Goal: Task Accomplishment & Management: Manage account settings

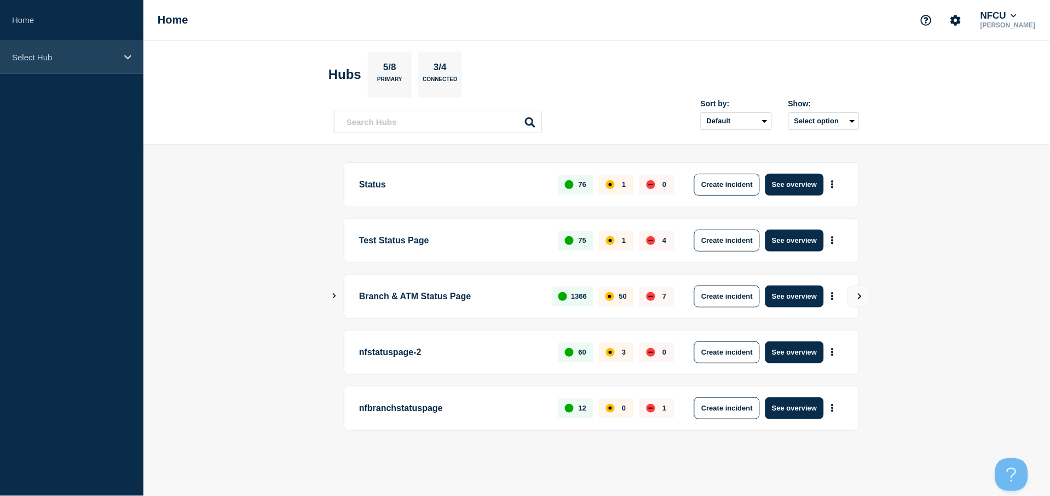
click at [88, 67] on div "Select Hub" at bounding box center [71, 57] width 143 height 33
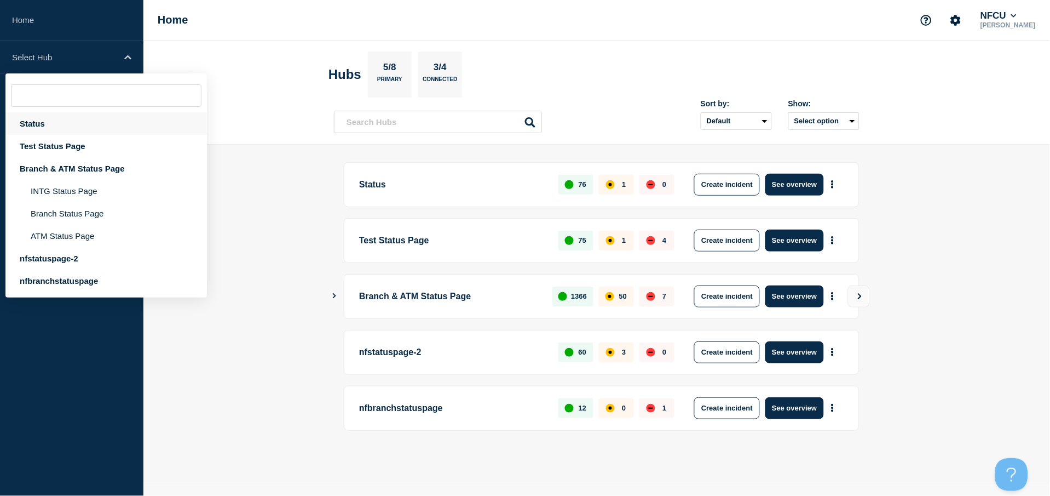
click at [40, 129] on div "Status" at bounding box center [106, 123] width 202 height 22
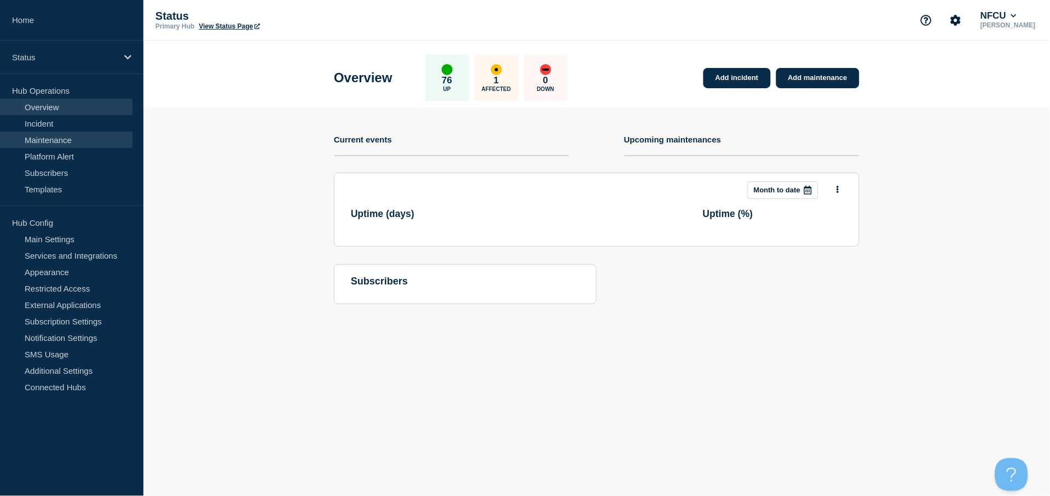
click at [54, 136] on link "Maintenance" at bounding box center [66, 139] width 133 height 16
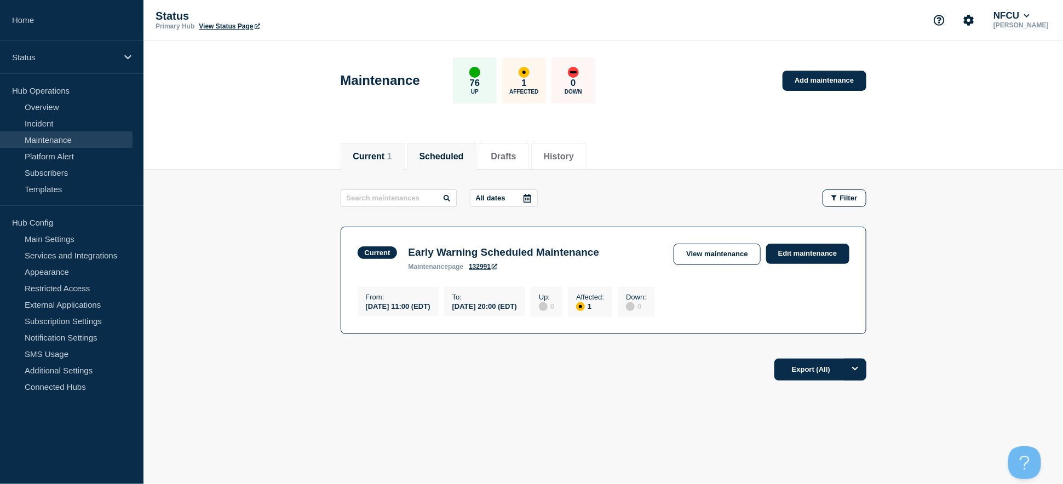
click at [446, 156] on button "Scheduled" at bounding box center [441, 157] width 44 height 10
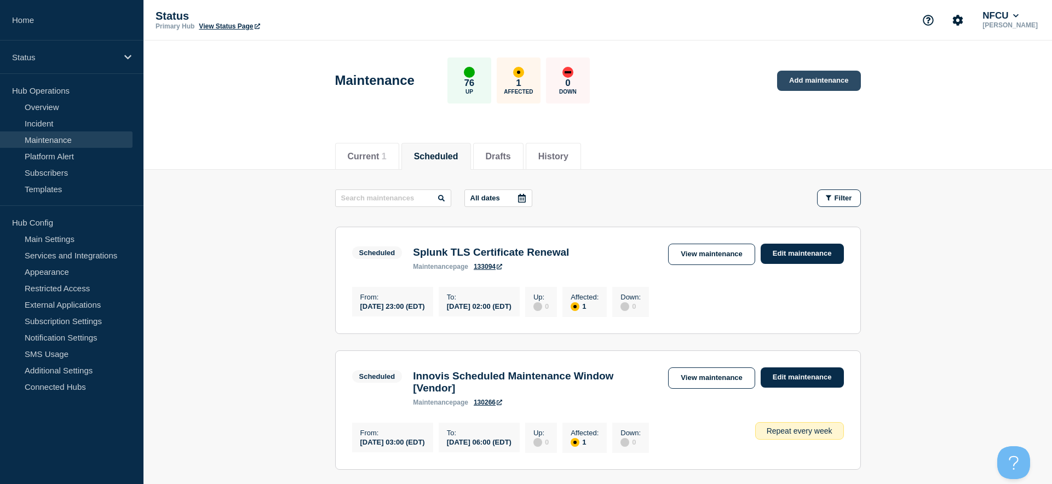
click at [802, 78] on link "Add maintenance" at bounding box center [818, 81] width 83 height 20
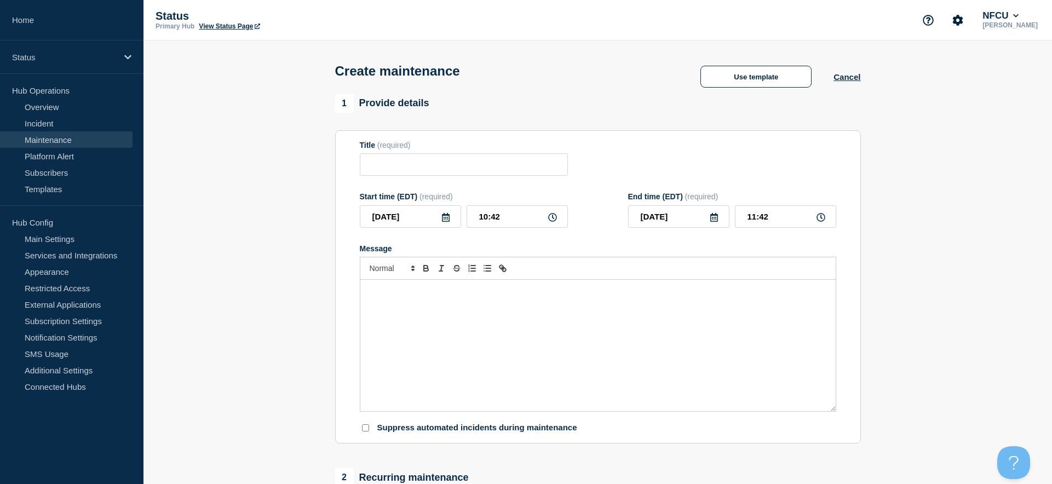
checkbox input "true"
click at [394, 170] on input "Title" at bounding box center [464, 164] width 208 height 22
paste input "Update Mobile SiteMinder Policy"
type input "Update Mobile SiteMinder Policy"
click at [415, 314] on div "Message" at bounding box center [597, 345] width 475 height 131
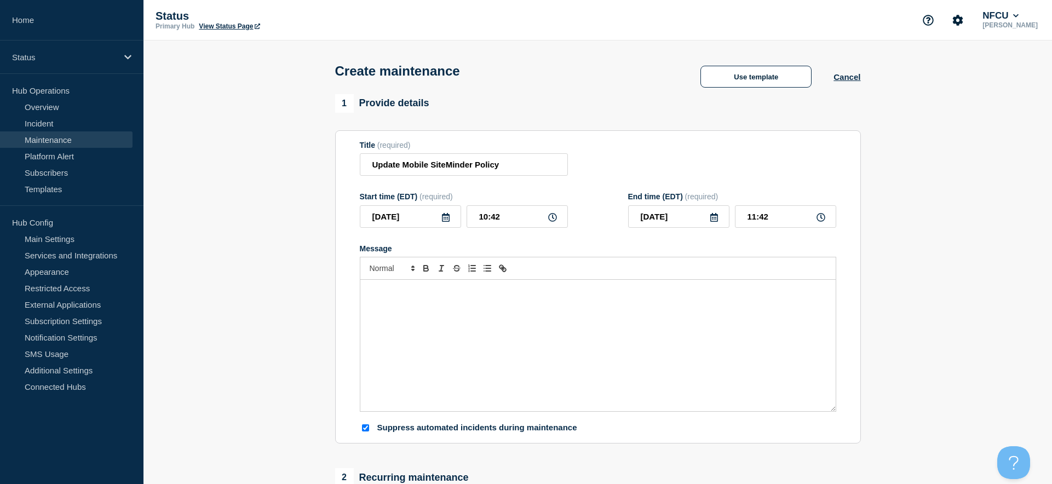
paste div "Message"
click at [369, 301] on p "SiteMinder Policies an" at bounding box center [598, 302] width 459 height 10
click at [367, 302] on div "While modifying the SiteMinder Policies an intermittent outage may be experienc…" at bounding box center [597, 345] width 475 height 131
click at [432, 290] on p "While modifying the SiteMinder Policies anintermittent outage may be" at bounding box center [598, 291] width 459 height 10
click at [523, 292] on p "While modifying the moble SiteMinder Policies anintermittent outage may be" at bounding box center [598, 291] width 459 height 10
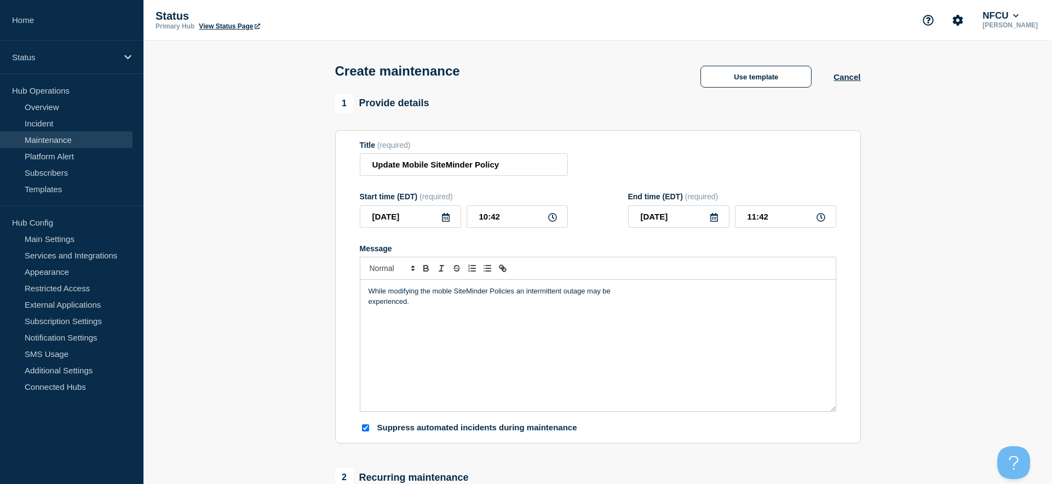
click at [494, 290] on p "While modifying the moble SiteMinder Policies an intermittent outage may be" at bounding box center [598, 291] width 459 height 10
click at [583, 292] on p "While modifying the moble SiteMinder policies an intermittent outage may be" at bounding box center [598, 291] width 459 height 10
click at [365, 302] on div "While modifying the moble SiteMinder policies an intermittent outage to the Nav…" at bounding box center [597, 345] width 475 height 131
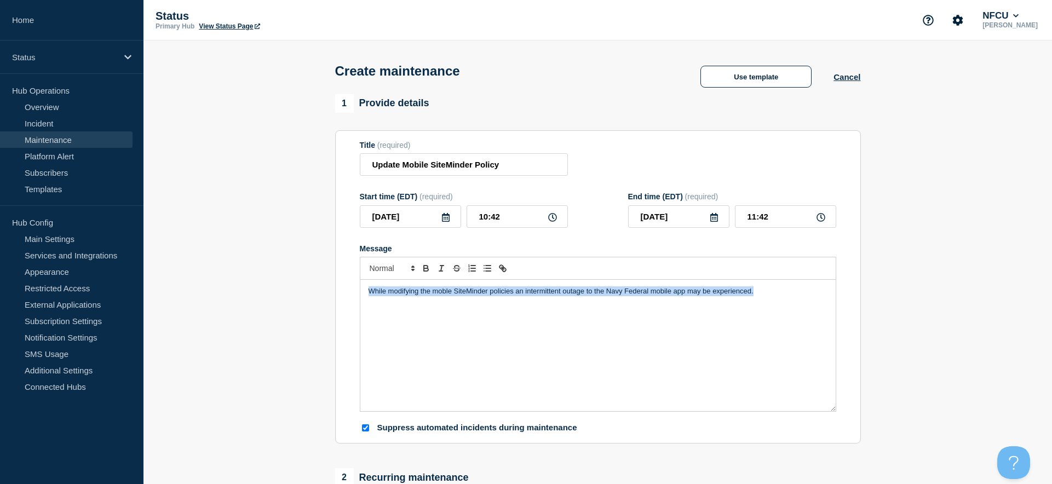
drag, startPoint x: 736, startPoint y: 291, endPoint x: 321, endPoint y: 293, distance: 415.1
click at [321, 293] on section "1 Provide details Title (required) Update Mobile SiteMinder Policy Start time (…" at bounding box center [597, 474] width 908 height 760
click at [446, 288] on p "While modifying the moble SiteMinder policies an intermittent outage to the Nav…" at bounding box center [598, 291] width 459 height 10
click at [445, 295] on p "While modifying the moble SiteMinder policies an intermittent outage to the Nav…" at bounding box center [598, 291] width 459 height 10
drag, startPoint x: 529, startPoint y: 304, endPoint x: 291, endPoint y: 304, distance: 238.2
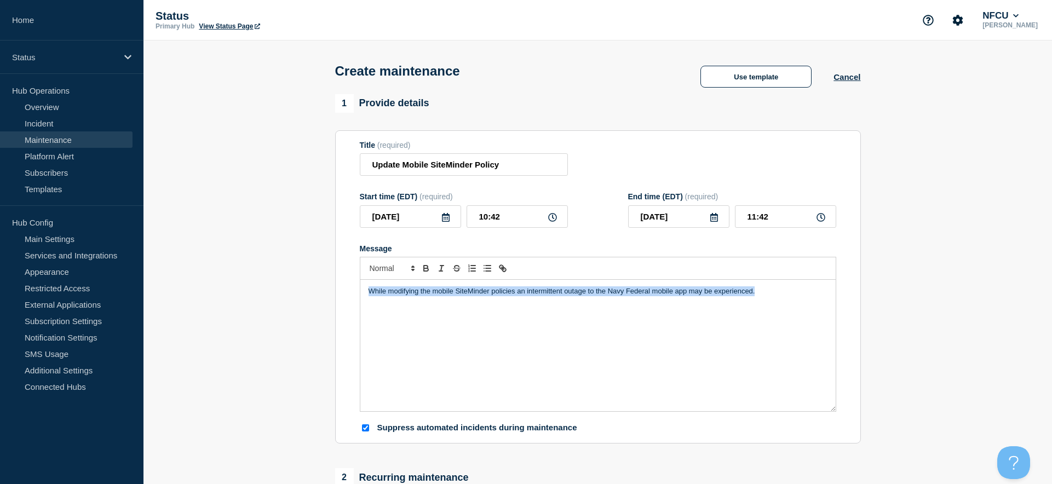
click at [291, 304] on section "1 Provide details Title (required) Update Mobile SiteMinder Policy Start time (…" at bounding box center [597, 474] width 908 height 760
copy p "While modifying the mobile SiteMinder policies an intermittent outage to the Na…"
click at [209, 429] on section "1 Provide details Title (required) Update Mobile SiteMinder Policy Start time (…" at bounding box center [597, 474] width 908 height 760
drag, startPoint x: 295, startPoint y: 470, endPoint x: 455, endPoint y: 364, distance: 192.3
click at [295, 429] on section "1 Provide details Title (required) Update Mobile SiteMinder Policy Start time (…" at bounding box center [597, 474] width 908 height 760
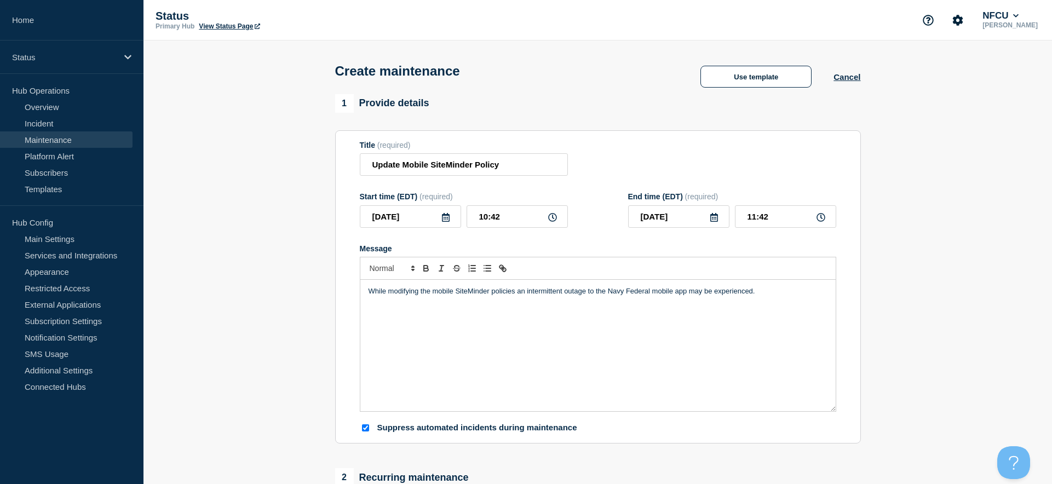
click at [459, 309] on div "While modifying the mobile SiteMinder policies an intermittent outage to the Na…" at bounding box center [597, 345] width 475 height 131
drag, startPoint x: 775, startPoint y: 287, endPoint x: 306, endPoint y: 290, distance: 468.7
click at [308, 294] on section "1 Provide details Title (required) Update Mobile SiteMinder Policy Start time (…" at bounding box center [597, 474] width 908 height 760
click at [446, 217] on icon at bounding box center [445, 217] width 9 height 9
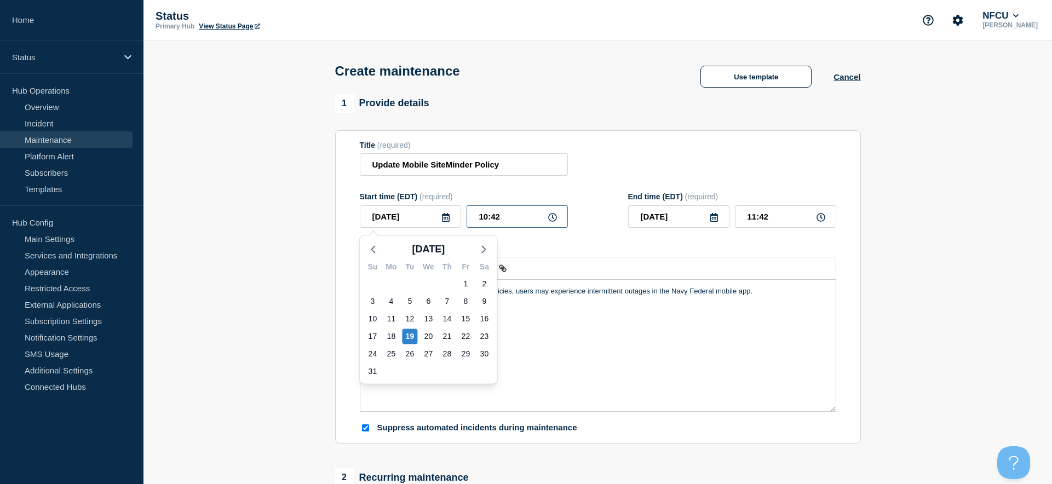
click at [515, 211] on input "10:42" at bounding box center [517, 216] width 101 height 22
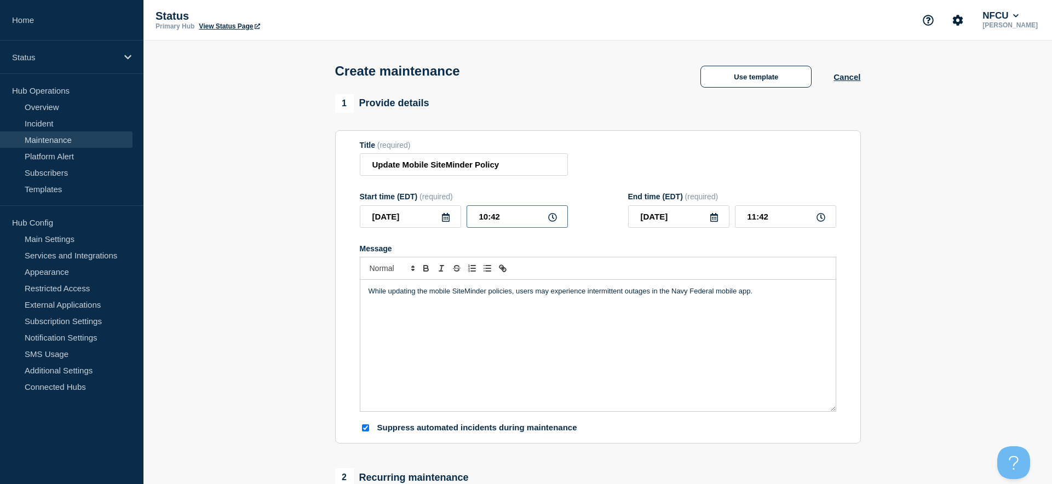
drag, startPoint x: 520, startPoint y: 215, endPoint x: 375, endPoint y: 217, distance: 144.6
click at [375, 217] on div "2025-08-19 Aug 2025 Su Mo Tu We Th Fr Sa 27 28 29 30 31 1 2 3 4 5 6 7 8 9 10 11…" at bounding box center [464, 216] width 208 height 22
type input "23:00"
type input "2025-08-20"
click at [767, 222] on input "00:00" at bounding box center [785, 216] width 101 height 22
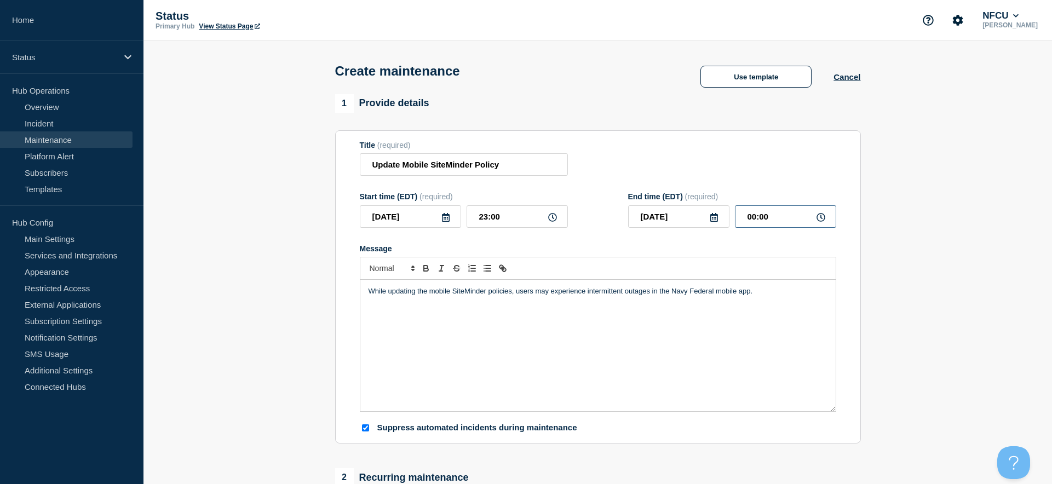
drag, startPoint x: 777, startPoint y: 221, endPoint x: 664, endPoint y: 210, distance: 113.8
click at [660, 210] on div "2025-08-20 00:00" at bounding box center [732, 216] width 208 height 22
type input "01:00"
click at [680, 158] on div "Title (required) Update Mobile SiteMinder Policy" at bounding box center [598, 159] width 476 height 36
click at [625, 156] on div "Title (required) Update Mobile SiteMinder Policy" at bounding box center [598, 159] width 476 height 36
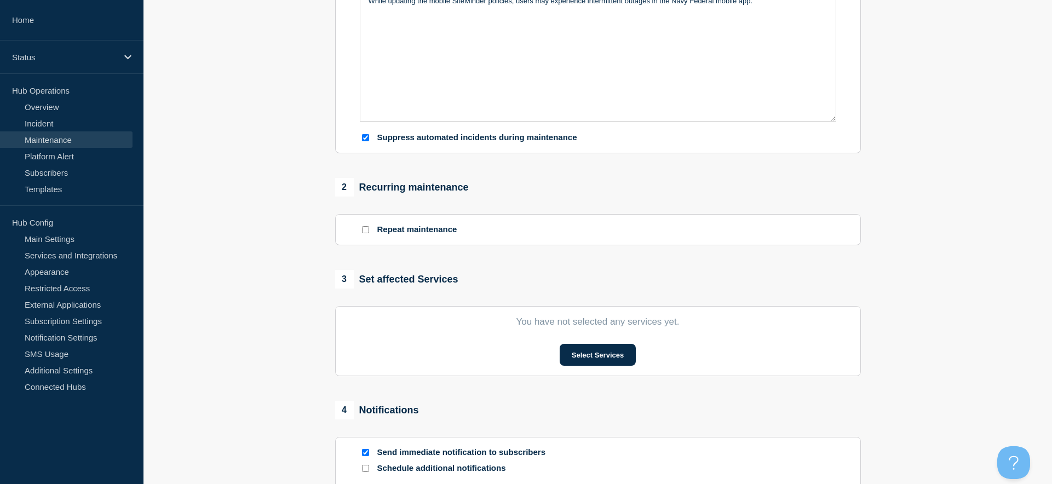
scroll to position [292, 0]
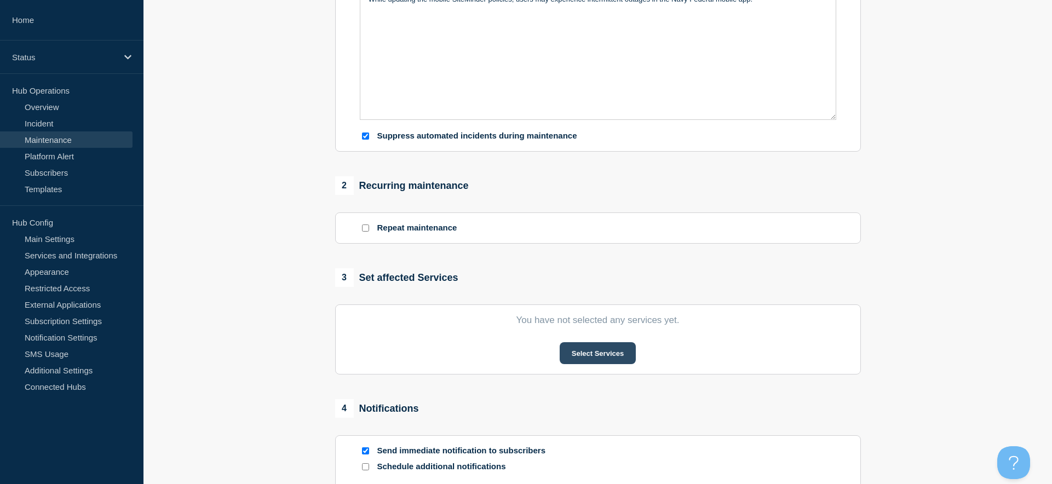
click at [575, 359] on button "Select Services" at bounding box center [598, 353] width 76 height 22
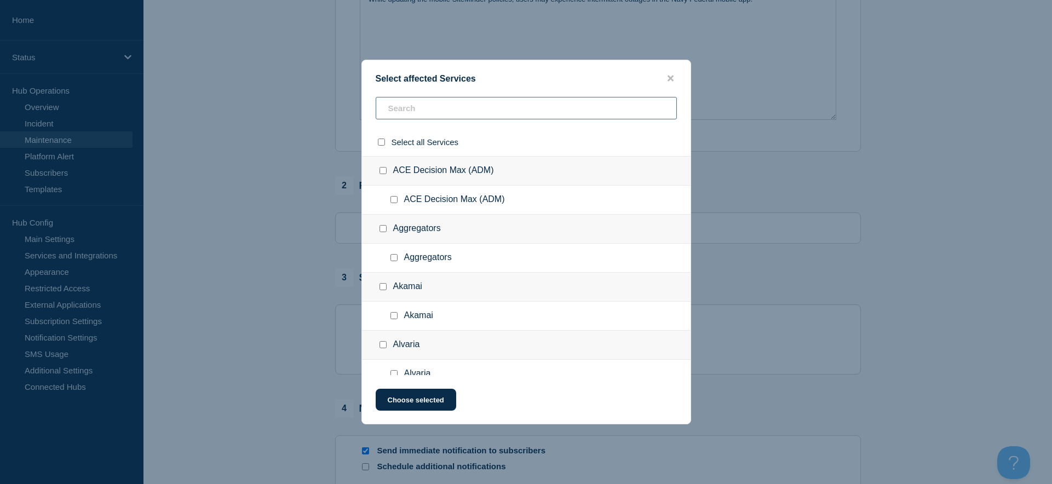
click at [409, 113] on input "text" at bounding box center [526, 108] width 301 height 22
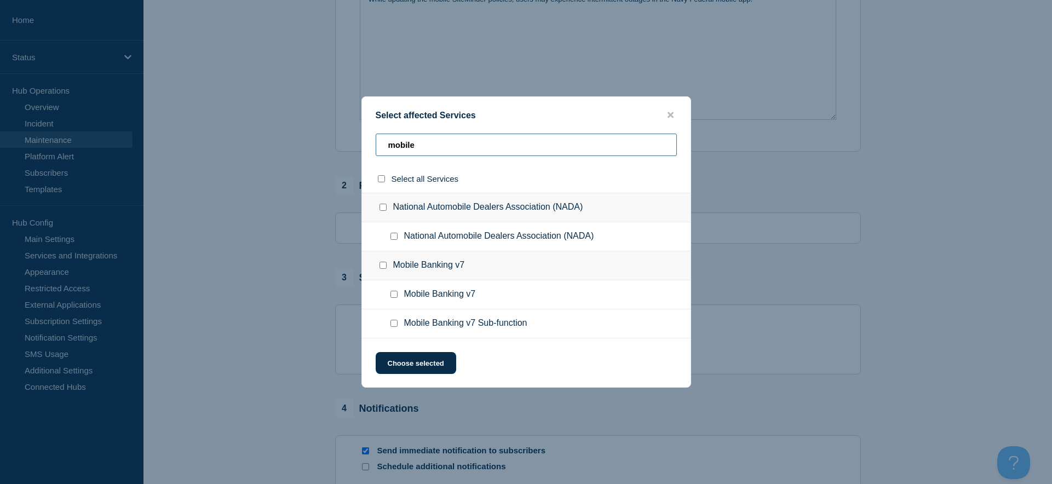
type input "mobile"
click at [392, 294] on input "Mobile Banking v7 checkbox" at bounding box center [393, 294] width 7 height 7
checkbox input "true"
click at [429, 374] on button "Choose selected" at bounding box center [416, 363] width 80 height 22
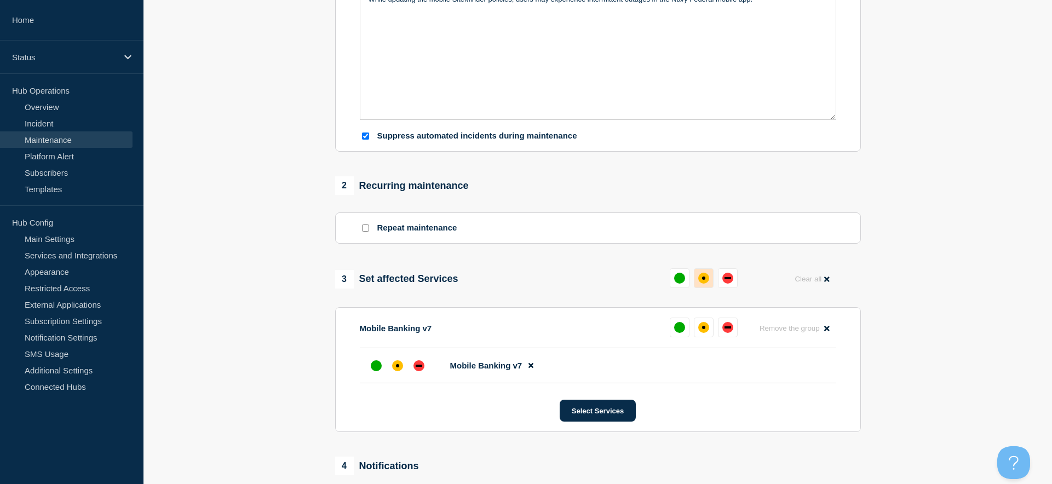
click at [703, 279] on div "affected" at bounding box center [703, 278] width 3 height 3
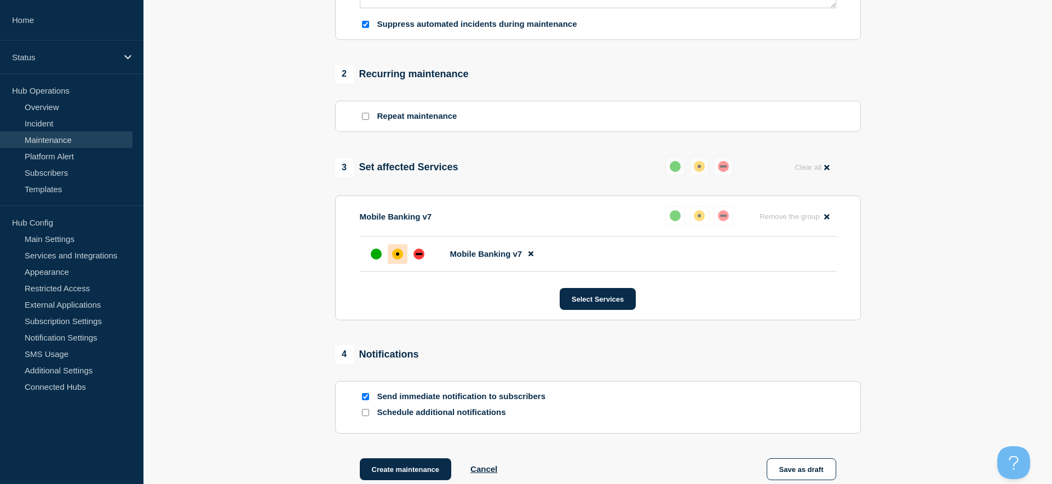
scroll to position [528, 0]
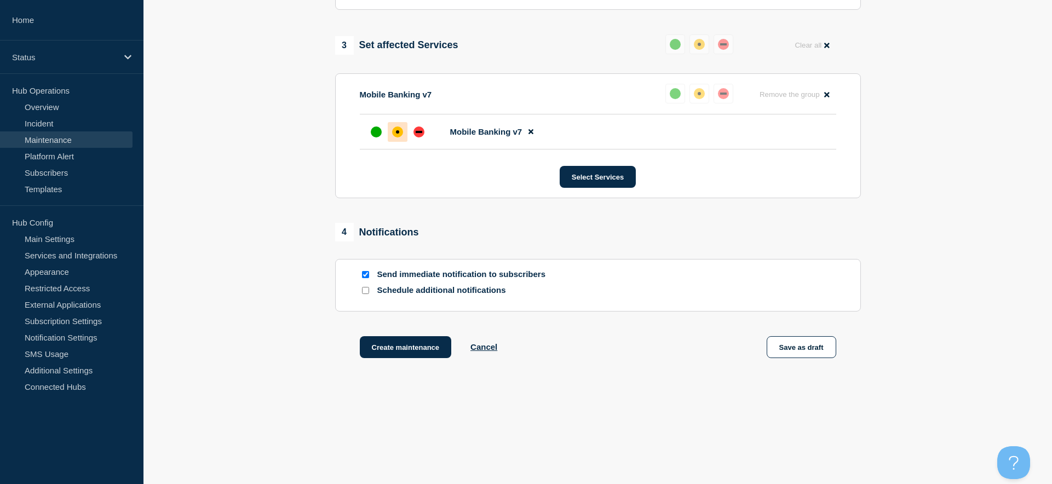
click at [365, 274] on input "Send immediate notification to subscribers" at bounding box center [365, 274] width 7 height 7
checkbox input "false"
click at [377, 349] on button "Create maintenance" at bounding box center [406, 347] width 92 height 22
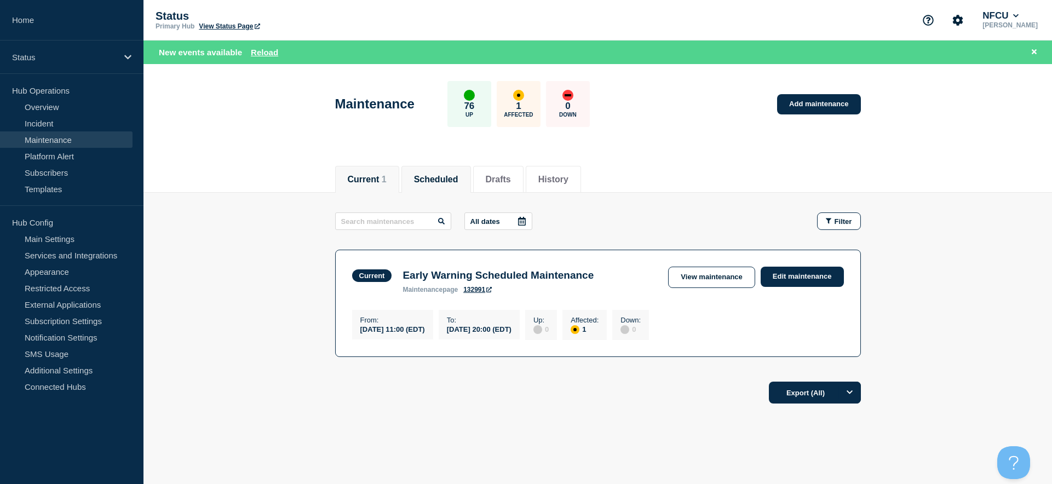
click at [458, 179] on button "Scheduled" at bounding box center [436, 180] width 44 height 10
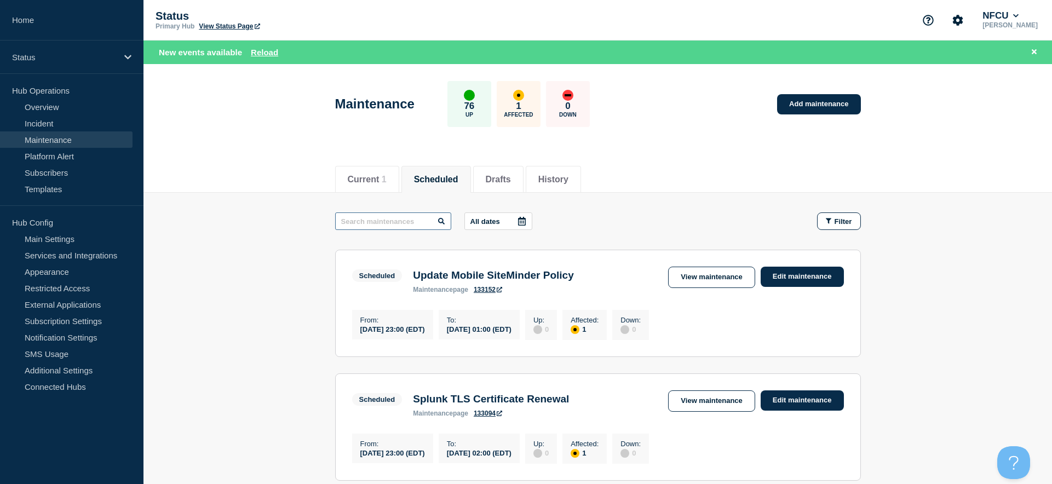
click at [413, 216] on input "text" at bounding box center [393, 221] width 116 height 18
type input "early"
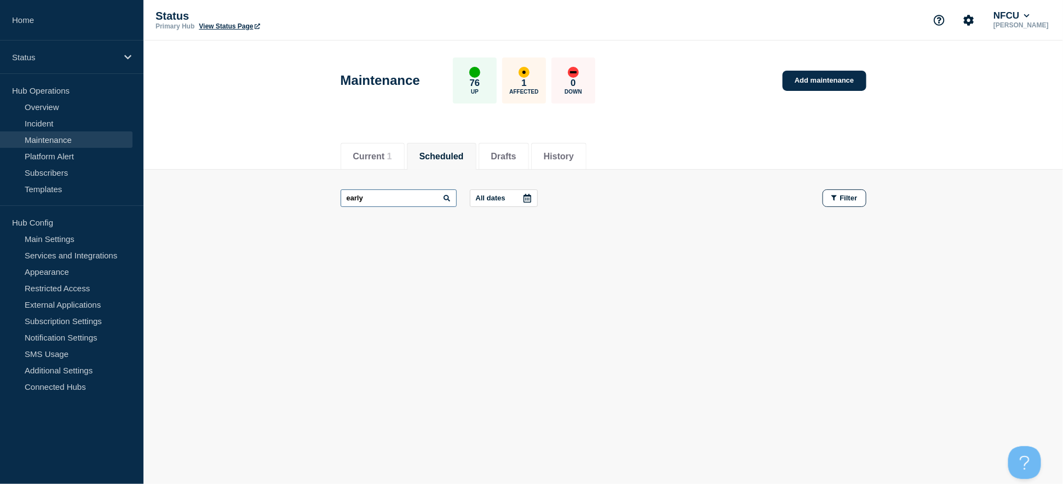
click at [387, 195] on input "early" at bounding box center [399, 198] width 116 height 18
click at [366, 153] on button "Current 1" at bounding box center [372, 157] width 39 height 10
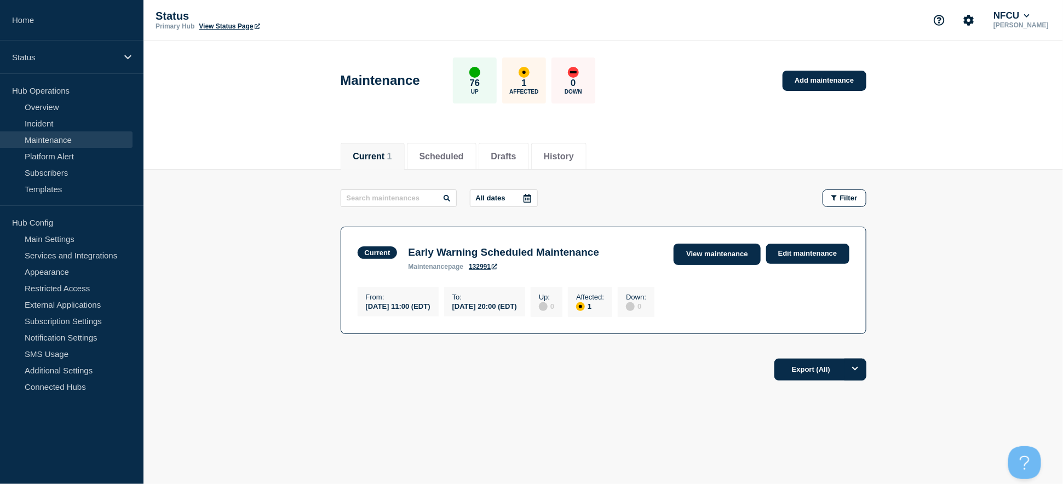
click at [713, 250] on link "View maintenance" at bounding box center [717, 254] width 87 height 21
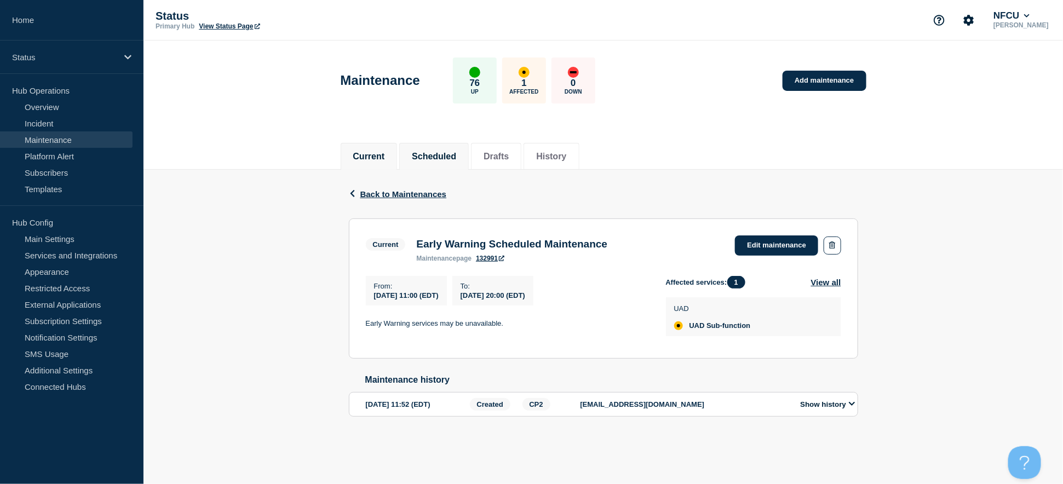
click at [404, 162] on li "Scheduled" at bounding box center [434, 156] width 70 height 27
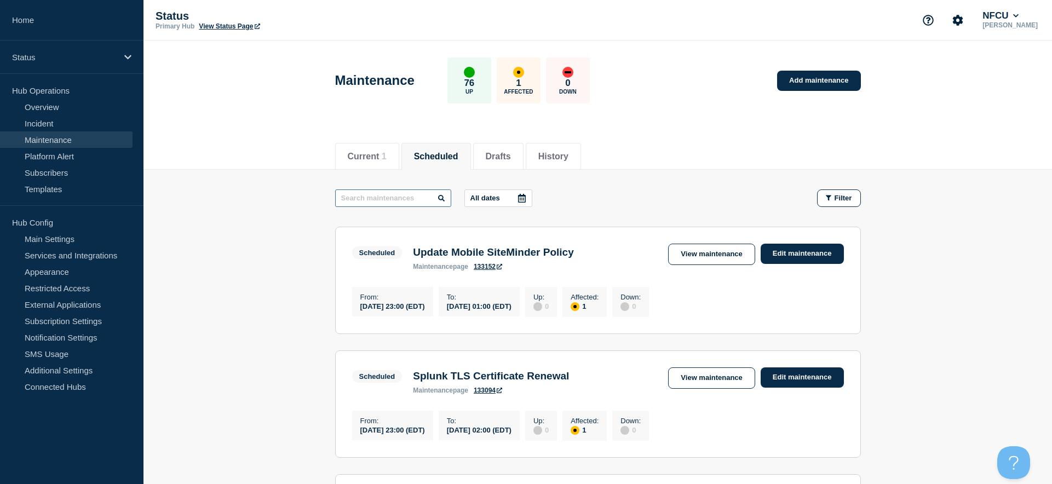
click at [431, 192] on input "text" at bounding box center [393, 198] width 116 height 18
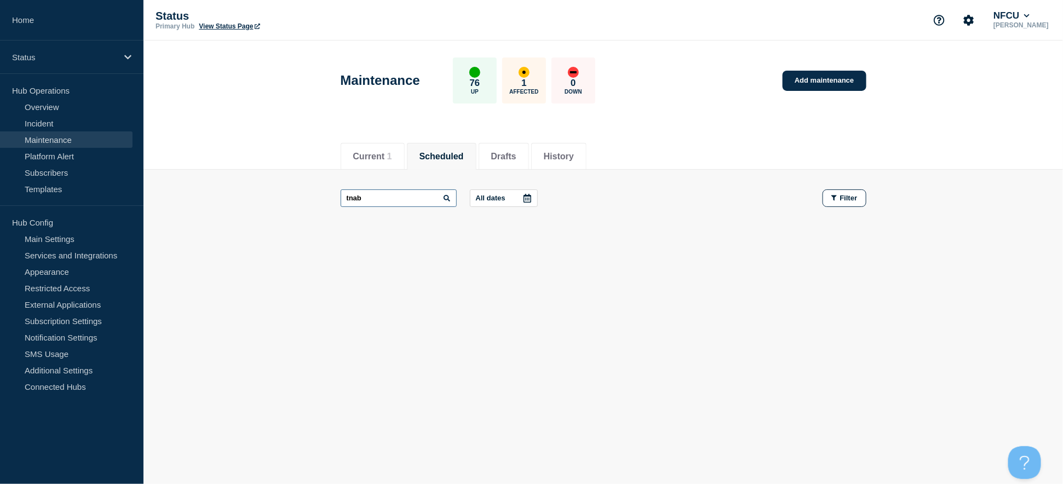
drag, startPoint x: 429, startPoint y: 196, endPoint x: 287, endPoint y: 184, distance: 142.3
click at [287, 184] on main "tnab All dates Filter" at bounding box center [602, 198] width 919 height 57
type input "tenable"
click at [388, 200] on input "tenable" at bounding box center [399, 198] width 116 height 18
click at [802, 77] on link "Add maintenance" at bounding box center [823, 81] width 83 height 20
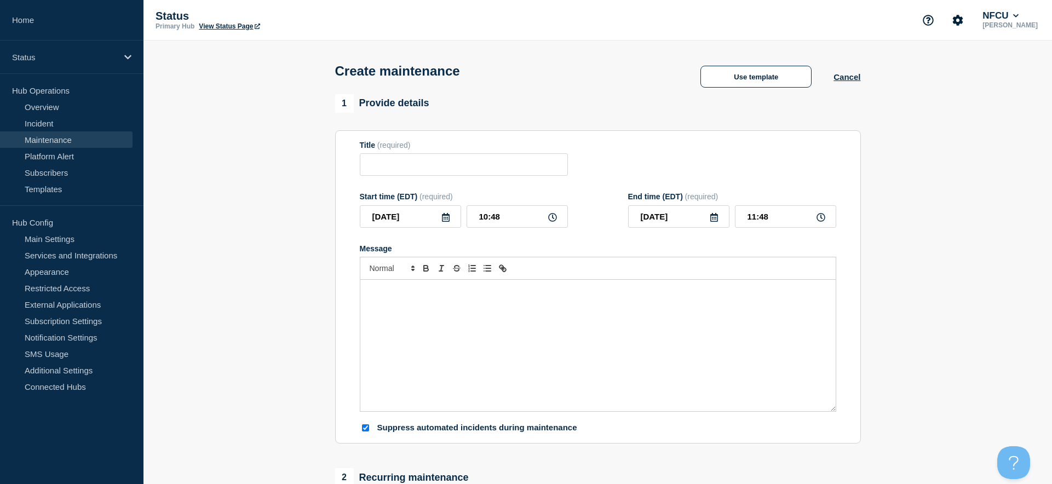
checkbox input "true"
click at [394, 163] on input "Title" at bounding box center [464, 164] width 208 height 22
paste input "Tenable Vulnerability Management Planned Maintenance"
type input "Tenable Vulnerability Management Planned Maintenance"
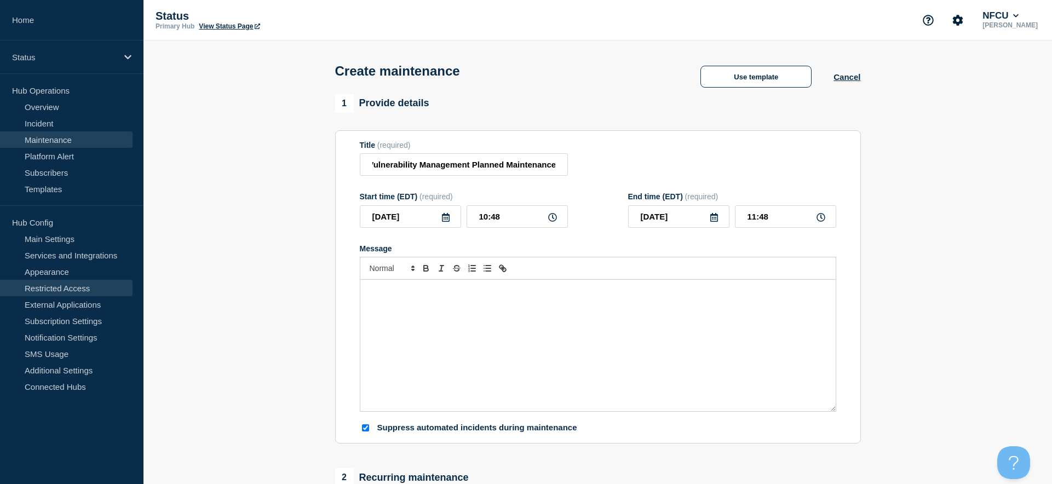
scroll to position [0, 0]
click at [406, 166] on input "Tenable Vulnerability Management Planned Maintenance" at bounding box center [464, 164] width 208 height 22
paste input "Disputes/Fraud Maintenance Release"
type input "Disputes/Fraud Maintenance Release"
click at [280, 429] on section "1 Provide details Title (required) Disputes/Fraud Maintenance Release Start tim…" at bounding box center [597, 474] width 908 height 760
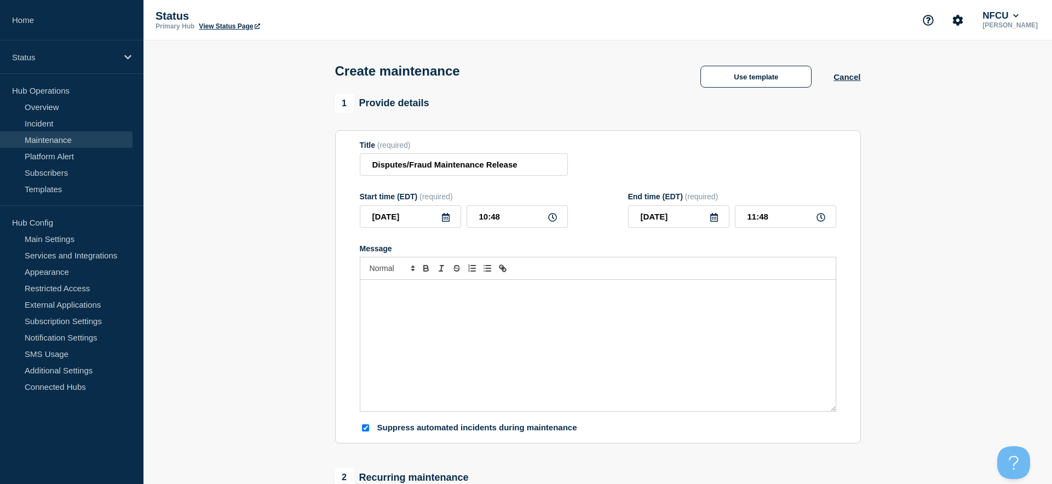
click at [439, 314] on div "Message" at bounding box center [597, 345] width 475 height 131
drag, startPoint x: 186, startPoint y: 470, endPoint x: 233, endPoint y: 436, distance: 58.1
click at [186, 429] on section "1 Provide details Title (required) Disputes/Fraud Maintenance Release Start tim…" at bounding box center [597, 474] width 908 height 760
click at [430, 289] on p "A fix will be deployed to the Mcase application to resolve an error message tha…" at bounding box center [598, 291] width 459 height 10
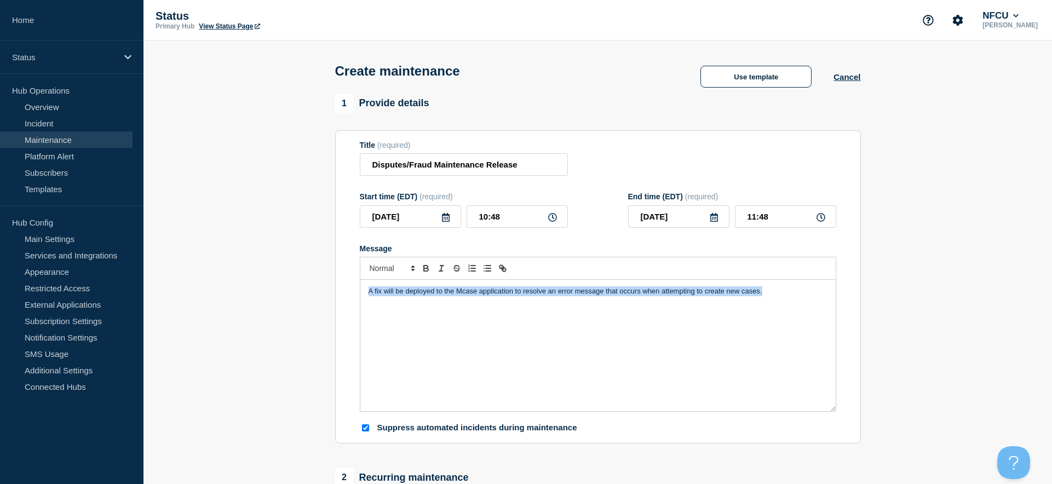
drag, startPoint x: 697, startPoint y: 290, endPoint x: 471, endPoint y: 309, distance: 226.9
click at [271, 296] on section "1 Provide details Title (required) Disputes/Fraud Maintenance Release Start tim…" at bounding box center [597, 474] width 908 height 760
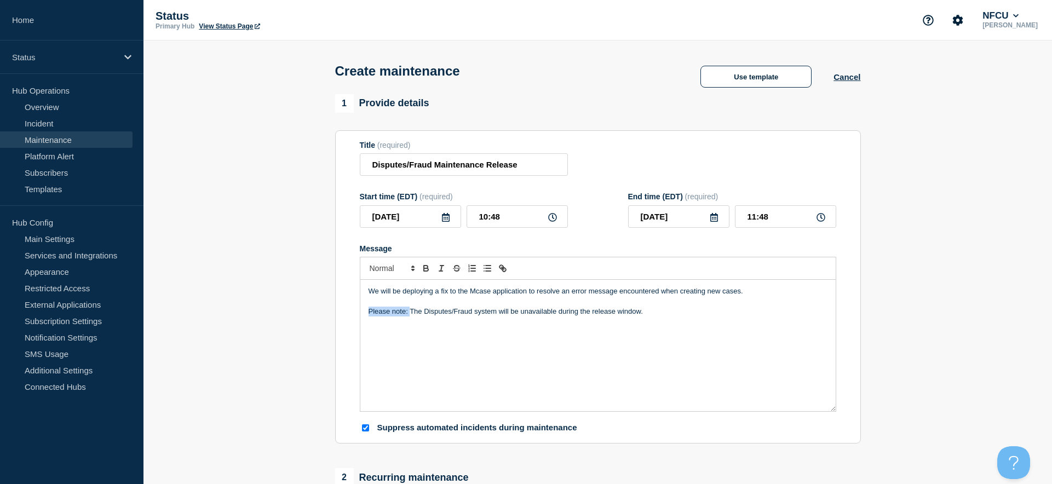
drag, startPoint x: 410, startPoint y: 310, endPoint x: 337, endPoint y: 309, distance: 72.8
click at [337, 309] on section "Title (required) Disputes/Fraud Maintenance Release Start time (EDT) (required)…" at bounding box center [598, 287] width 526 height 314
click at [447, 220] on icon at bounding box center [445, 217] width 9 height 9
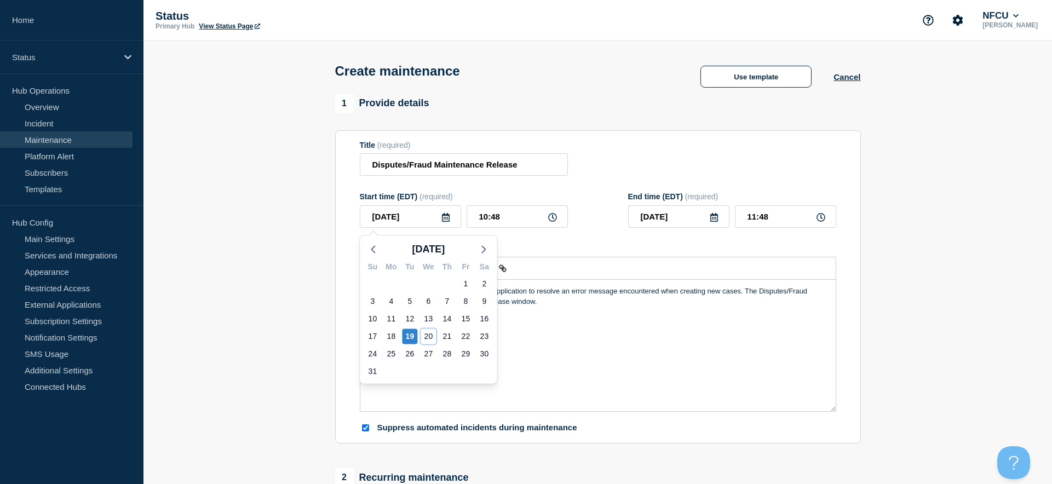
click at [431, 333] on div "20" at bounding box center [428, 336] width 15 height 15
type input "2025-08-20"
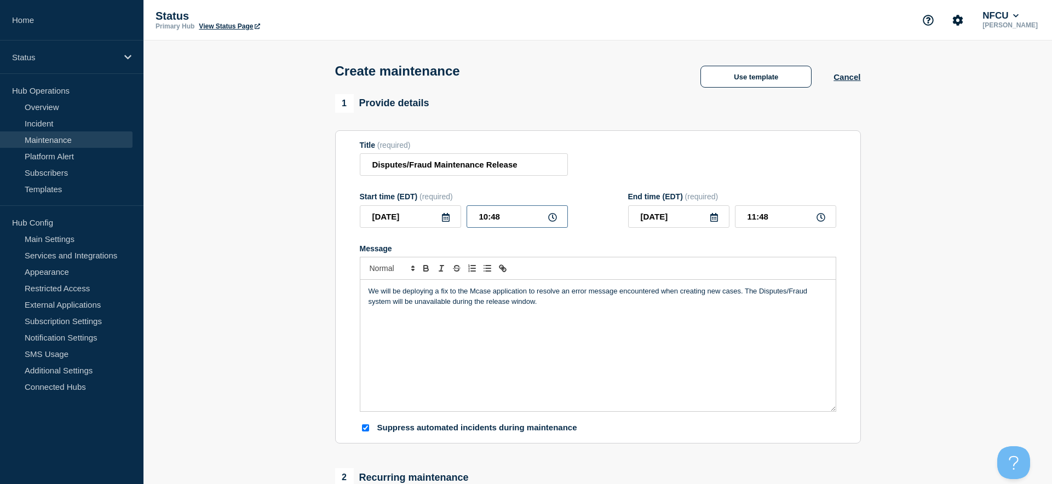
drag, startPoint x: 507, startPoint y: 212, endPoint x: 417, endPoint y: 215, distance: 89.8
click at [417, 215] on div "2025-08-20 10:48" at bounding box center [464, 216] width 208 height 22
type input "23:00"
type input "2025-08-21"
click at [769, 218] on input "00:00" at bounding box center [785, 216] width 101 height 22
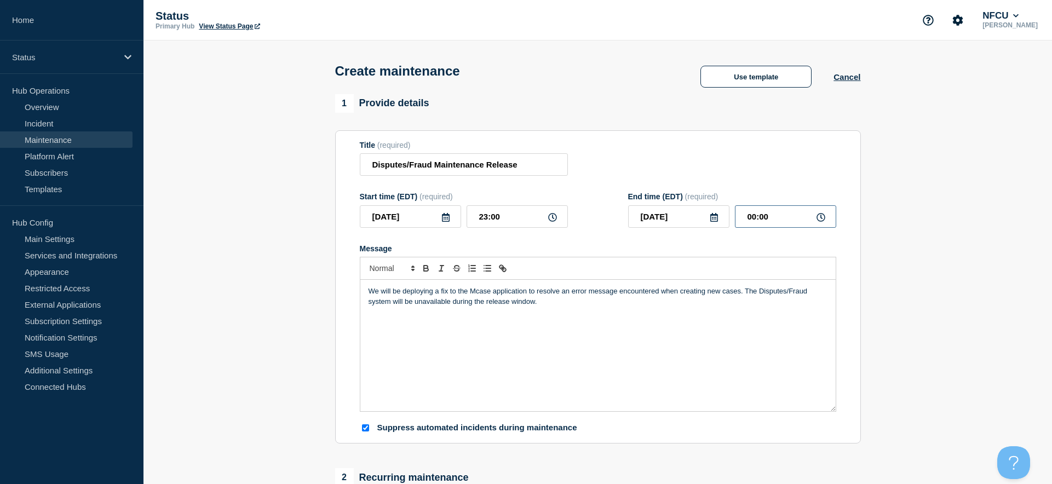
drag, startPoint x: 787, startPoint y: 216, endPoint x: 556, endPoint y: 198, distance: 232.3
click at [556, 198] on div "Start time (EDT) (required) 2025-08-20 23:00 End time (EDT) (required) 2025-08-…" at bounding box center [598, 210] width 476 height 36
type input "00:00"
click at [656, 152] on div "Title (required) Disputes/Fraud Maintenance Release" at bounding box center [598, 159] width 476 height 36
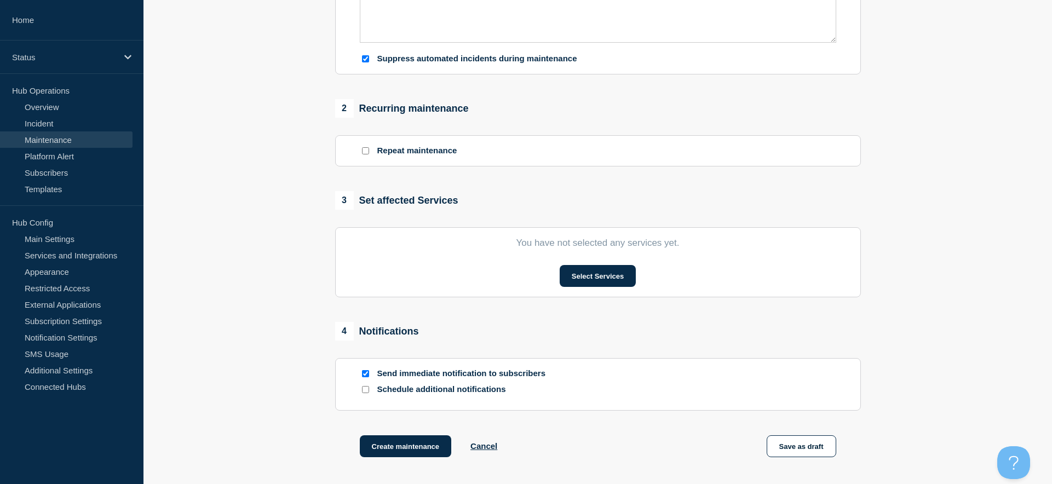
scroll to position [438, 0]
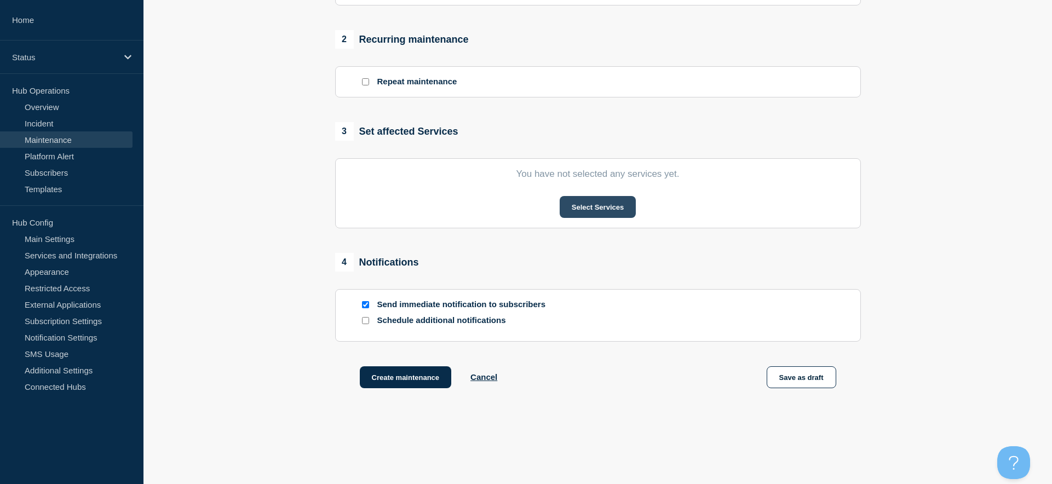
click at [565, 204] on button "Select Services" at bounding box center [598, 207] width 76 height 22
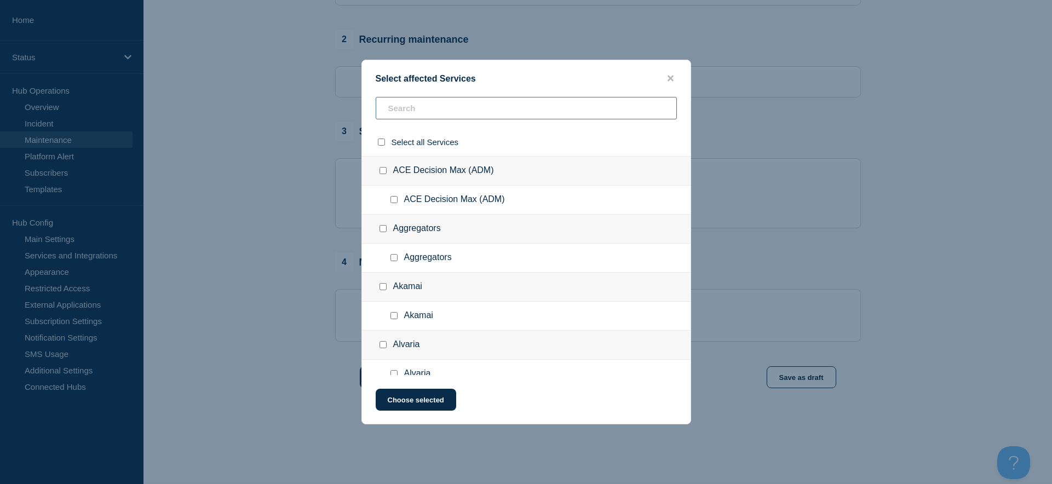
click at [428, 105] on input "text" at bounding box center [526, 108] width 301 height 22
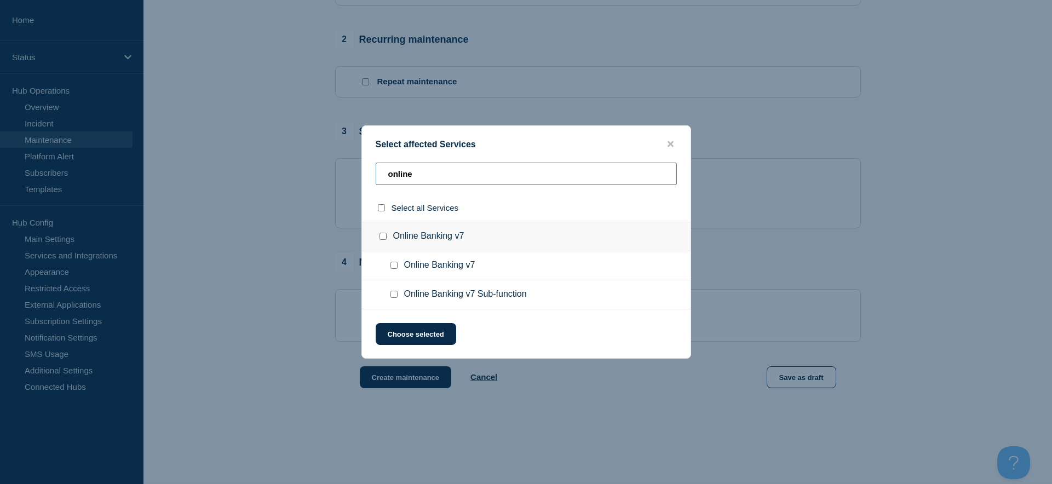
type input "online"
click at [392, 295] on input "Online Banking v7 Sub-function checkbox" at bounding box center [393, 294] width 7 height 7
checkbox input "true"
drag, startPoint x: 434, startPoint y: 178, endPoint x: 241, endPoint y: 156, distance: 194.6
click at [241, 156] on div "Select affected Services online Select all Services Online Banking v7 Online Ba…" at bounding box center [526, 242] width 1052 height 484
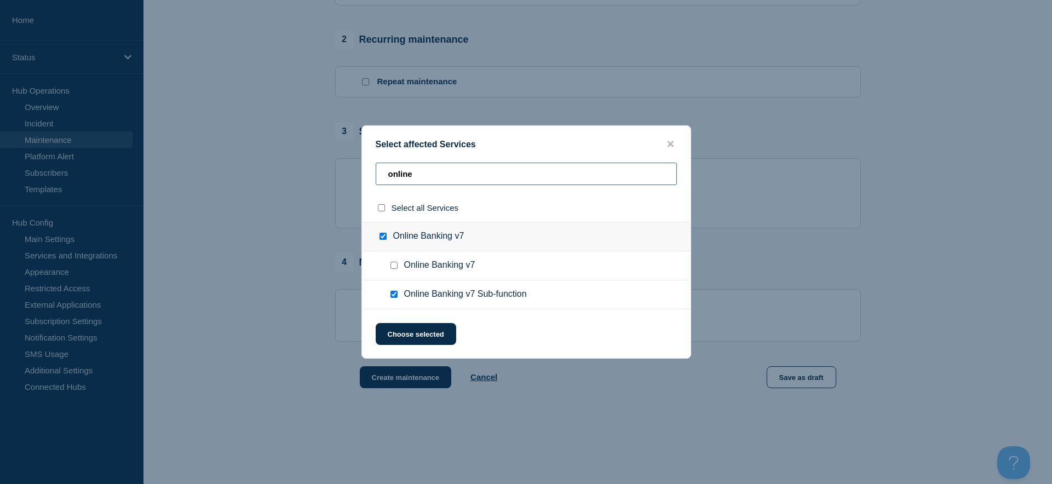
type input "u"
checkbox input "true"
type input "usd"
click at [394, 294] on input "Unified Service Desk (USD) Sub-function checkbox" at bounding box center [393, 294] width 7 height 7
checkbox input "true"
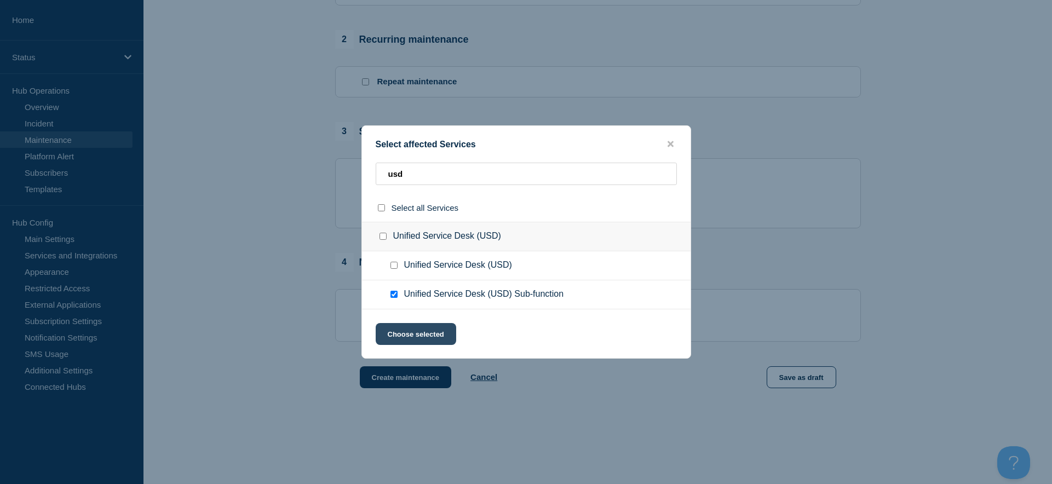
click at [418, 328] on button "Choose selected" at bounding box center [416, 334] width 80 height 22
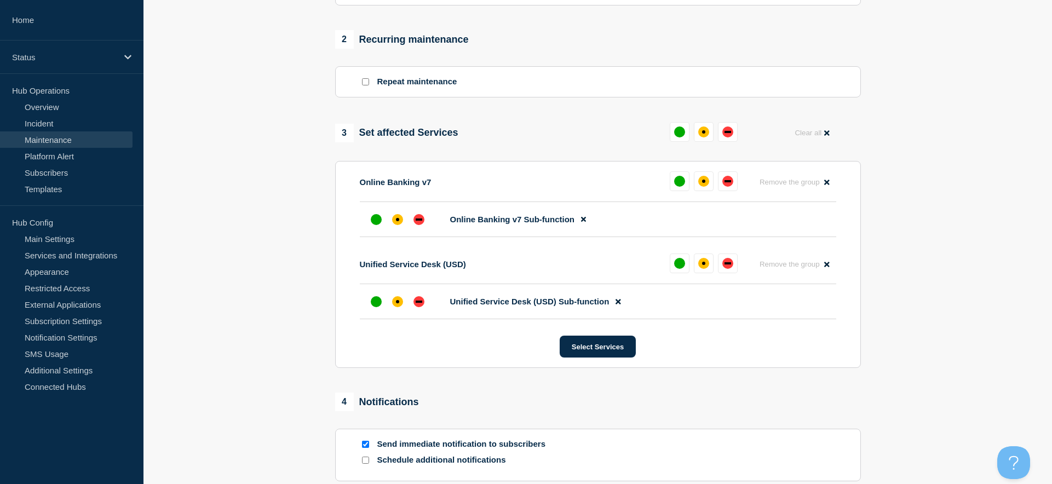
drag, startPoint x: 703, startPoint y: 137, endPoint x: 658, endPoint y: 149, distance: 46.1
click at [703, 136] on div "affected" at bounding box center [703, 131] width 11 height 11
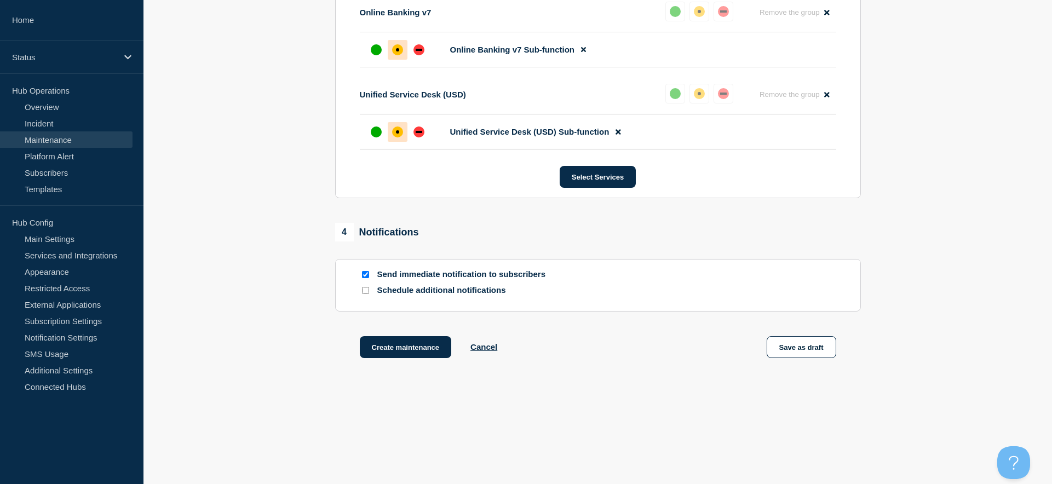
click at [364, 274] on input "Send immediate notification to subscribers" at bounding box center [365, 274] width 7 height 7
checkbox input "false"
click at [407, 350] on button "Create maintenance" at bounding box center [406, 347] width 92 height 22
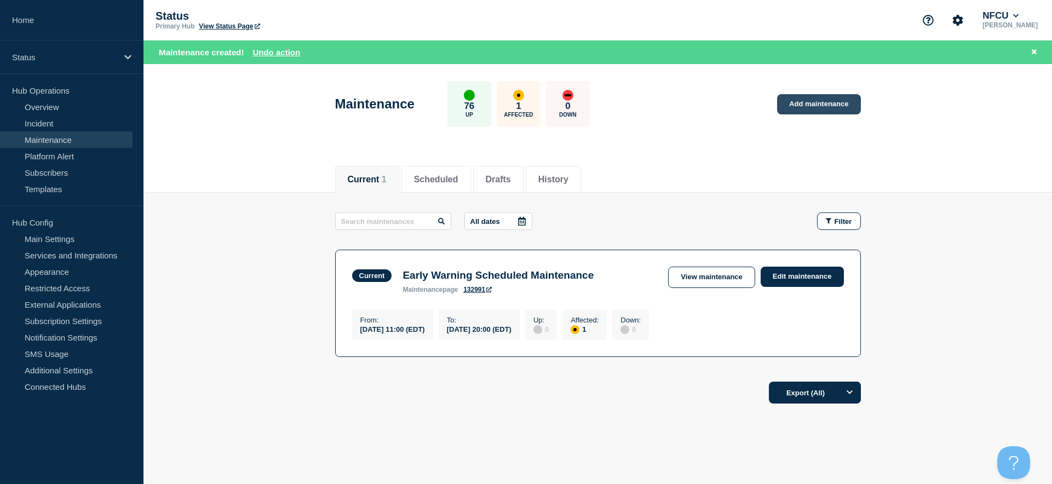
click at [802, 101] on link "Add maintenance" at bounding box center [818, 104] width 83 height 20
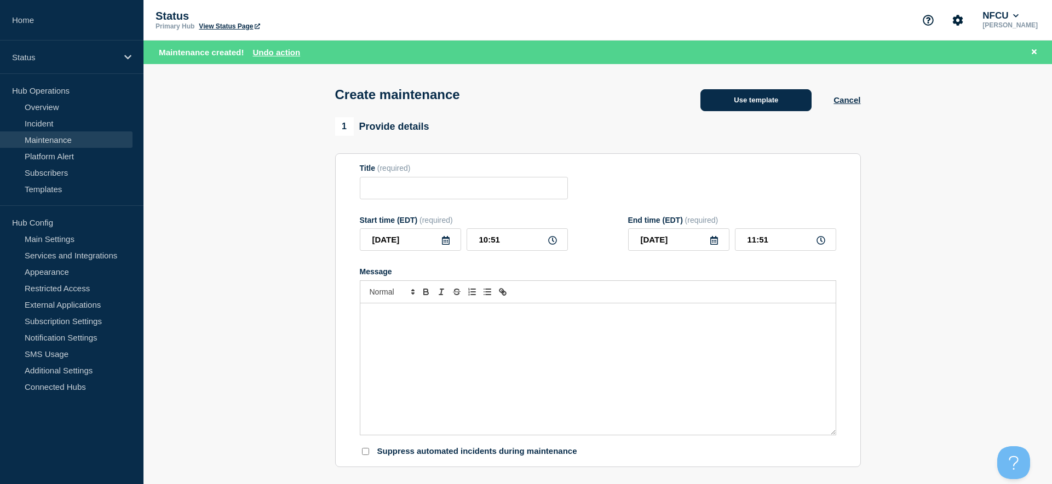
checkbox input "true"
click at [745, 99] on button "Use template" at bounding box center [755, 100] width 111 height 22
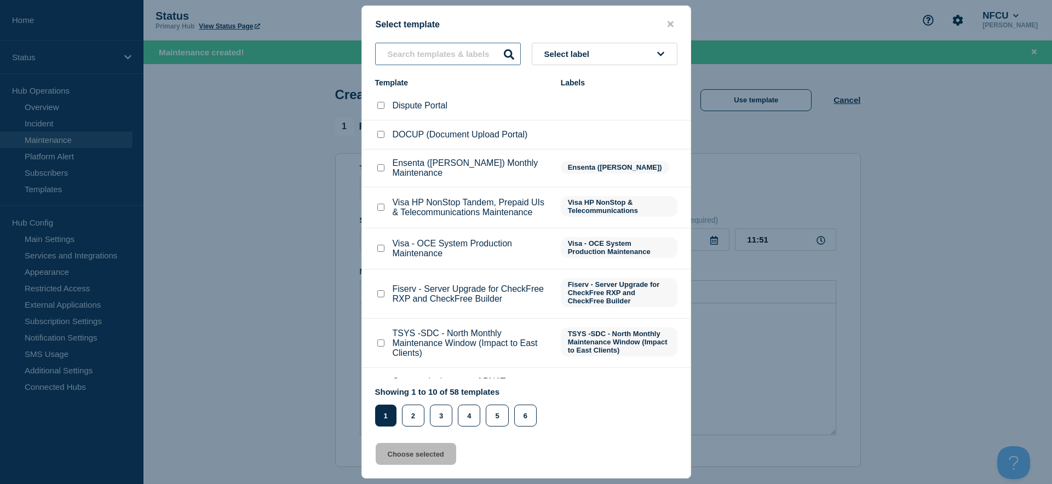
click at [398, 55] on input "text" at bounding box center [448, 54] width 146 height 22
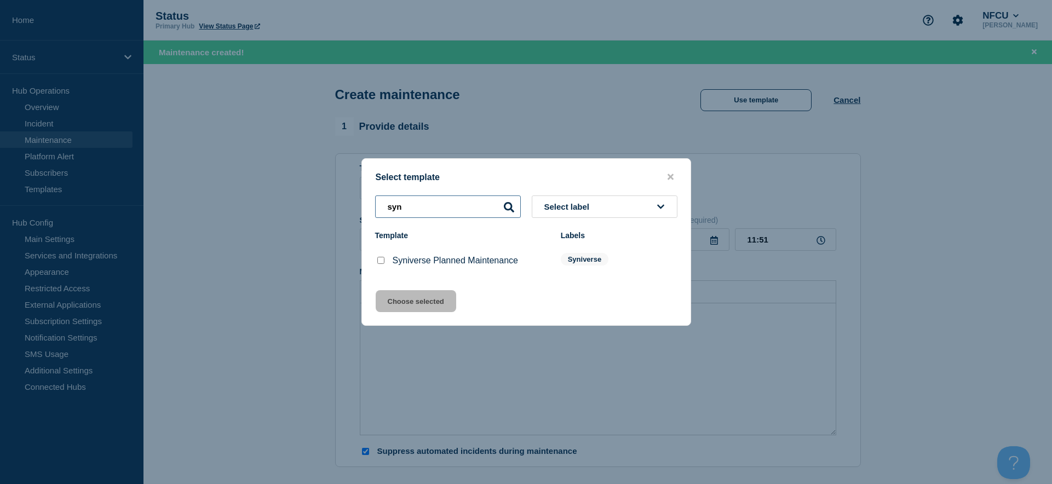
type input "syn"
click at [382, 263] on input "Syniverse Planned Maintenance checkbox" at bounding box center [380, 260] width 7 height 7
checkbox input "true"
click at [418, 302] on button "Choose selected" at bounding box center [416, 301] width 80 height 22
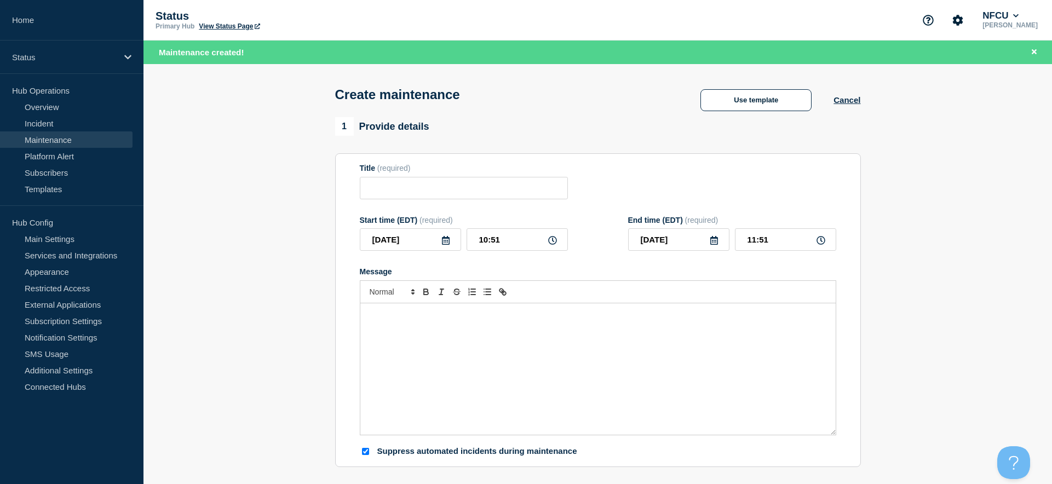
type input "Syniverse Planned Maintenance"
type input "17:51"
checkbox input "false"
click at [447, 244] on icon at bounding box center [446, 240] width 8 height 9
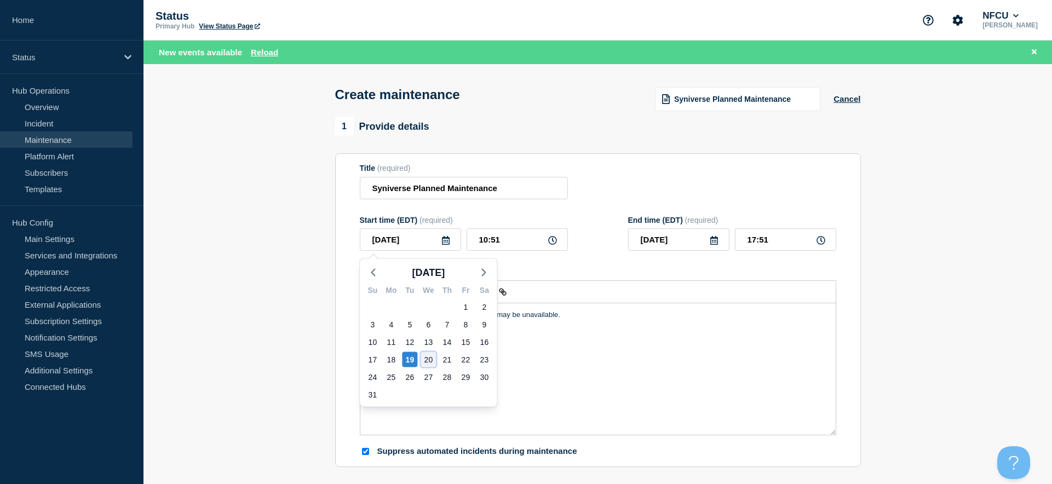
click at [431, 360] on div "20" at bounding box center [428, 359] width 15 height 15
type input "2025-08-20"
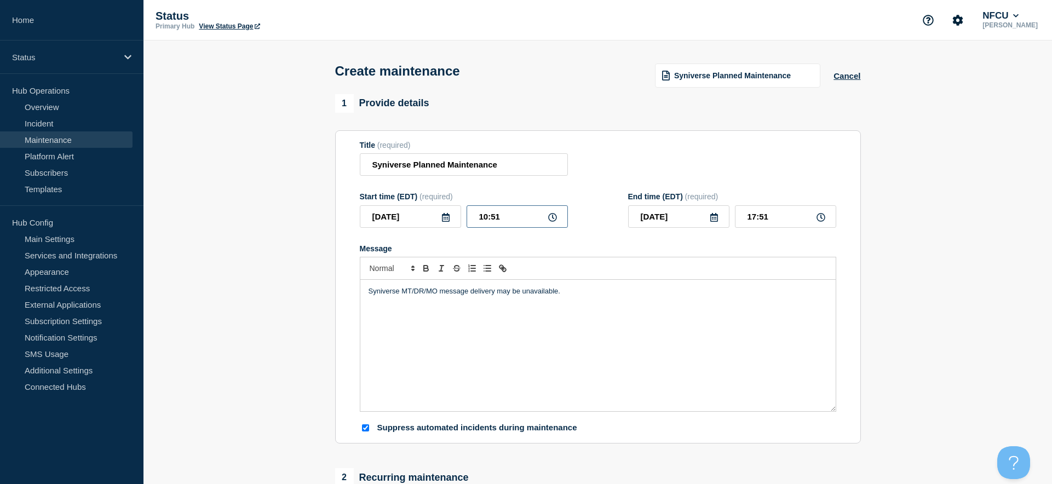
click at [509, 216] on input "10:51" at bounding box center [517, 216] width 101 height 22
drag, startPoint x: 515, startPoint y: 216, endPoint x: 367, endPoint y: 202, distance: 148.6
click at [367, 202] on div "Start time (EDT) (required) 2025-08-20 10:51" at bounding box center [464, 210] width 208 height 36
type input "22:00"
type input "2025-08-21"
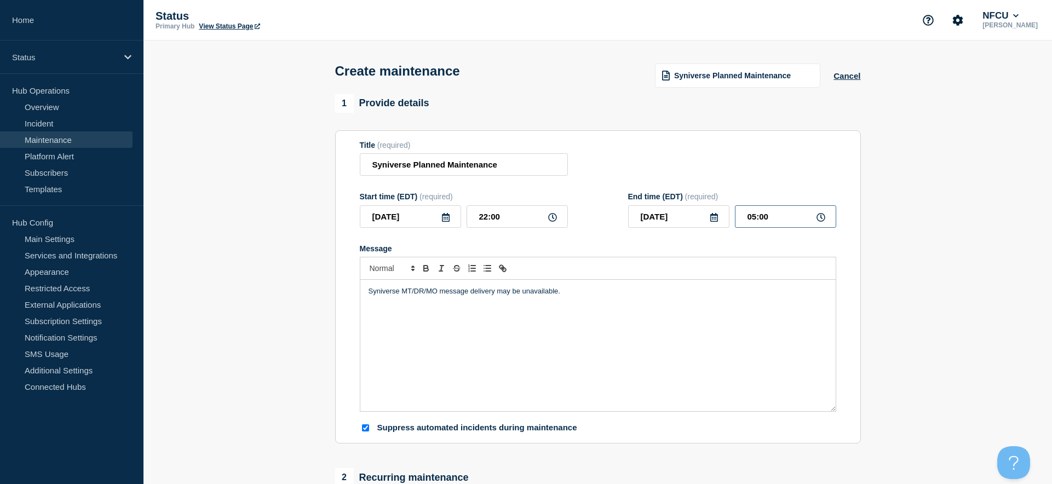
click at [787, 220] on input "05:00" at bounding box center [785, 216] width 101 height 22
drag, startPoint x: 791, startPoint y: 218, endPoint x: 644, endPoint y: 202, distance: 147.7
click at [644, 202] on div "End time (EDT) (required) 2025-08-21 05:00" at bounding box center [732, 210] width 208 height 36
type input "07:00"
click at [636, 185] on form "Title (required) Syniverse Planned Maintenance Start time (EDT) (required) 2025…" at bounding box center [598, 287] width 476 height 293
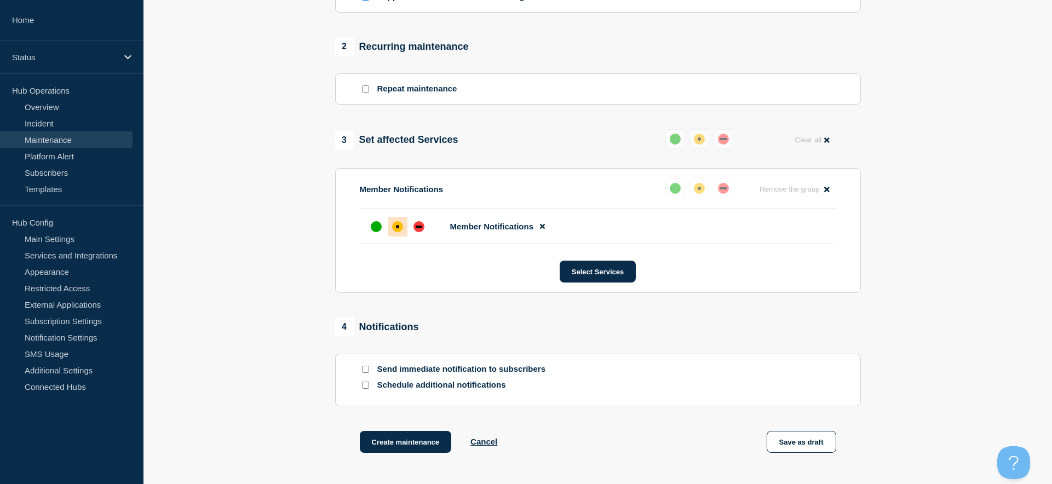
scroll to position [528, 0]
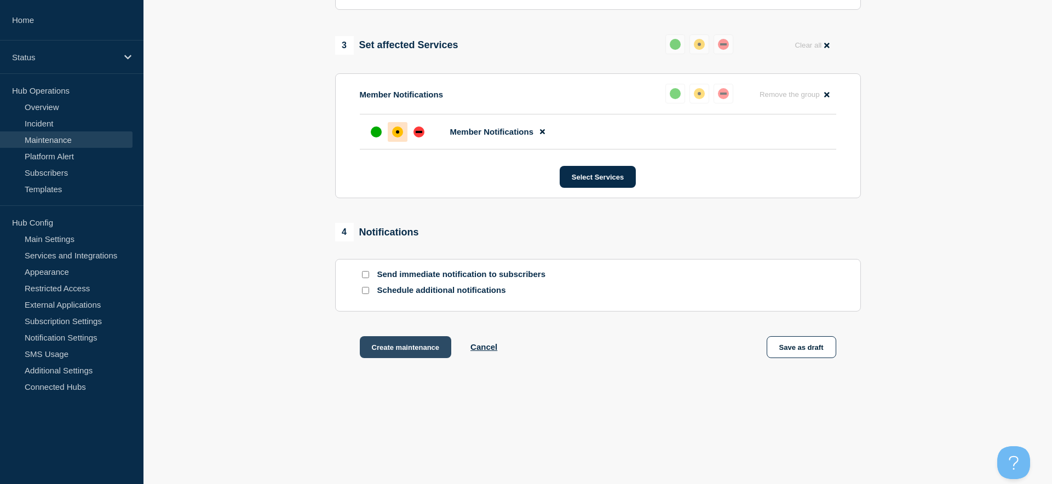
click at [401, 344] on button "Create maintenance" at bounding box center [406, 347] width 92 height 22
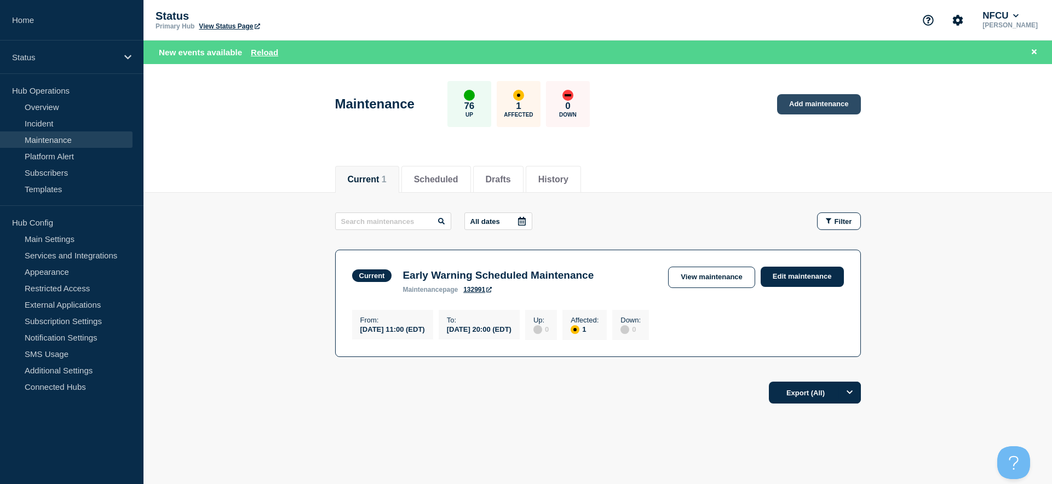
click at [797, 107] on link "Add maintenance" at bounding box center [818, 104] width 83 height 20
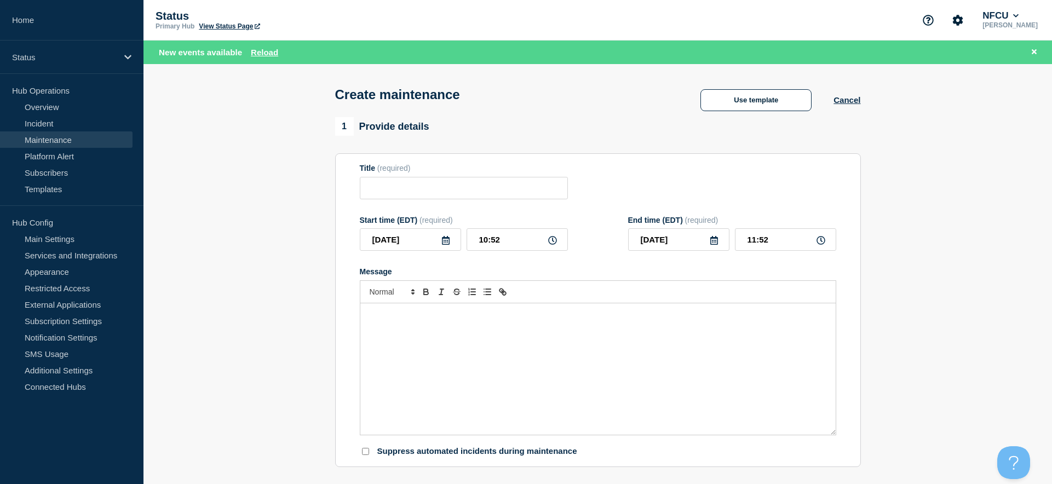
checkbox input "true"
click at [372, 192] on input "Title" at bounding box center [464, 188] width 208 height 22
type input "FM Systems Maintenance"
click at [446, 243] on icon at bounding box center [445, 240] width 9 height 9
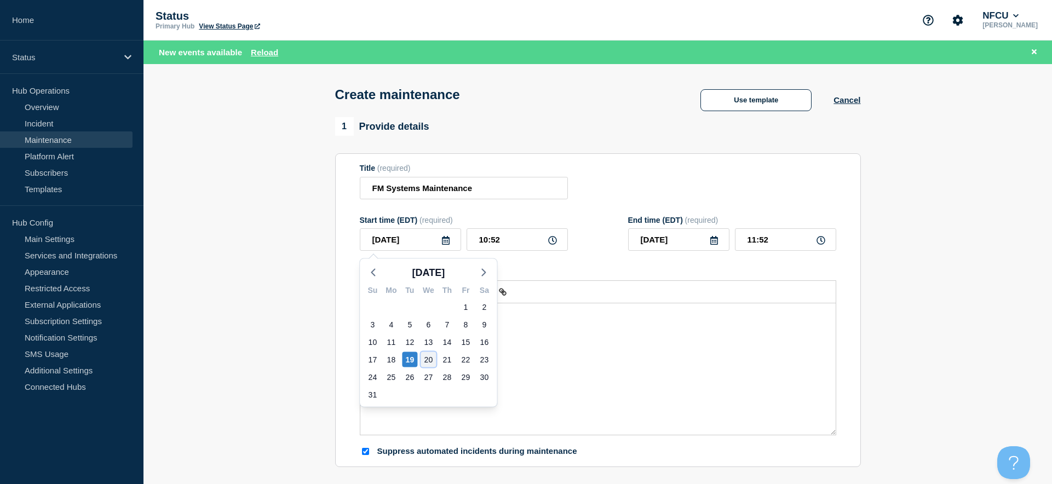
click at [431, 358] on div "20" at bounding box center [428, 359] width 15 height 15
type input "2025-08-20"
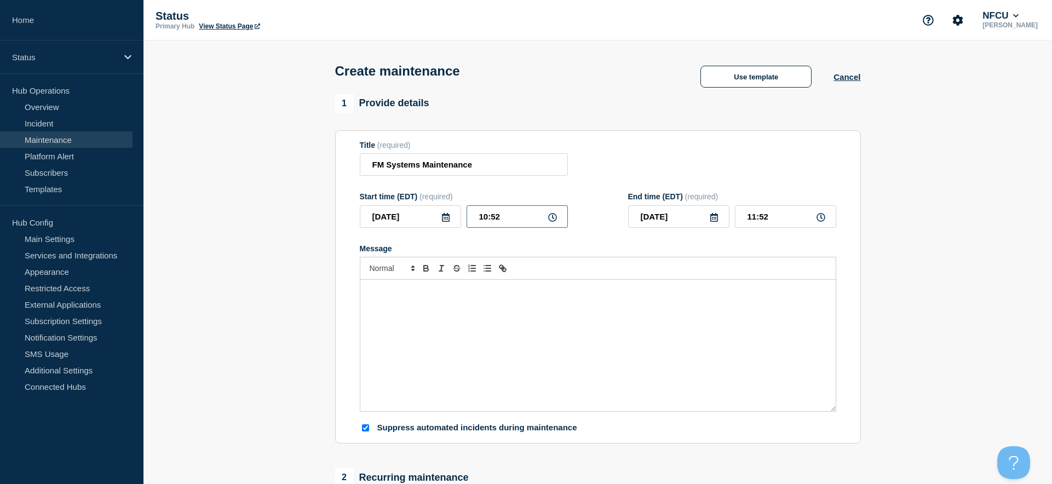
click at [513, 221] on input "10:52" at bounding box center [517, 216] width 101 height 22
drag, startPoint x: 517, startPoint y: 220, endPoint x: 357, endPoint y: 195, distance: 162.3
click at [357, 195] on section "Title (required) FM Systems Maintenance Start time (EDT) (required) 2025-08-20 …" at bounding box center [598, 287] width 526 height 314
type input "08:00"
type input "09:00"
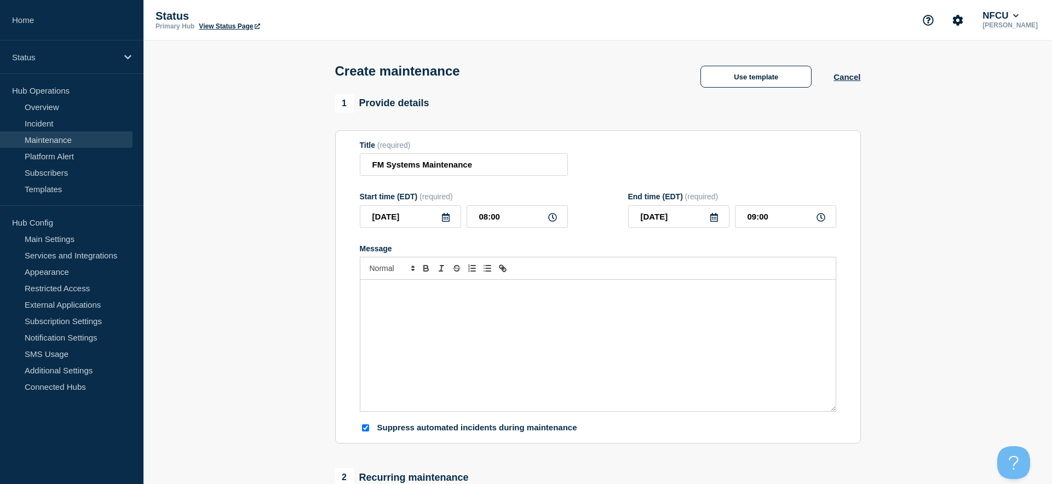
click at [715, 220] on icon at bounding box center [714, 217] width 9 height 9
drag, startPoint x: 714, startPoint y: 334, endPoint x: 751, endPoint y: 217, distance: 122.4
click at [715, 333] on div "21" at bounding box center [715, 336] width 15 height 15
type input "2025-08-21"
click at [779, 215] on input "09:00" at bounding box center [785, 216] width 101 height 22
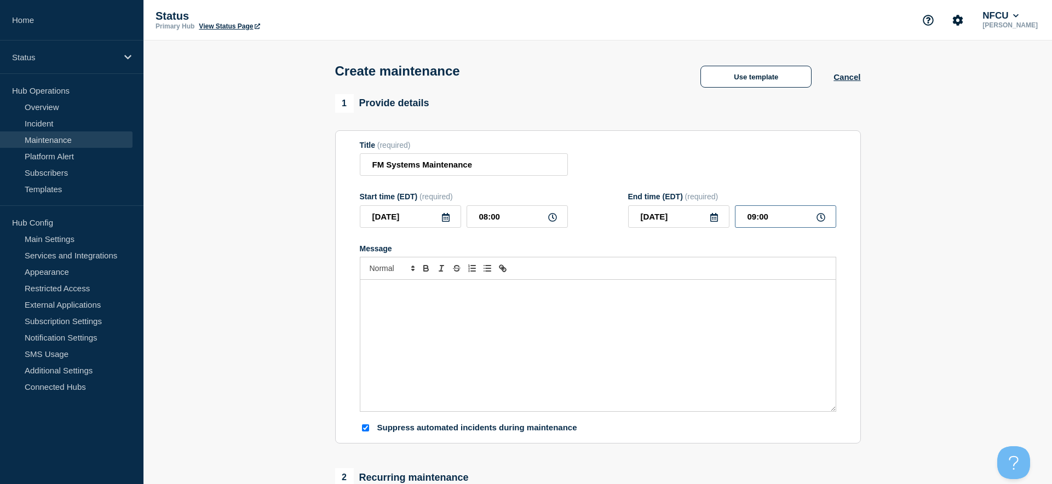
drag, startPoint x: 779, startPoint y: 216, endPoint x: 638, endPoint y: 200, distance: 141.6
click at [638, 200] on div "End time (EDT) (required) 2025-08-21 09:00" at bounding box center [732, 210] width 208 height 36
type input "11:00"
click at [555, 342] on div "Message" at bounding box center [597, 345] width 475 height 131
click at [263, 429] on section "1 Provide details Title (required) FM Systems Maintenance Start time (EDT) (req…" at bounding box center [597, 474] width 908 height 760
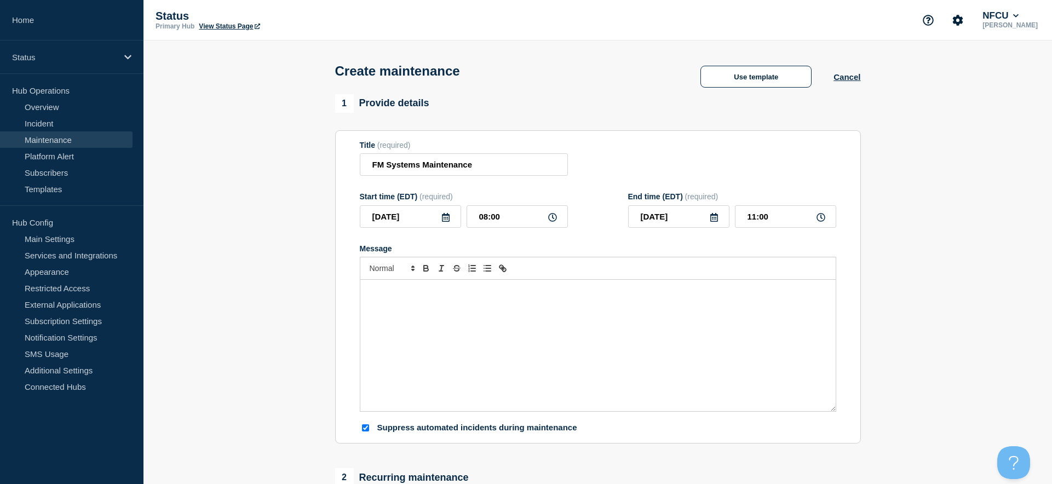
click at [447, 319] on div "Message" at bounding box center [597, 345] width 475 height 131
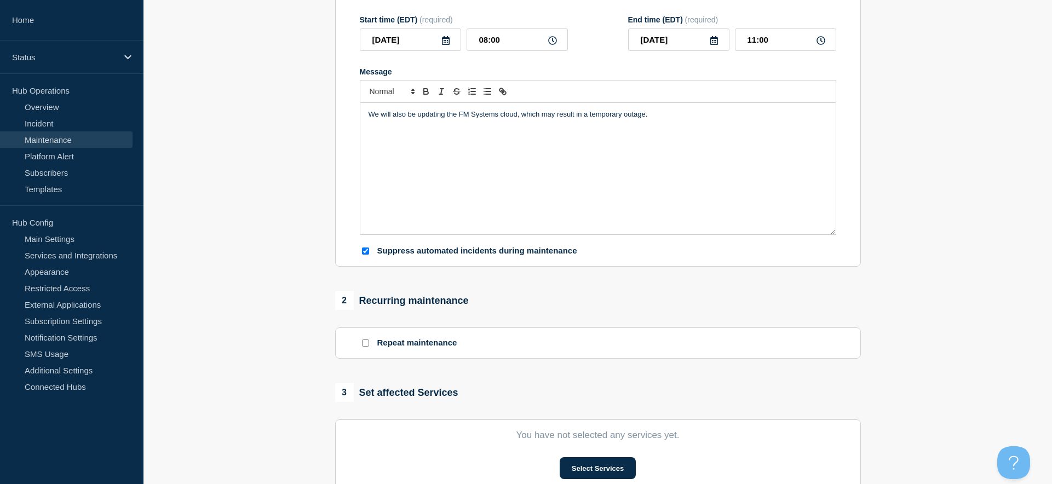
scroll to position [365, 0]
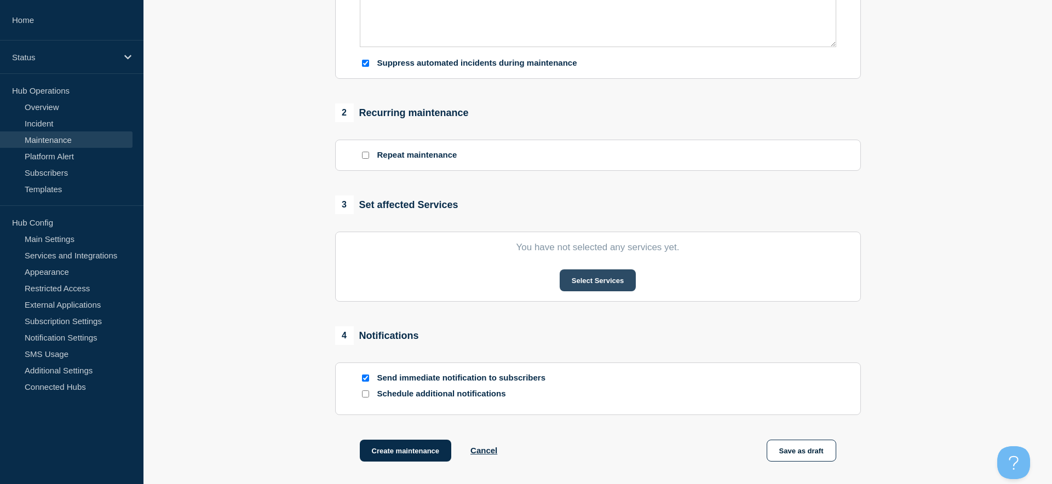
click at [613, 277] on button "Select Services" at bounding box center [598, 280] width 76 height 22
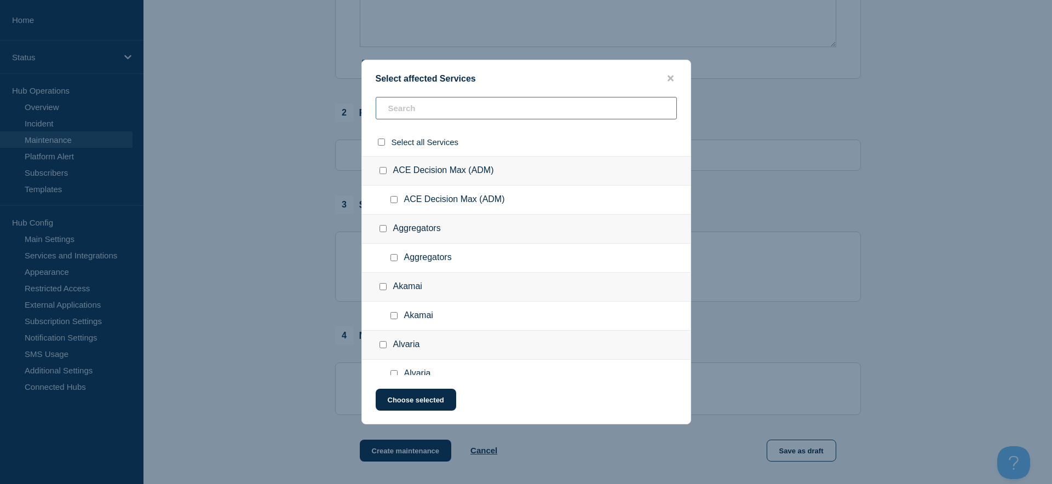
click at [429, 114] on input "text" at bounding box center [526, 108] width 301 height 22
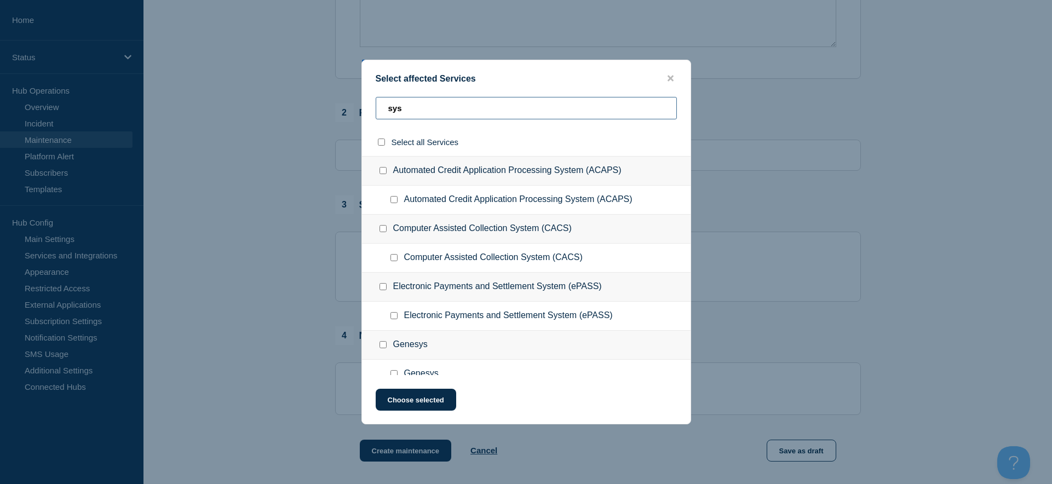
drag, startPoint x: 437, startPoint y: 111, endPoint x: 364, endPoint y: 108, distance: 73.4
click at [364, 128] on div "sys" at bounding box center [526, 142] width 329 height 28
type input "fm"
checkbox input "true"
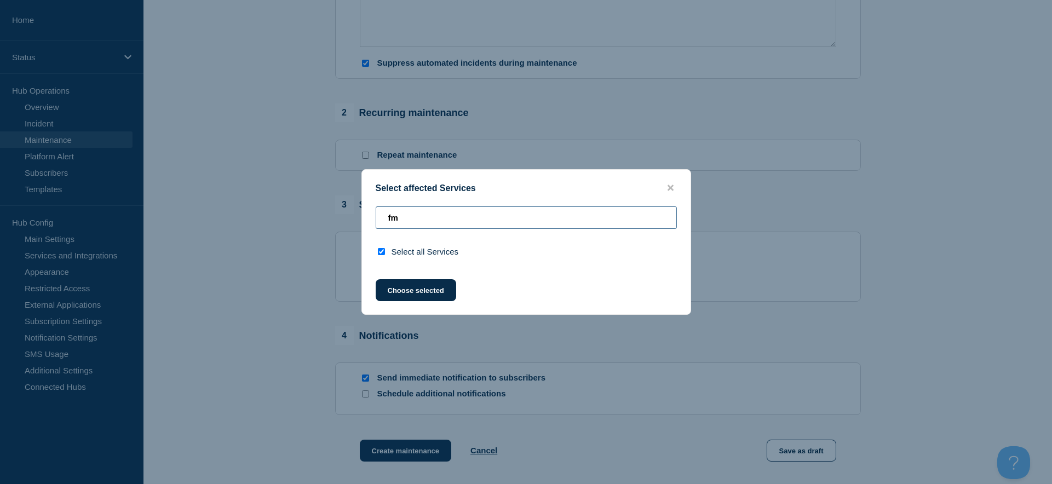
drag, startPoint x: 402, startPoint y: 212, endPoint x: 372, endPoint y: 209, distance: 29.7
click at [372, 238] on div "fm" at bounding box center [526, 252] width 329 height 28
checkbox input "false"
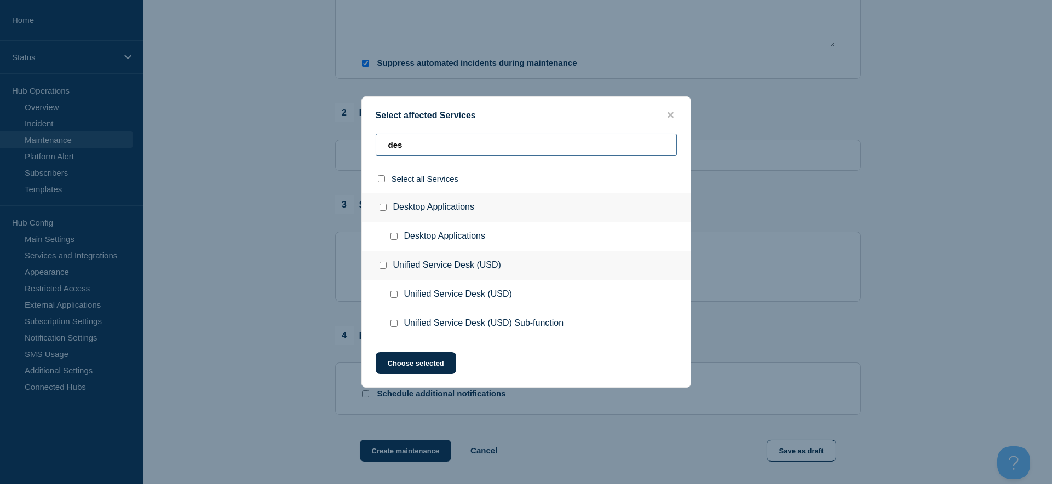
type input "des"
drag, startPoint x: 381, startPoint y: 208, endPoint x: 384, endPoint y: 227, distance: 19.4
click at [381, 208] on input "Desktop Applications checkbox" at bounding box center [382, 207] width 7 height 7
checkbox input "true"
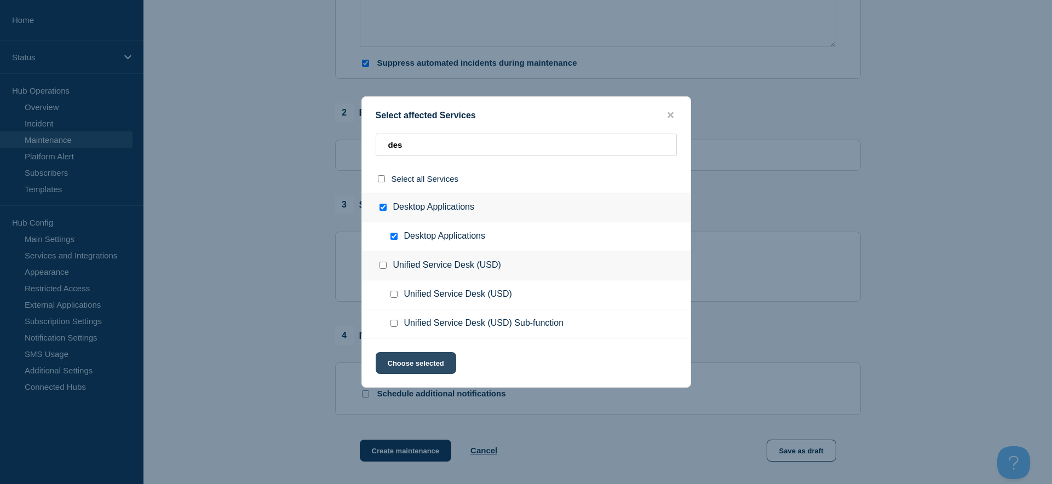
click at [426, 359] on button "Choose selected" at bounding box center [416, 363] width 80 height 22
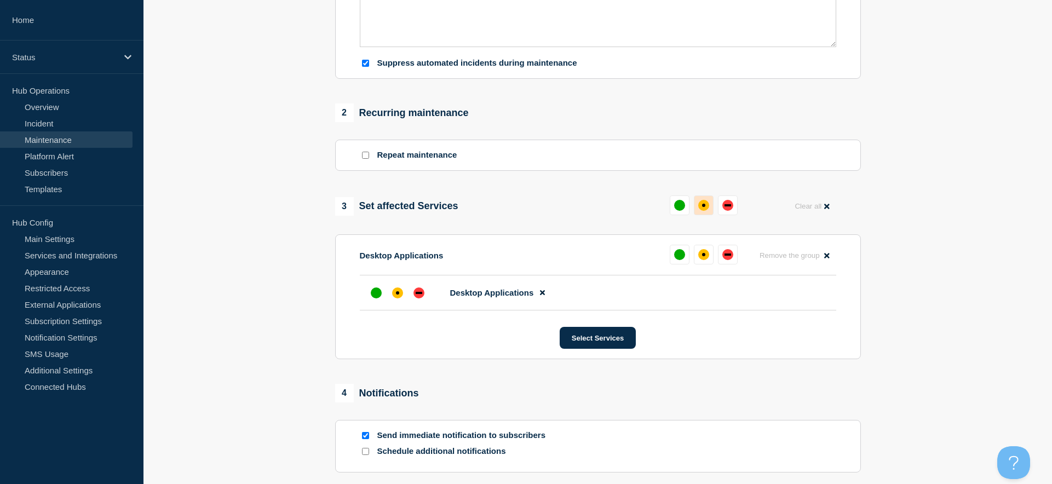
click at [700, 210] on div "affected" at bounding box center [703, 205] width 11 height 11
click at [365, 429] on input "Send immediate notification to subscribers" at bounding box center [365, 435] width 7 height 7
checkbox input "false"
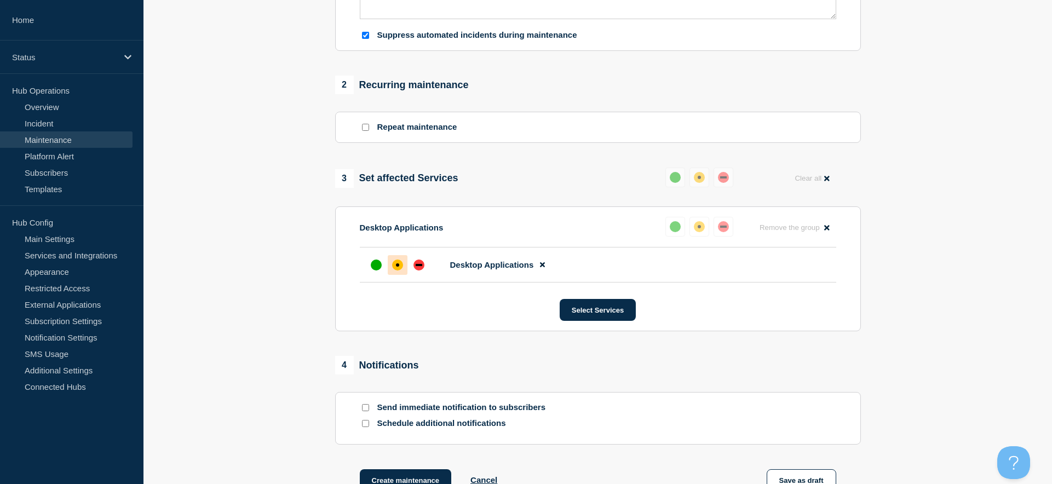
scroll to position [438, 0]
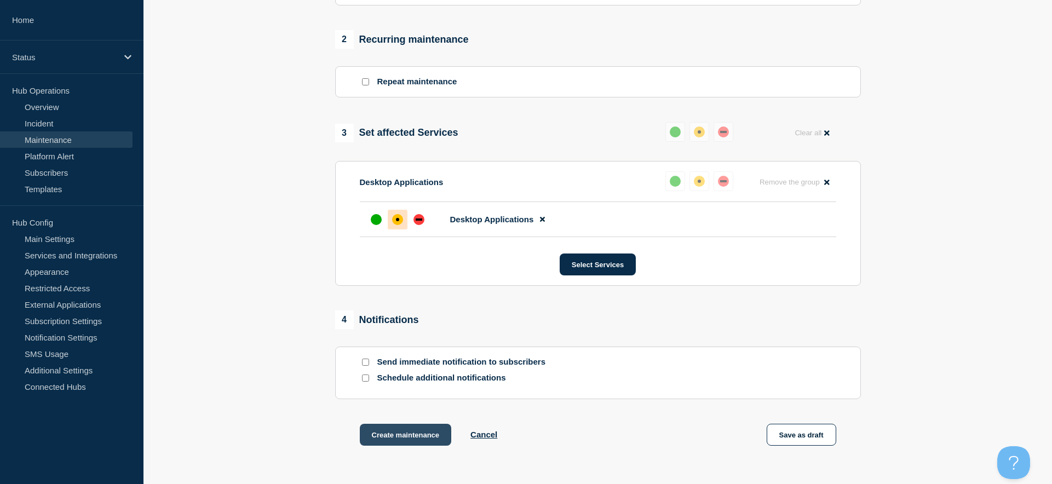
click at [393, 429] on button "Create maintenance" at bounding box center [406, 435] width 92 height 22
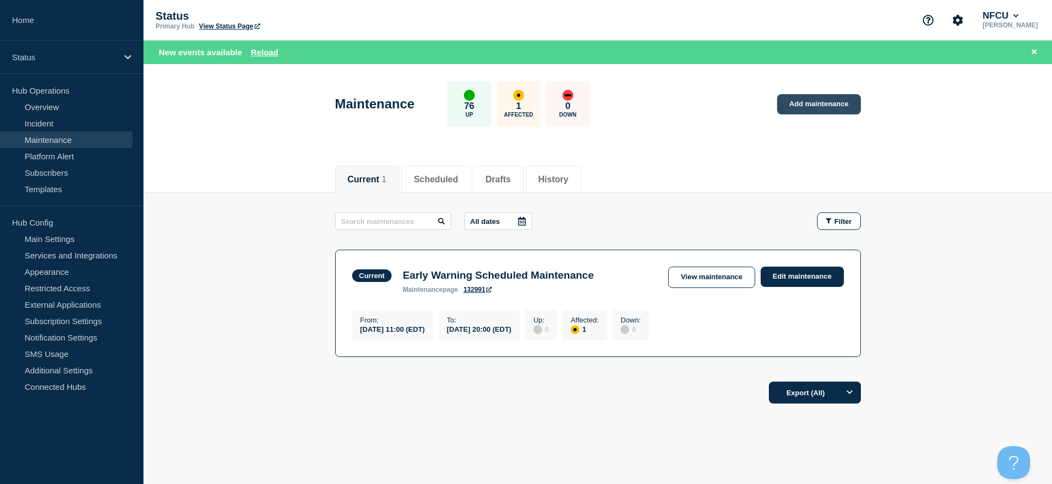
click at [802, 97] on link "Add maintenance" at bounding box center [818, 104] width 83 height 20
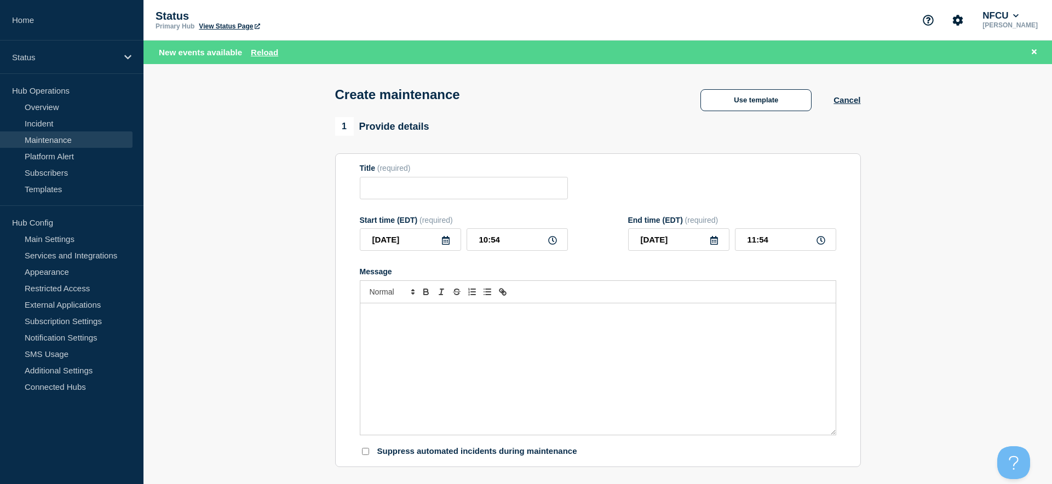
checkbox input "true"
click at [379, 175] on div "Title (required)" at bounding box center [464, 182] width 208 height 36
click at [386, 187] on input "Title" at bounding box center [464, 188] width 208 height 22
paste input "Deploy MRC Application in CRM"
click at [371, 189] on input "Deploy MRC Application in CRM" at bounding box center [464, 188] width 208 height 22
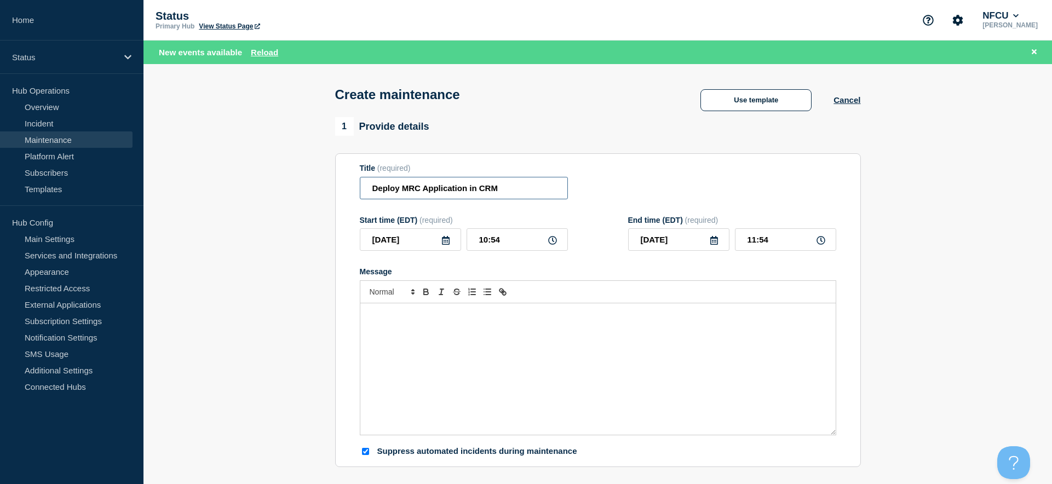
type input "Deploy MRC Application in CRM"
click at [445, 244] on icon at bounding box center [445, 240] width 9 height 9
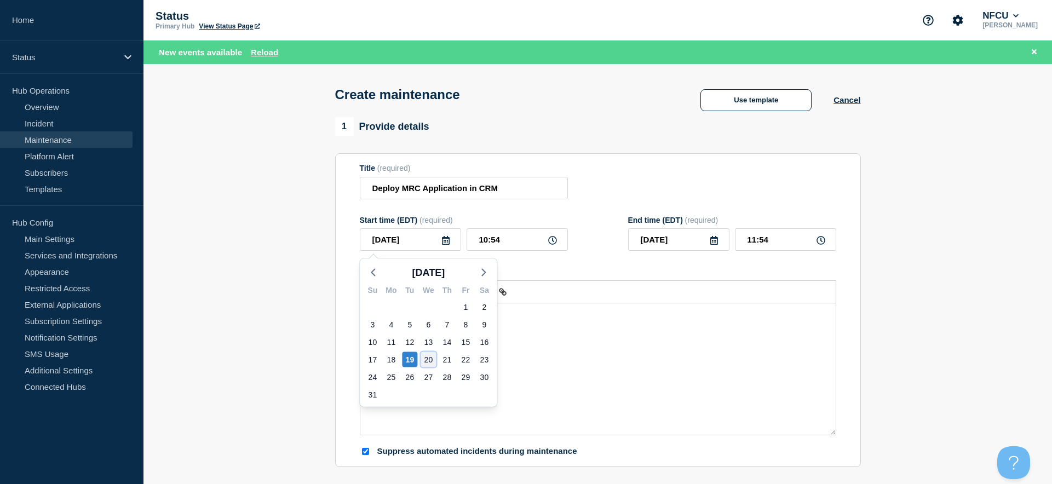
click at [429, 356] on div "20" at bounding box center [428, 359] width 15 height 15
type input "2025-08-20"
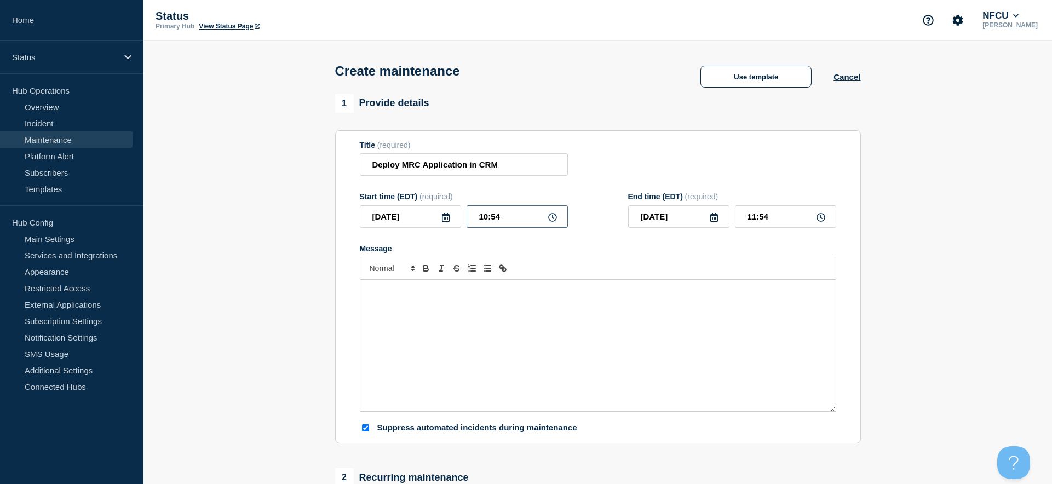
click at [508, 218] on input "10:54" at bounding box center [517, 216] width 101 height 22
drag, startPoint x: 517, startPoint y: 218, endPoint x: 404, endPoint y: 216, distance: 113.4
click at [406, 217] on div "2025-08-20 10:54" at bounding box center [464, 216] width 208 height 22
type input "06:00"
type input "07:00"
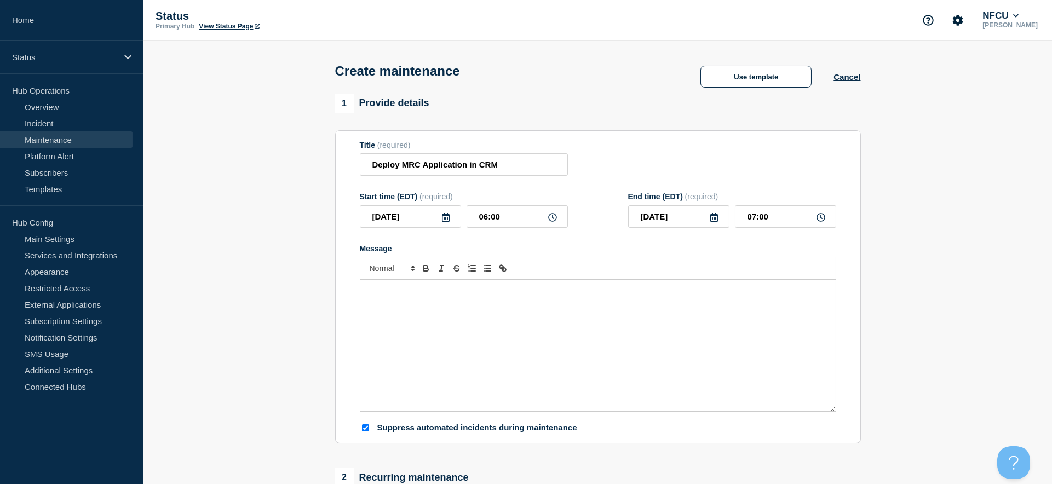
click at [695, 162] on div "Title (required) Deploy MRC Application in CRM" at bounding box center [598, 159] width 476 height 36
click at [758, 216] on input "07:00" at bounding box center [785, 216] width 101 height 22
click at [655, 153] on div "Title (required) Deploy MRC Application in CRM" at bounding box center [598, 159] width 476 height 36
click at [529, 324] on div "Message" at bounding box center [597, 345] width 475 height 131
click at [403, 327] on div "Message" at bounding box center [597, 345] width 475 height 131
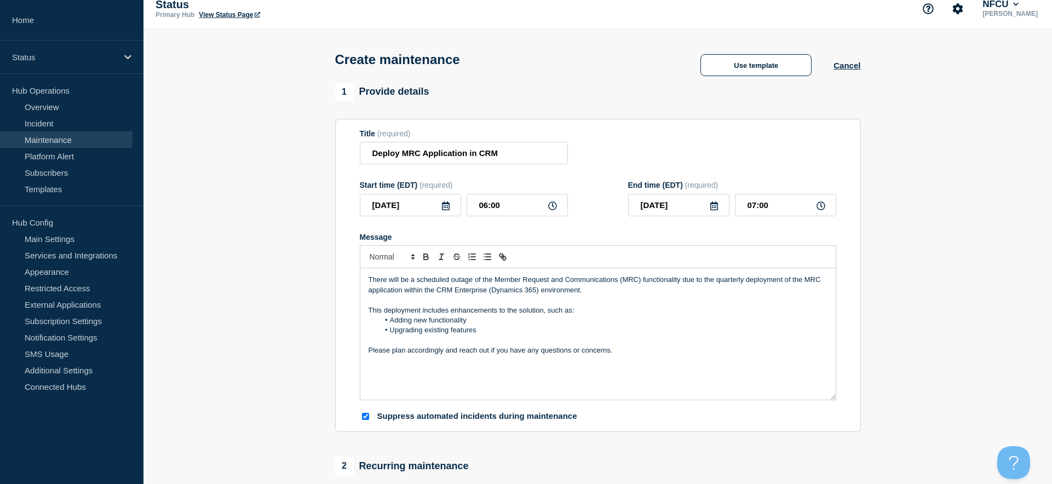
scroll to position [219, 0]
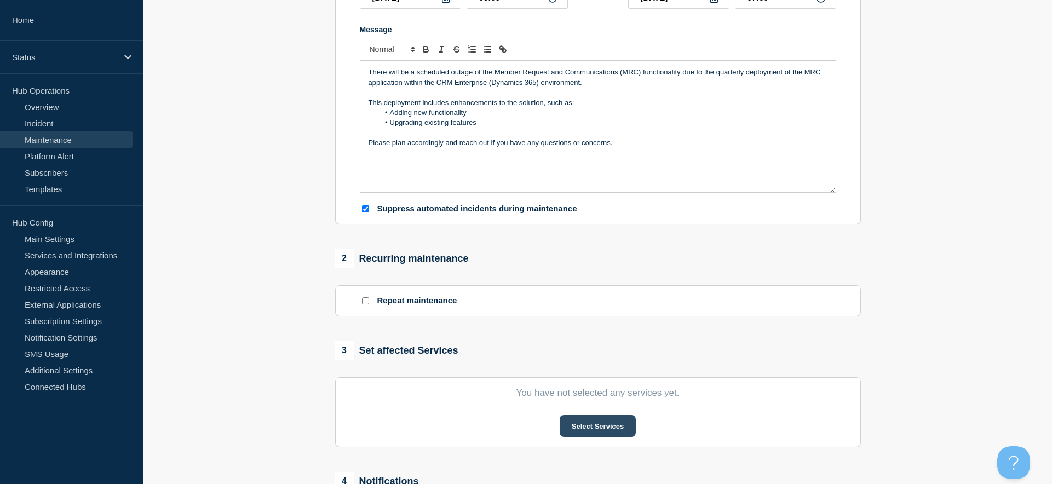
click at [584, 429] on button "Select Services" at bounding box center [598, 426] width 76 height 22
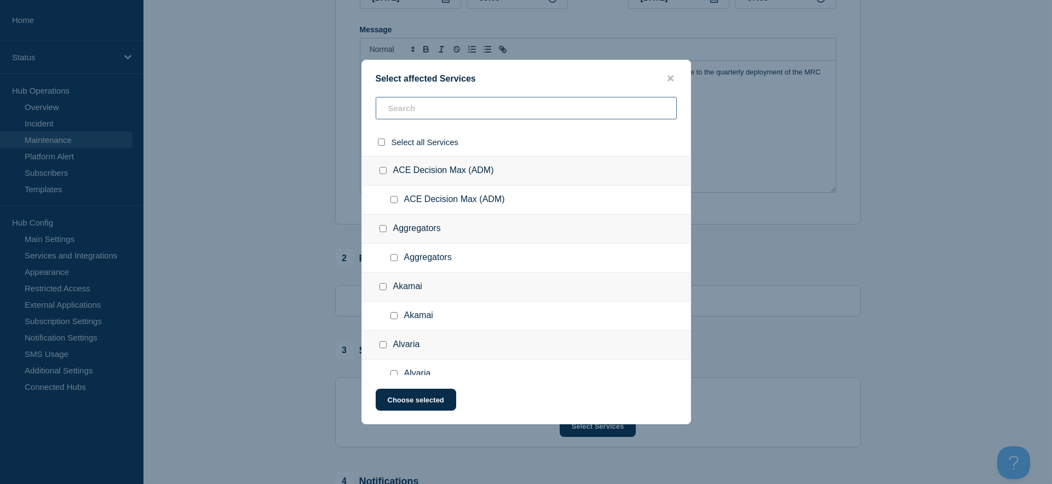
click at [408, 113] on input "text" at bounding box center [526, 108] width 301 height 22
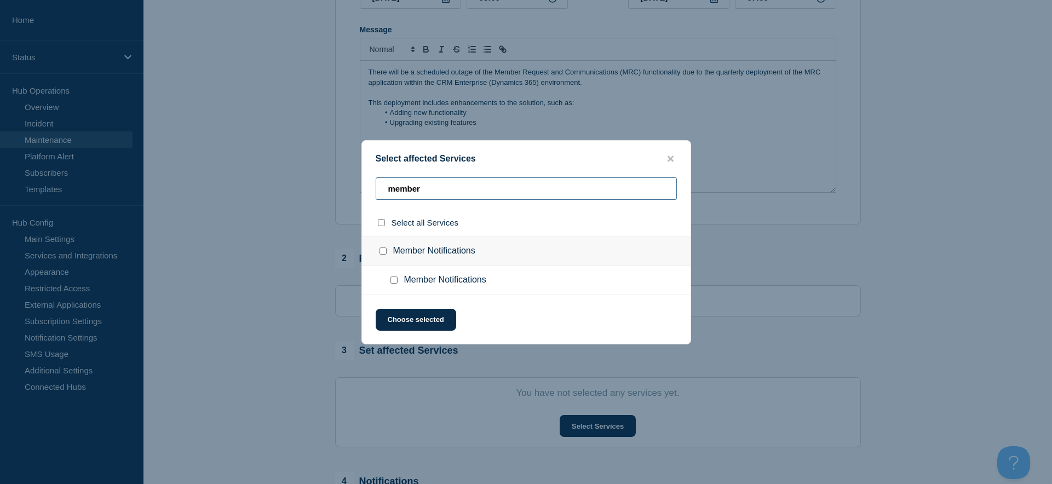
type input "member"
click at [383, 250] on input "Member Notifications checkbox" at bounding box center [382, 251] width 7 height 7
checkbox input "true"
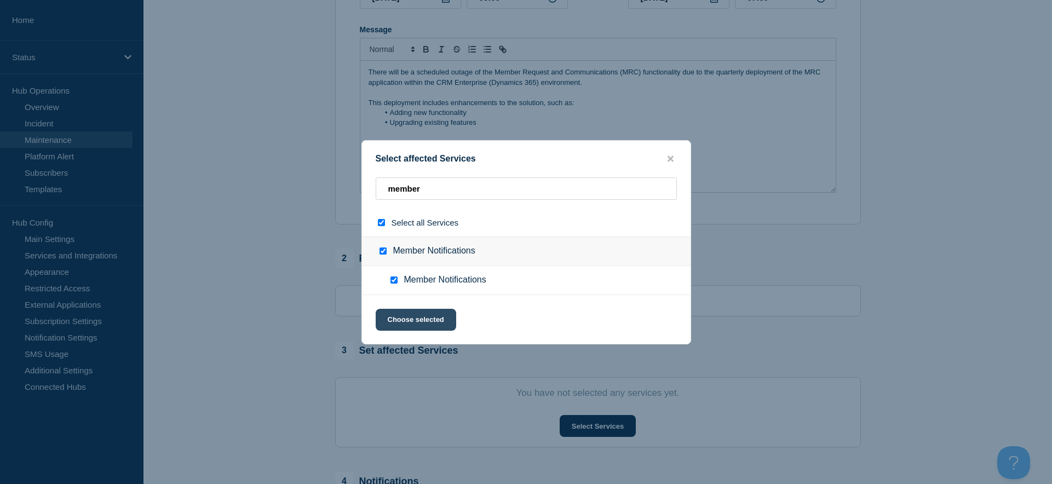
click at [426, 318] on button "Choose selected" at bounding box center [416, 320] width 80 height 22
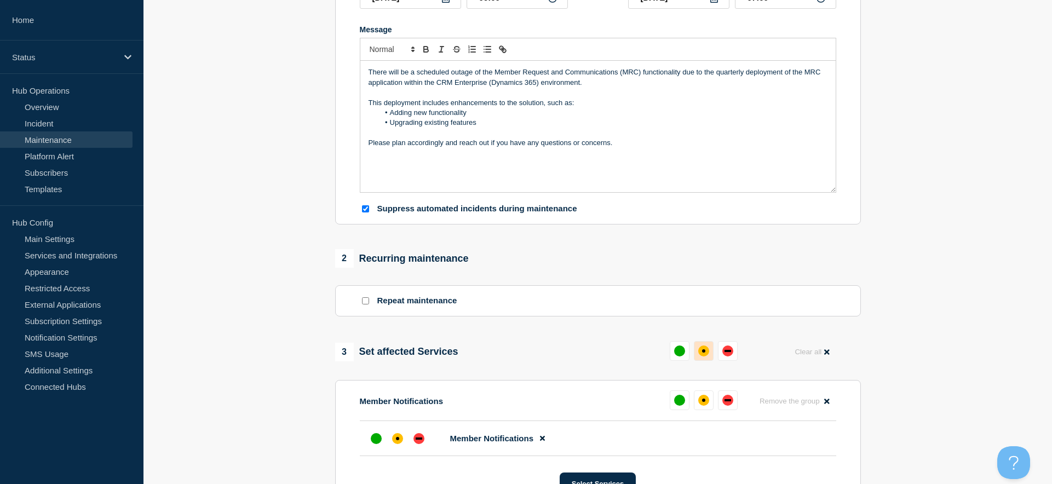
click at [698, 353] on div "affected" at bounding box center [703, 351] width 11 height 11
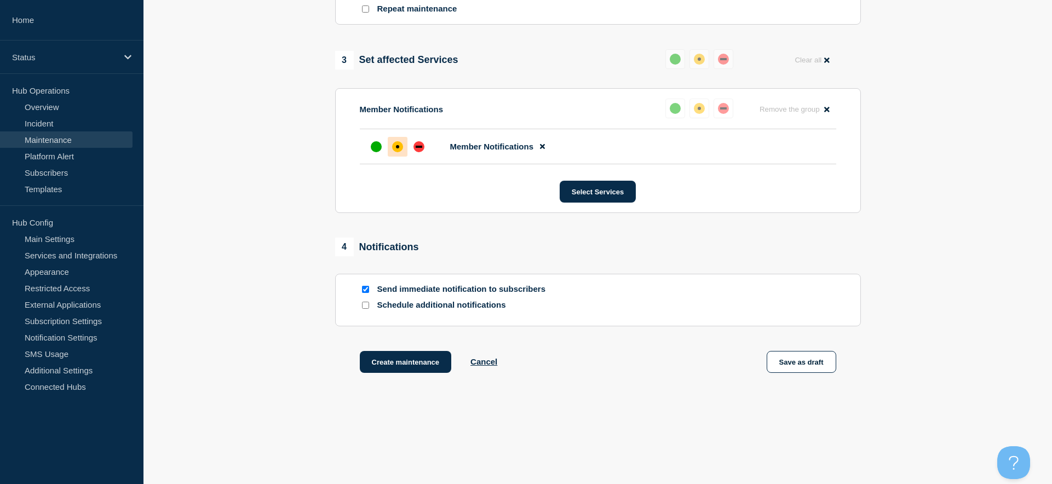
click at [363, 293] on input "Send immediate notification to subscribers" at bounding box center [365, 289] width 7 height 7
checkbox input "false"
click at [402, 368] on button "Create maintenance" at bounding box center [406, 362] width 92 height 22
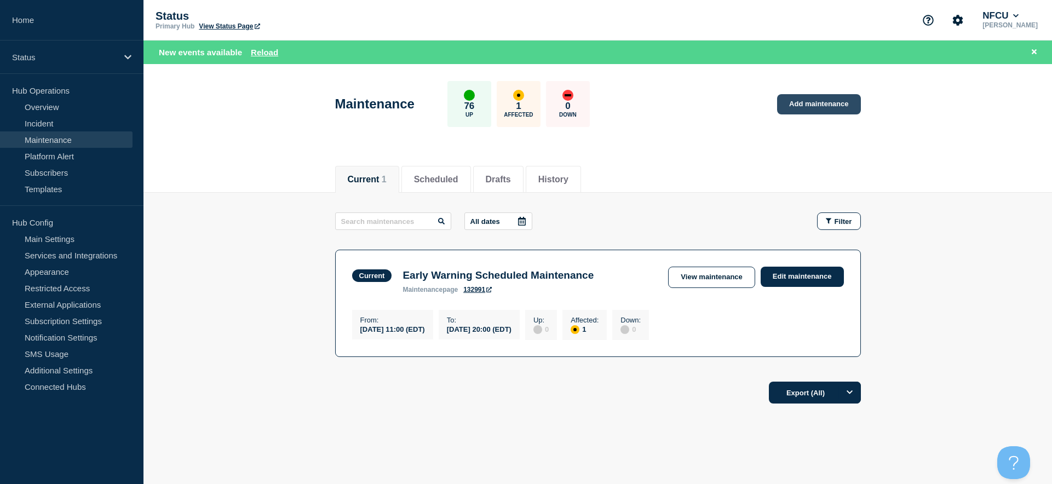
click at [802, 104] on link "Add maintenance" at bounding box center [818, 104] width 83 height 20
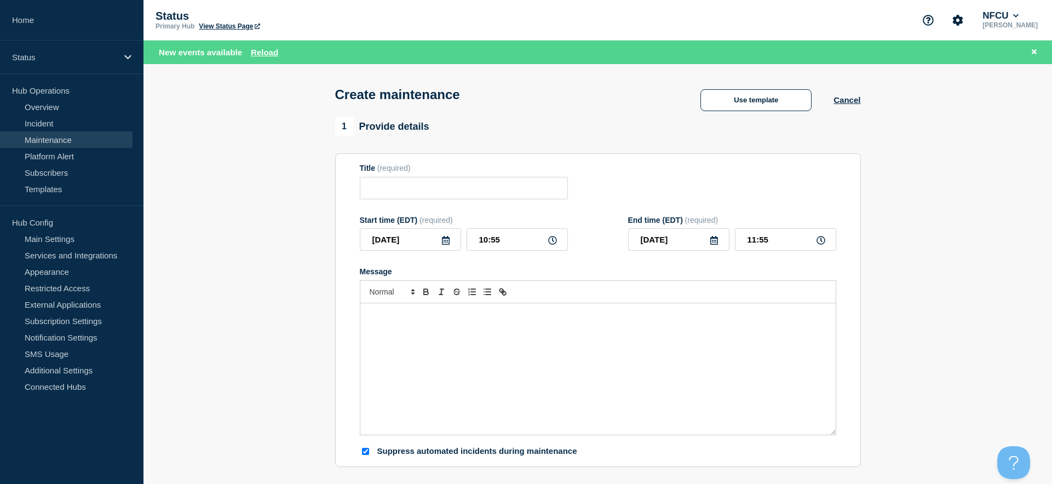
checkbox input "true"
click at [395, 190] on input "Title" at bounding box center [464, 188] width 208 height 22
paste input "Patch SharePoint Servers"
type input "Patch SharePoint Servers"
click at [392, 310] on div "Message" at bounding box center [597, 368] width 475 height 131
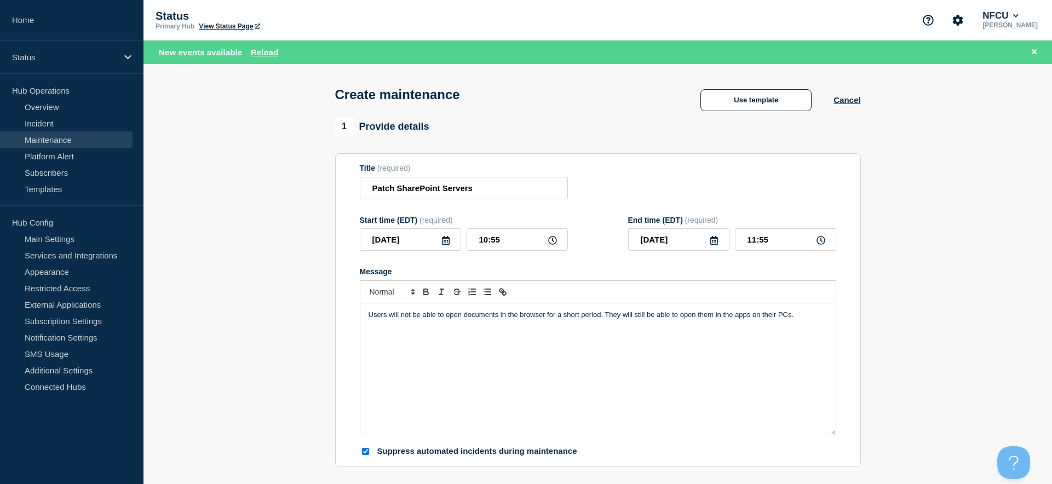
click at [441, 245] on icon at bounding box center [445, 240] width 9 height 9
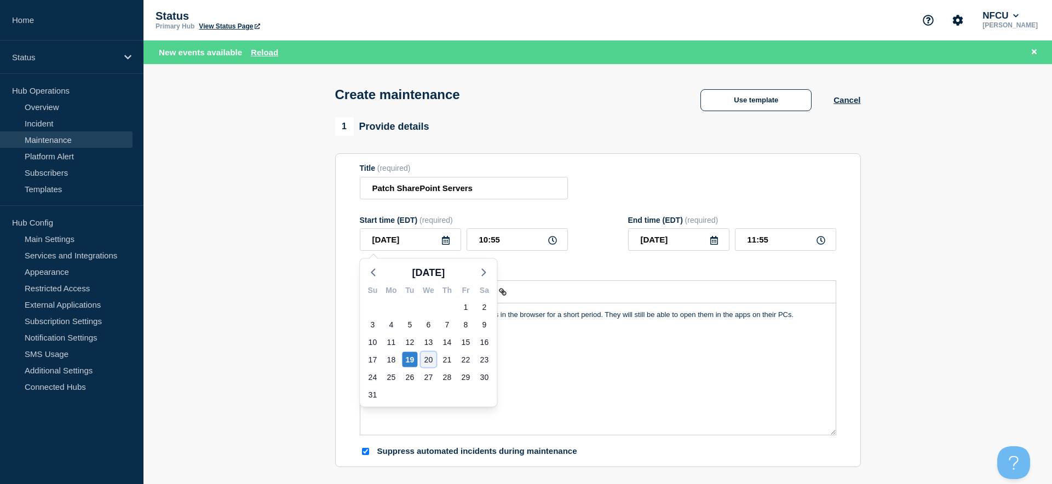
click at [433, 354] on div "20" at bounding box center [428, 359] width 15 height 15
type input "2025-08-20"
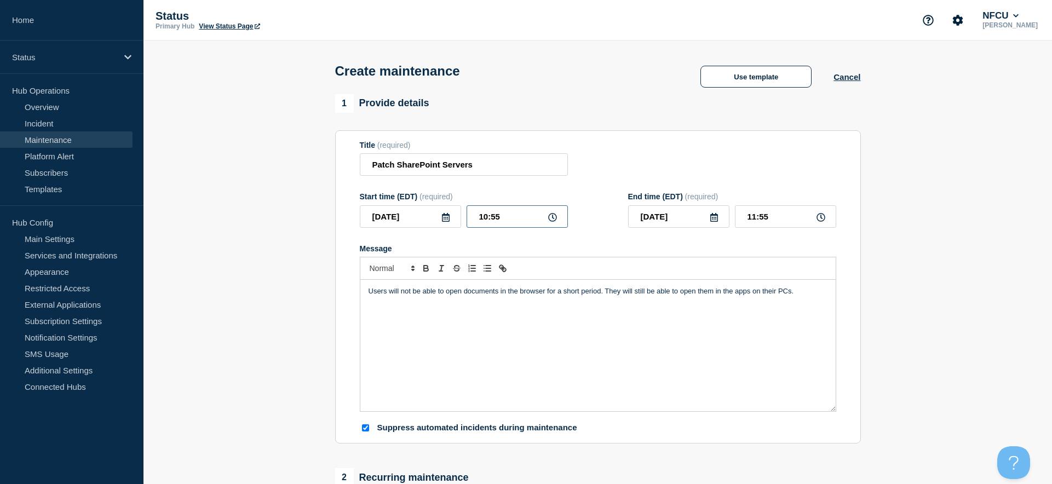
click at [500, 222] on input "10:55" at bounding box center [517, 216] width 101 height 22
drag, startPoint x: 507, startPoint y: 219, endPoint x: 362, endPoint y: 206, distance: 145.1
click at [362, 206] on div "Start time (EDT) (required) 2025-08-20 10:55" at bounding box center [464, 210] width 208 height 36
type input "04:00"
click at [764, 209] on input "05:00" at bounding box center [785, 216] width 101 height 22
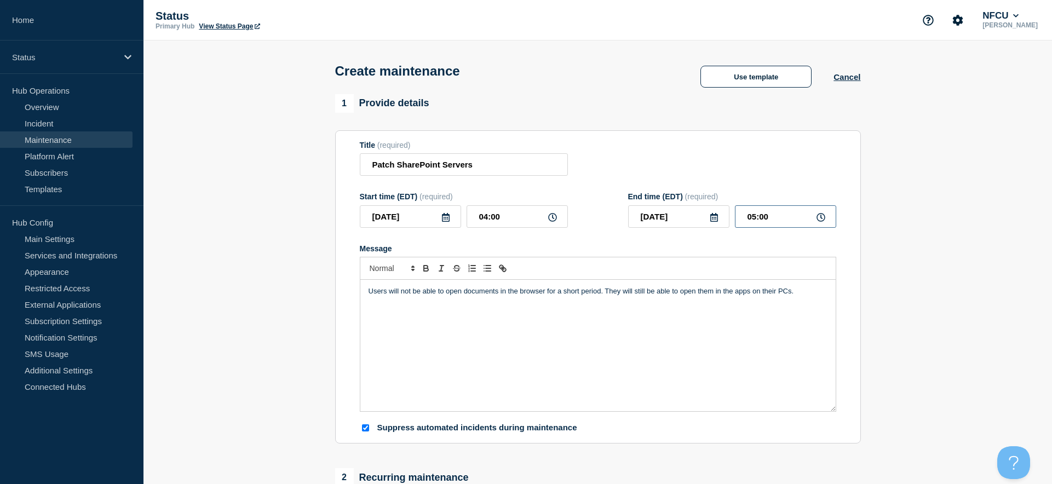
drag, startPoint x: 780, startPoint y: 213, endPoint x: 726, endPoint y: 213, distance: 54.2
click at [726, 213] on div "2025-08-20 05:00" at bounding box center [732, 216] width 208 height 22
type input "06:00"
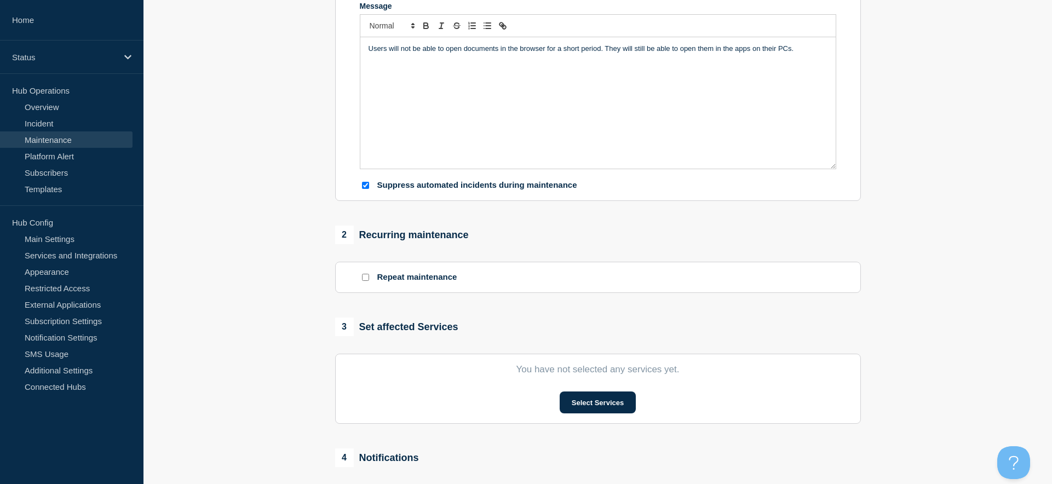
scroll to position [292, 0]
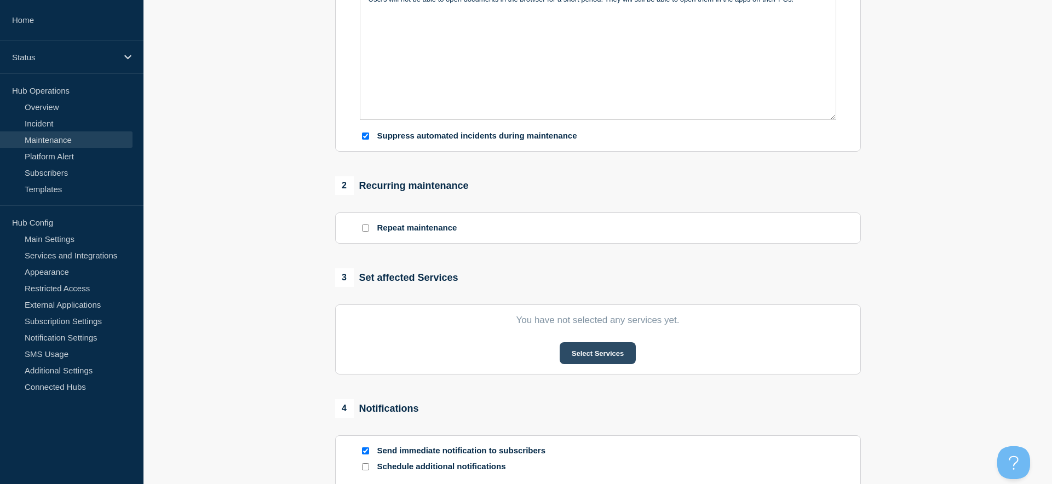
click at [571, 355] on button "Select Services" at bounding box center [598, 353] width 76 height 22
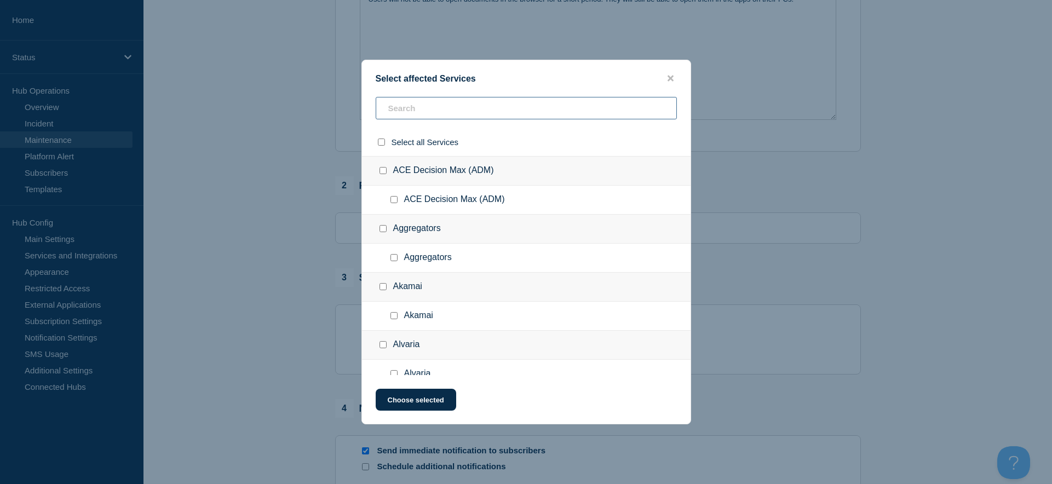
click at [401, 114] on input "text" at bounding box center [526, 108] width 301 height 22
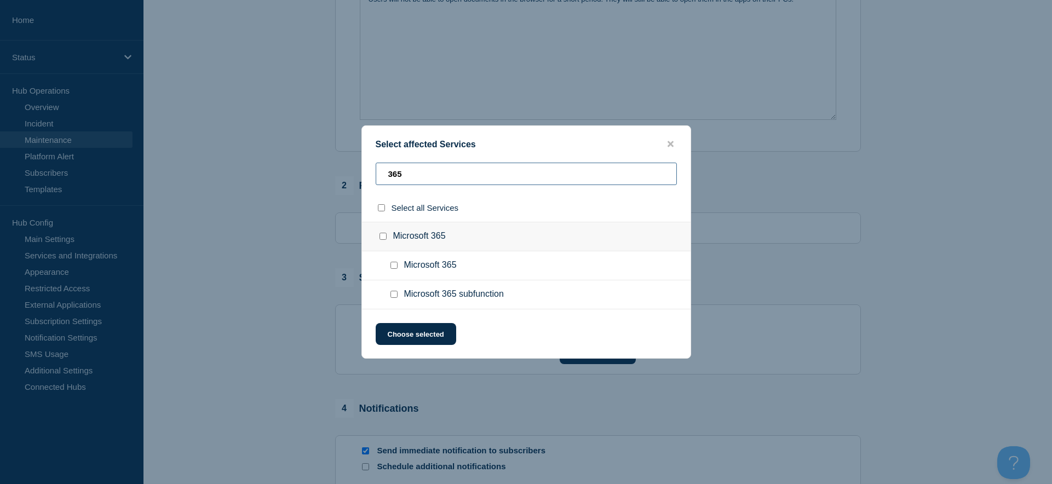
type input "365"
click at [392, 296] on input "Microsoft 365 subfunction checkbox" at bounding box center [393, 294] width 7 height 7
checkbox input "true"
click at [424, 332] on button "Choose selected" at bounding box center [416, 334] width 80 height 22
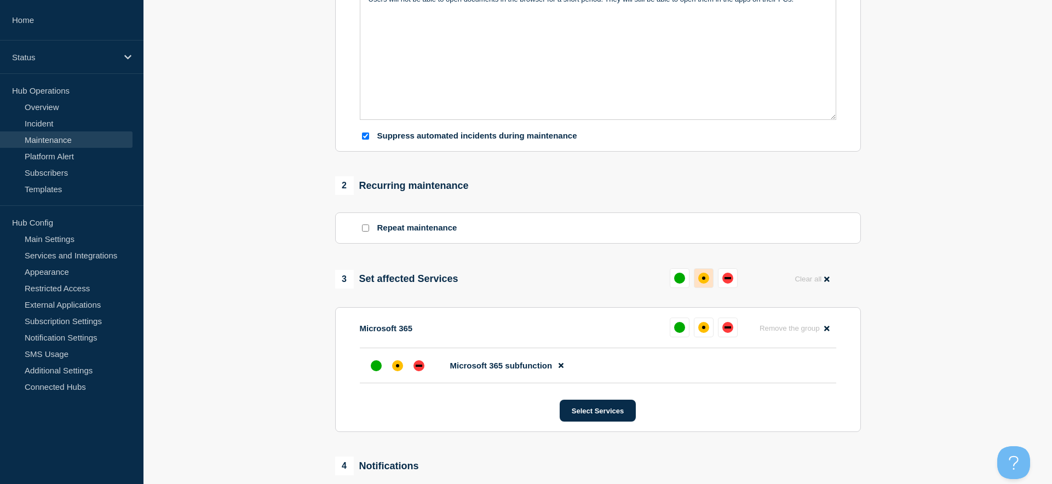
click at [707, 278] on div "affected" at bounding box center [703, 278] width 11 height 11
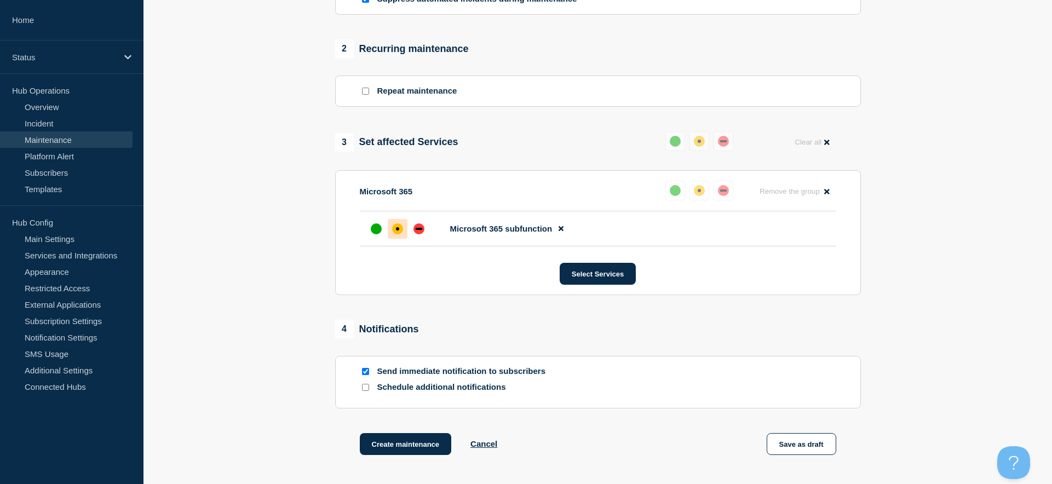
scroll to position [528, 0]
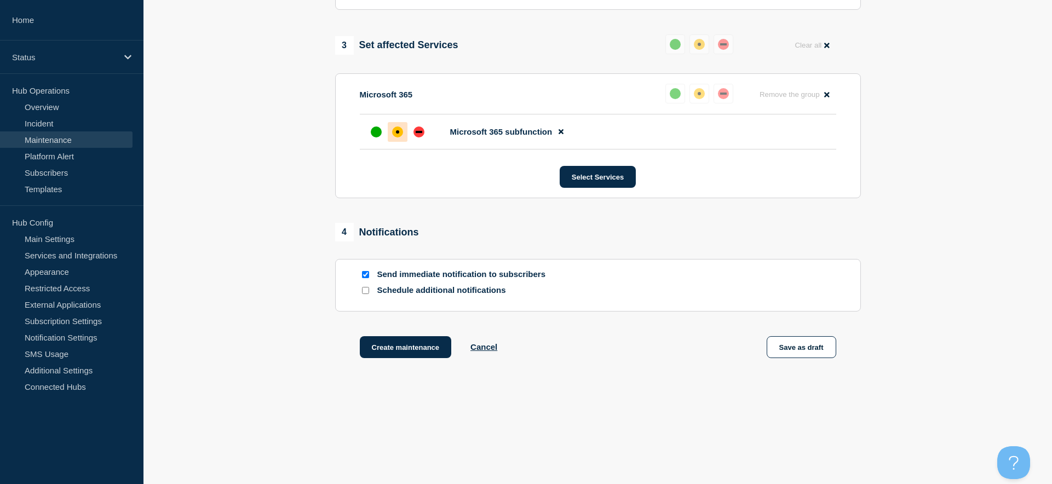
click at [362, 274] on input "Send immediate notification to subscribers" at bounding box center [365, 274] width 7 height 7
checkbox input "false"
click at [390, 344] on button "Create maintenance" at bounding box center [406, 347] width 92 height 22
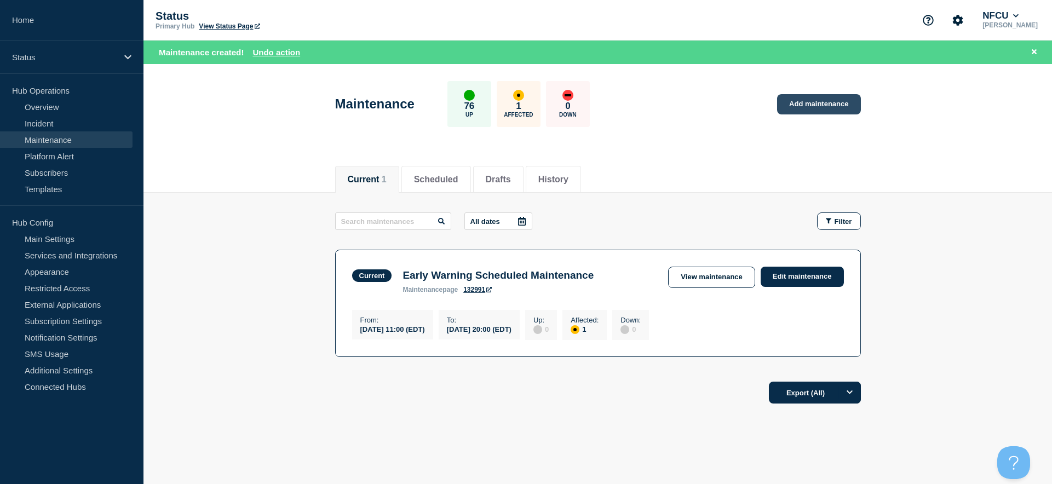
click at [801, 102] on link "Add maintenance" at bounding box center [818, 104] width 83 height 20
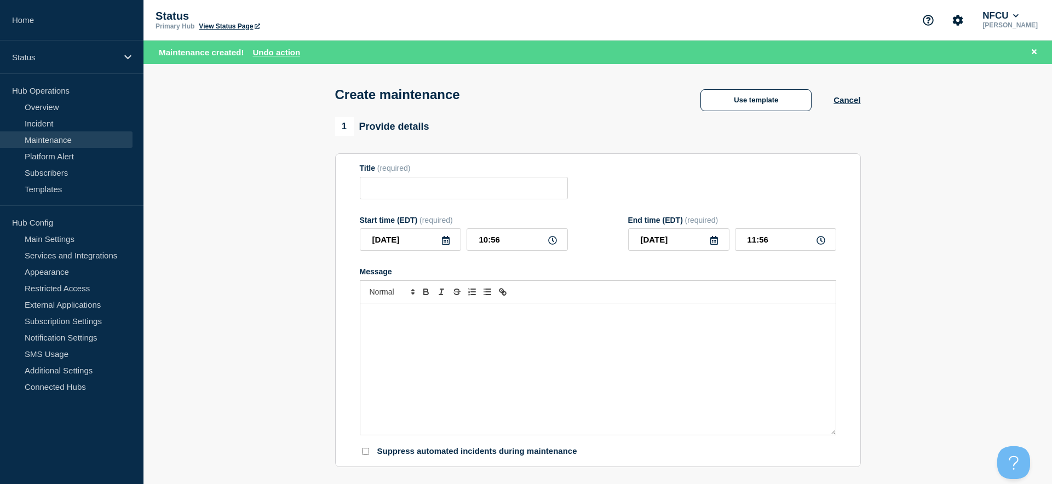
checkbox input "true"
click at [746, 96] on button "Use template" at bounding box center [755, 100] width 111 height 22
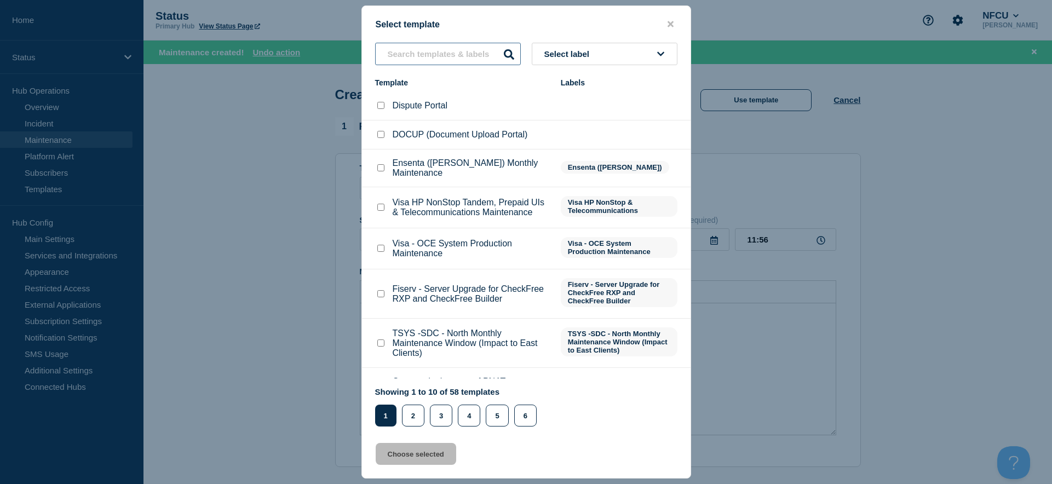
click at [396, 54] on input "text" at bounding box center [448, 54] width 146 height 22
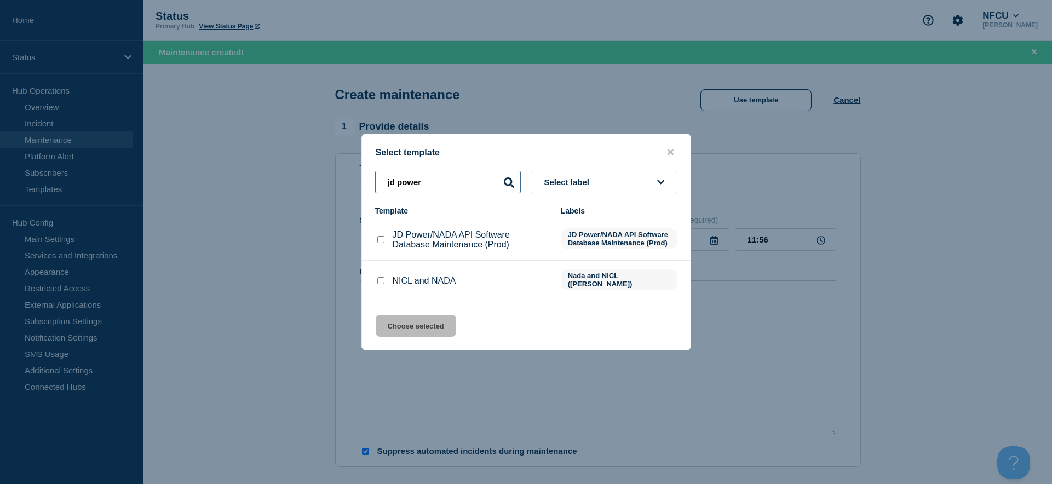
type input "jd power"
click at [384, 261] on li "JD Power/NADA API Software Database Maintenance (Prod) JD Power/NADA API Softwa…" at bounding box center [526, 281] width 329 height 41
drag, startPoint x: 376, startPoint y: 245, endPoint x: 384, endPoint y: 256, distance: 13.6
click at [377, 245] on div at bounding box center [380, 239] width 11 height 11
click at [381, 245] on div at bounding box center [380, 239] width 11 height 11
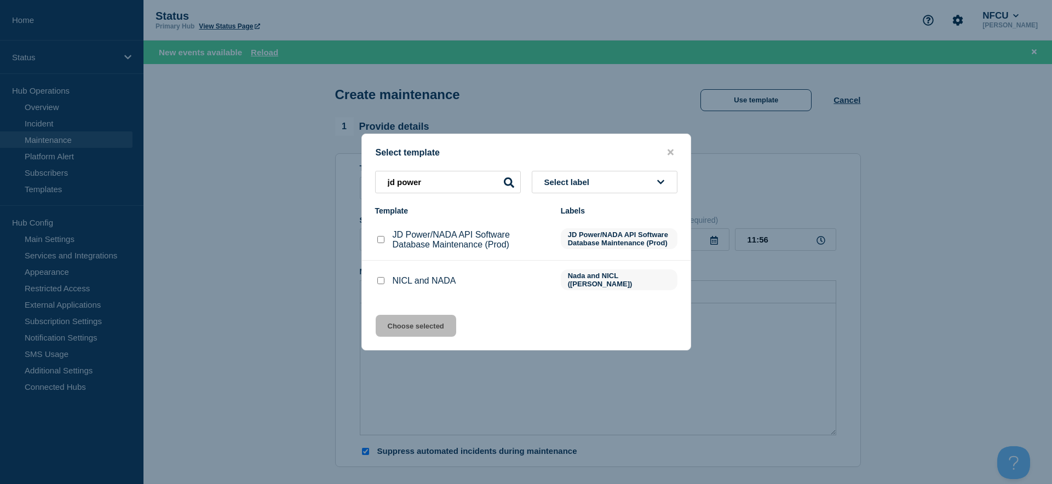
click at [381, 243] on input "JD Power/NADA API Software Database Maintenance (Prod) checkbox" at bounding box center [380, 239] width 7 height 7
checkbox input "true"
click at [429, 323] on button "Choose selected" at bounding box center [416, 326] width 80 height 22
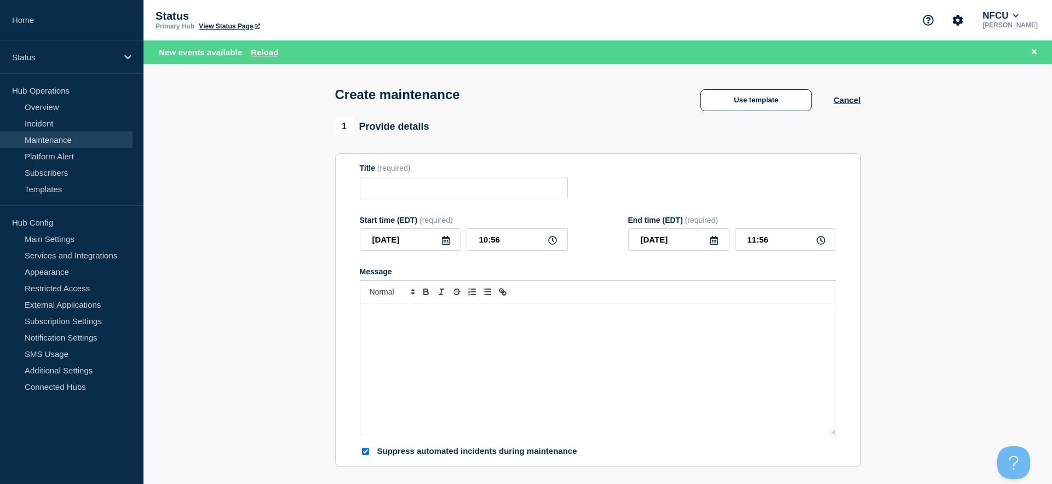
type input "JD Power/NADA API Software Database Maintenance (Prod)"
checkbox input "false"
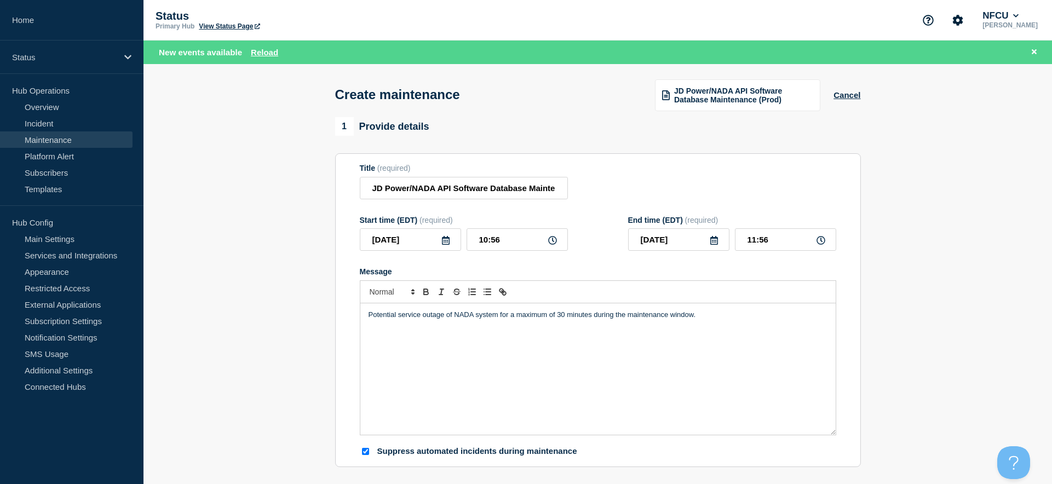
click at [448, 244] on icon at bounding box center [446, 240] width 8 height 9
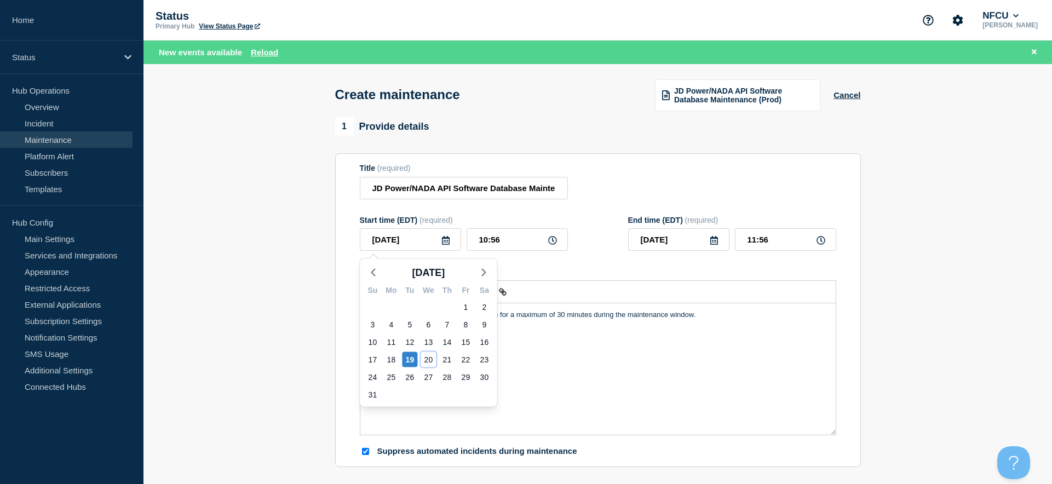
click at [434, 361] on div "20" at bounding box center [428, 359] width 15 height 15
type input "2025-08-20"
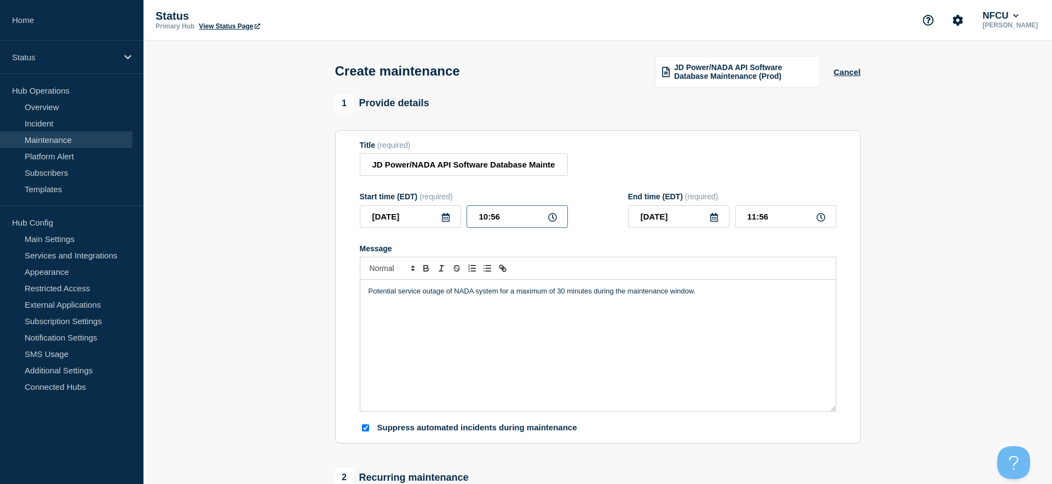
click at [508, 215] on input "10:56" at bounding box center [517, 216] width 101 height 22
drag, startPoint x: 502, startPoint y: 215, endPoint x: 333, endPoint y: 206, distance: 169.4
type input "03:00"
click at [761, 213] on input "04:00" at bounding box center [785, 216] width 101 height 22
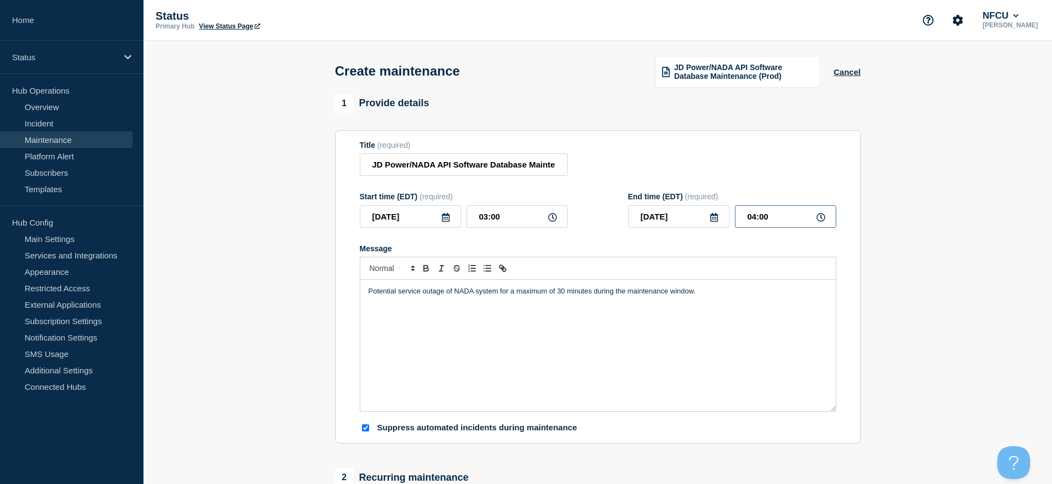
drag, startPoint x: 770, startPoint y: 221, endPoint x: 704, endPoint y: 212, distance: 66.2
click at [704, 212] on div "2025-08-20 04:00" at bounding box center [732, 216] width 208 height 22
type input "06:00"
click at [700, 166] on div "Title (required) JD Power/NADA API Software Database Maintenance (Prod)" at bounding box center [598, 159] width 476 height 36
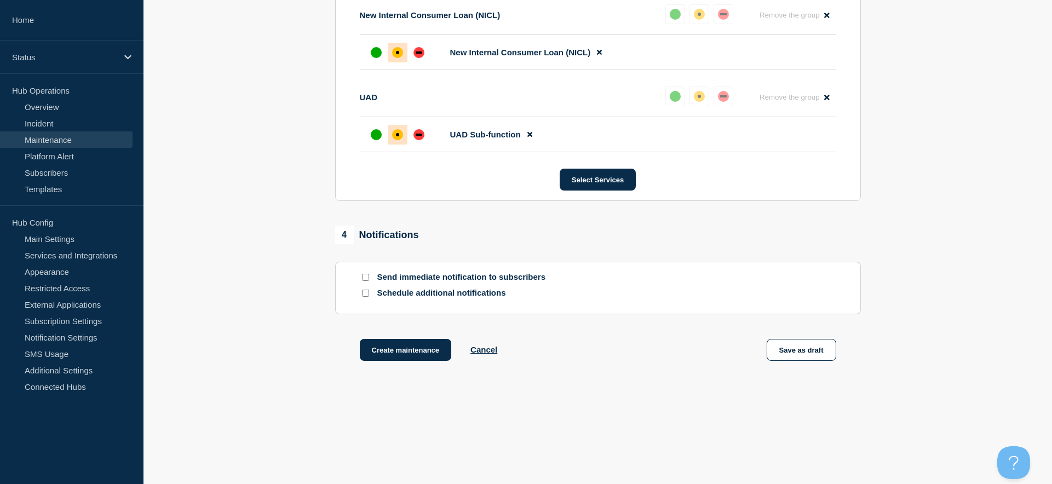
scroll to position [693, 0]
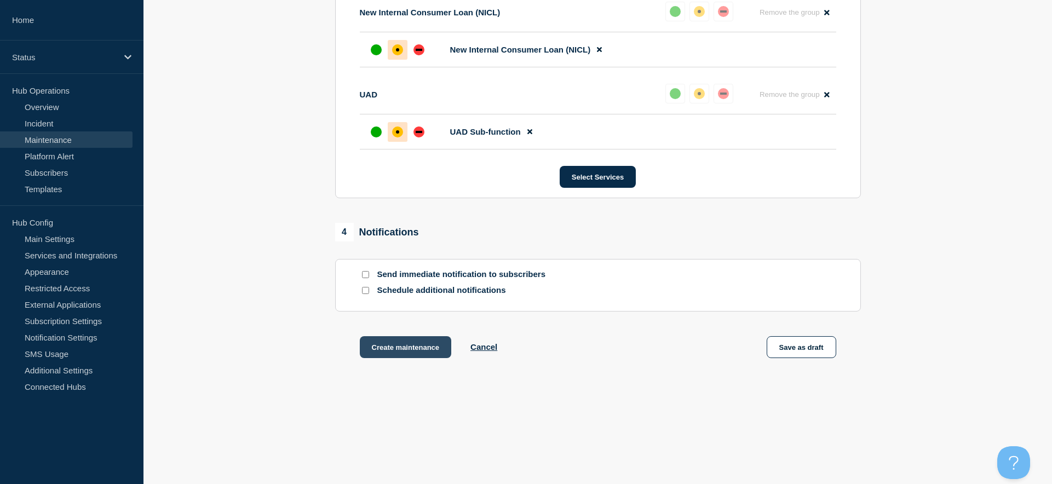
click at [397, 348] on button "Create maintenance" at bounding box center [406, 347] width 92 height 22
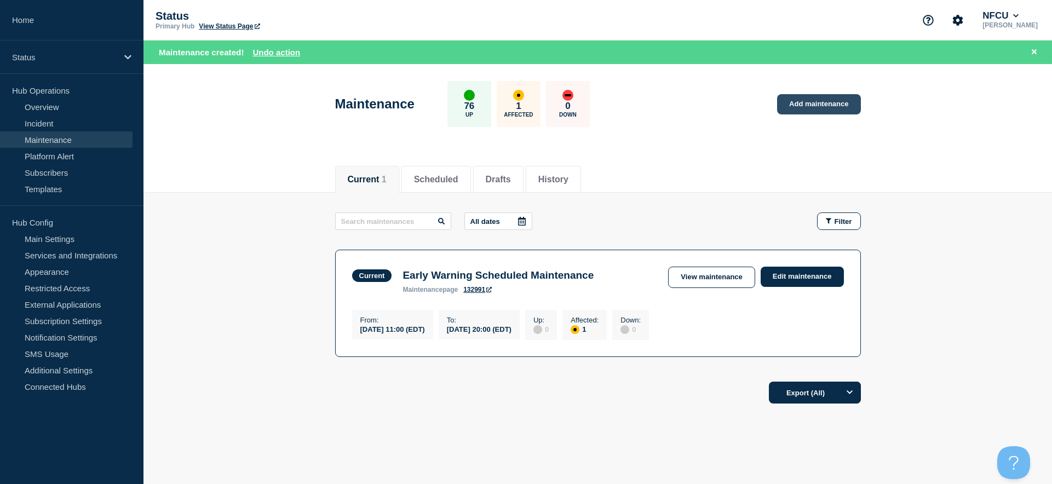
click at [802, 103] on link "Add maintenance" at bounding box center [818, 104] width 83 height 20
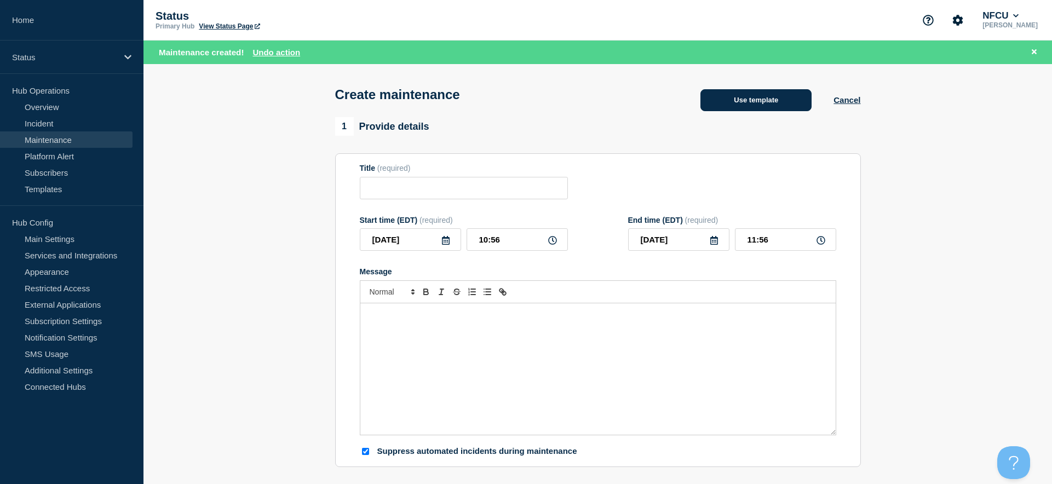
checkbox input "true"
click at [752, 98] on button "Use template" at bounding box center [755, 100] width 111 height 22
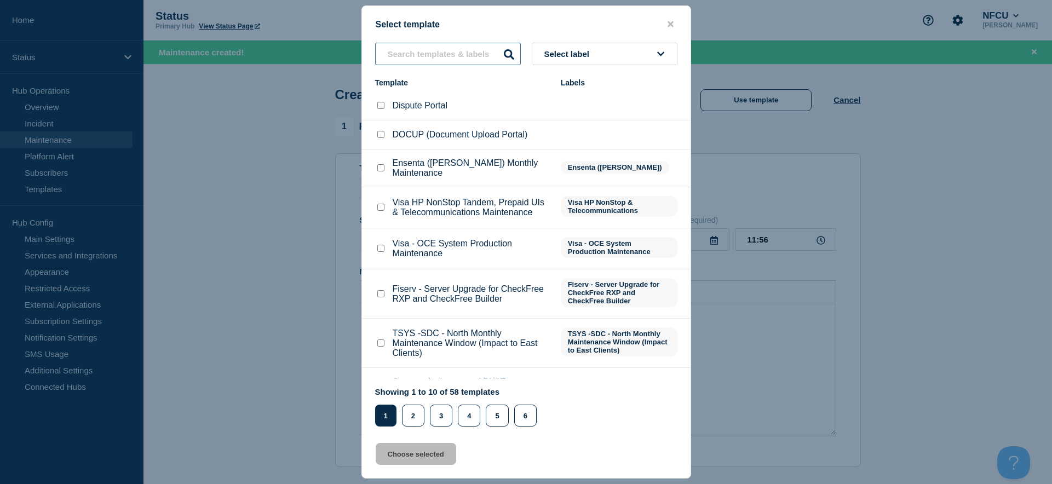
click at [430, 61] on input "text" at bounding box center [448, 54] width 146 height 22
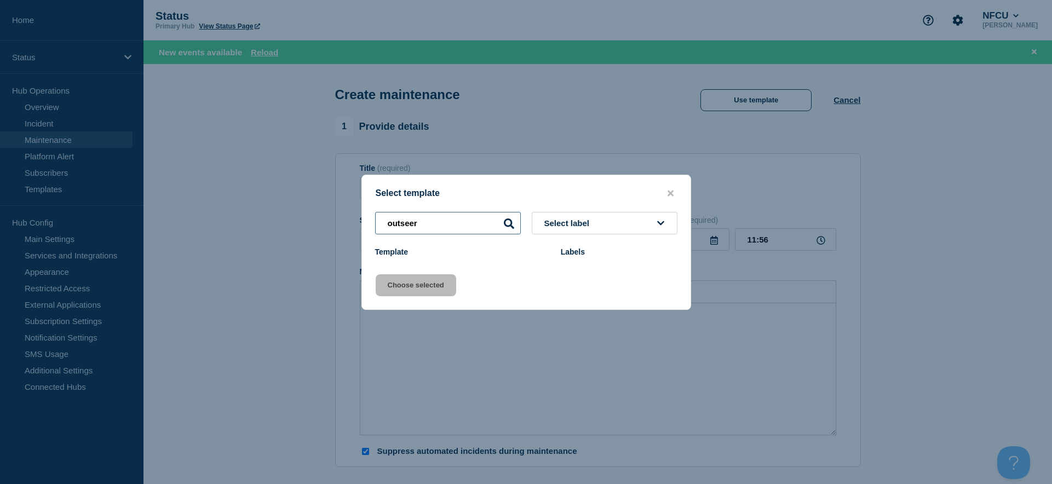
type input "outseer"
click at [669, 190] on icon "close button" at bounding box center [670, 193] width 6 height 6
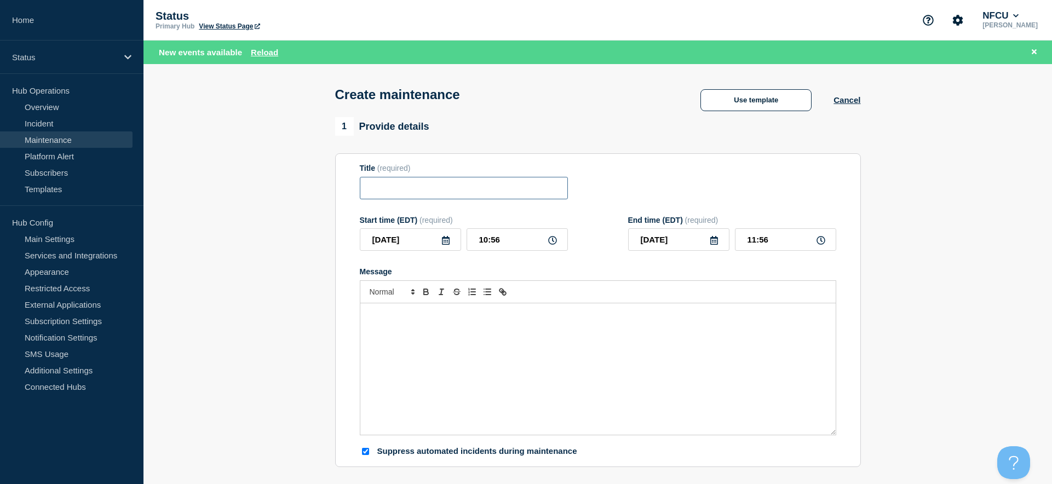
click at [419, 188] on input "Title" at bounding box center [464, 188] width 208 height 22
paste input "Outseer Fraud Manager Maintenance"
type input "Outseer Fraud Manager Maintenance"
click at [459, 351] on div "Message" at bounding box center [597, 368] width 475 height 131
click at [445, 241] on icon at bounding box center [445, 240] width 9 height 9
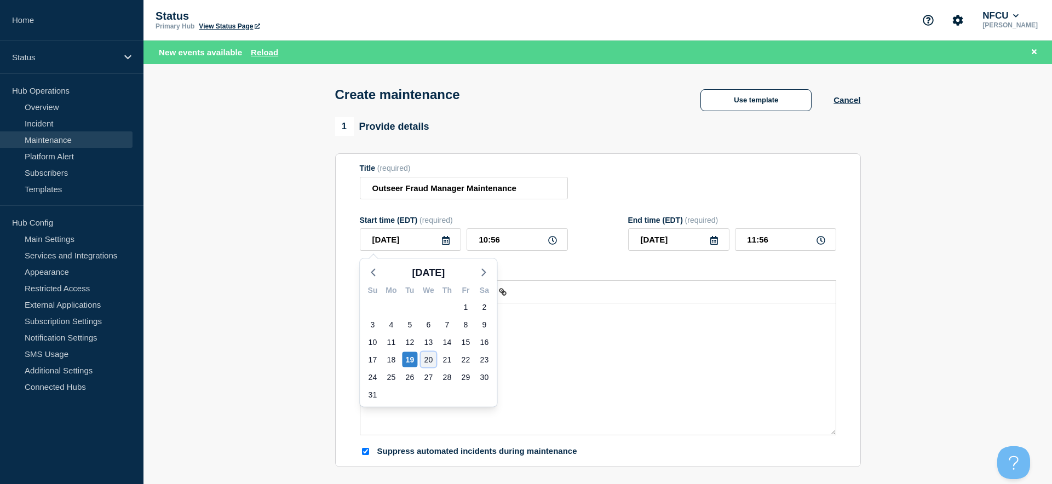
click at [429, 361] on div "20" at bounding box center [428, 359] width 15 height 15
type input "2025-08-20"
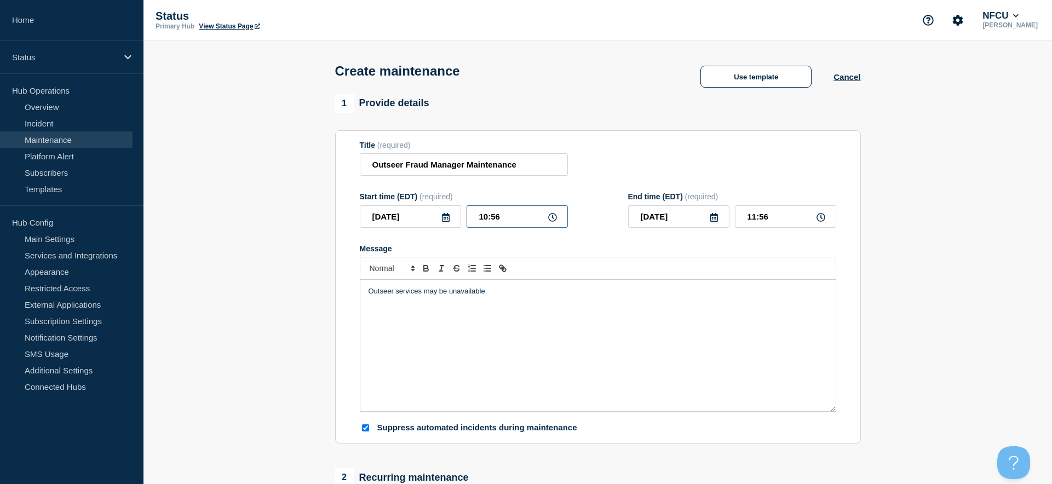
click at [497, 220] on input "10:56" at bounding box center [517, 216] width 101 height 22
drag, startPoint x: 459, startPoint y: 209, endPoint x: 405, endPoint y: 203, distance: 54.6
click at [405, 203] on div "Start time (EDT) (required) 2025-08-20 10:56" at bounding box center [464, 210] width 208 height 36
type input "02:00"
click at [762, 213] on input "03:00" at bounding box center [785, 216] width 101 height 22
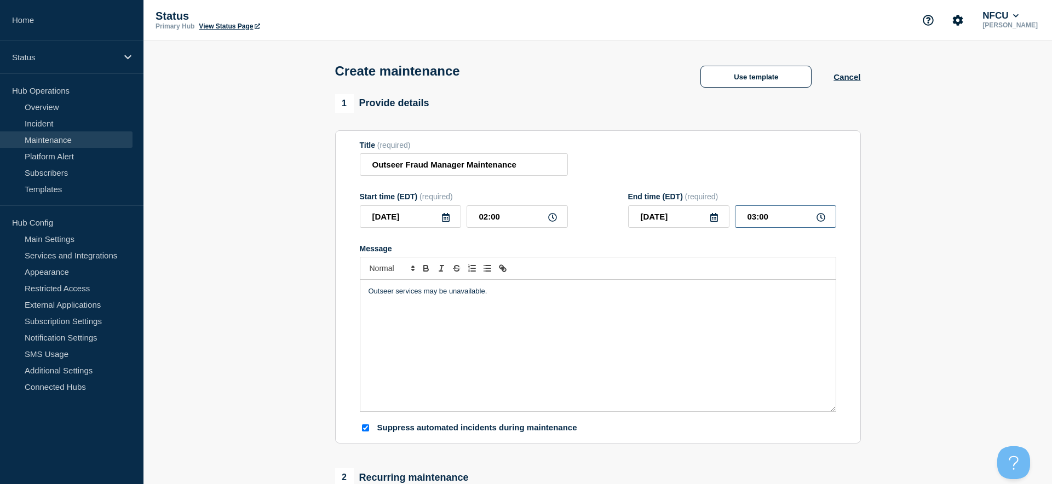
drag, startPoint x: 782, startPoint y: 216, endPoint x: 706, endPoint y: 214, distance: 76.1
click at [706, 214] on div "2025-08-20 03:00" at bounding box center [732, 216] width 208 height 22
type input "06:00"
click at [674, 160] on div "Title (required) Outseer Fraud Manager Maintenance" at bounding box center [598, 159] width 476 height 36
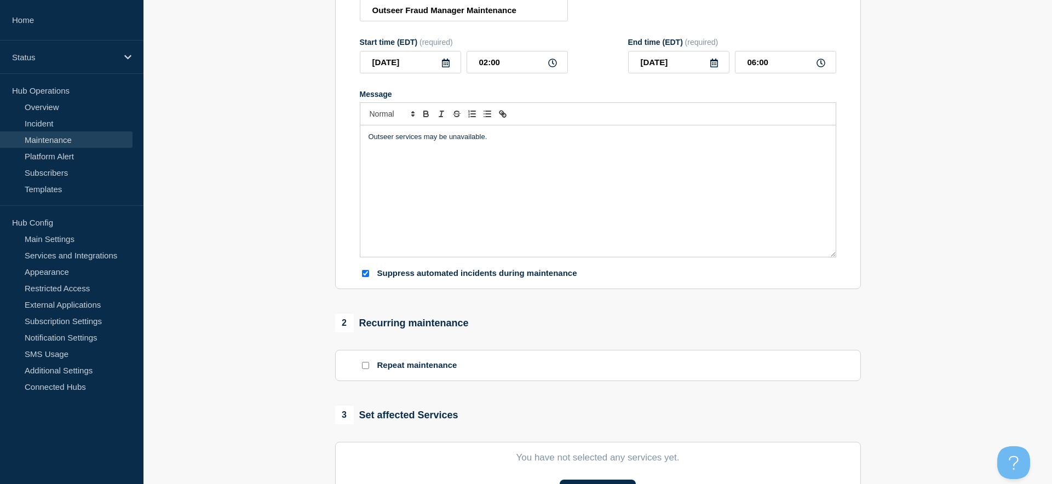
scroll to position [292, 0]
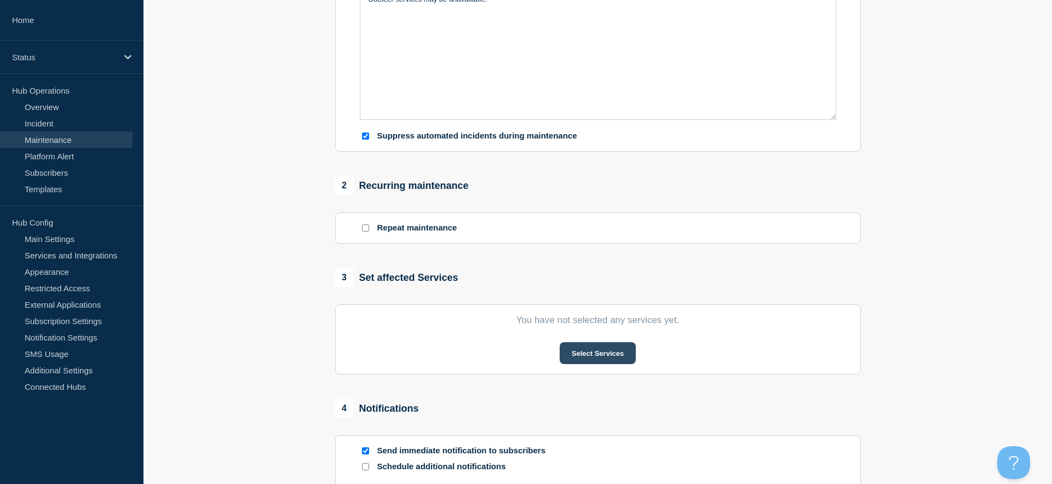
click at [579, 358] on button "Select Services" at bounding box center [598, 353] width 76 height 22
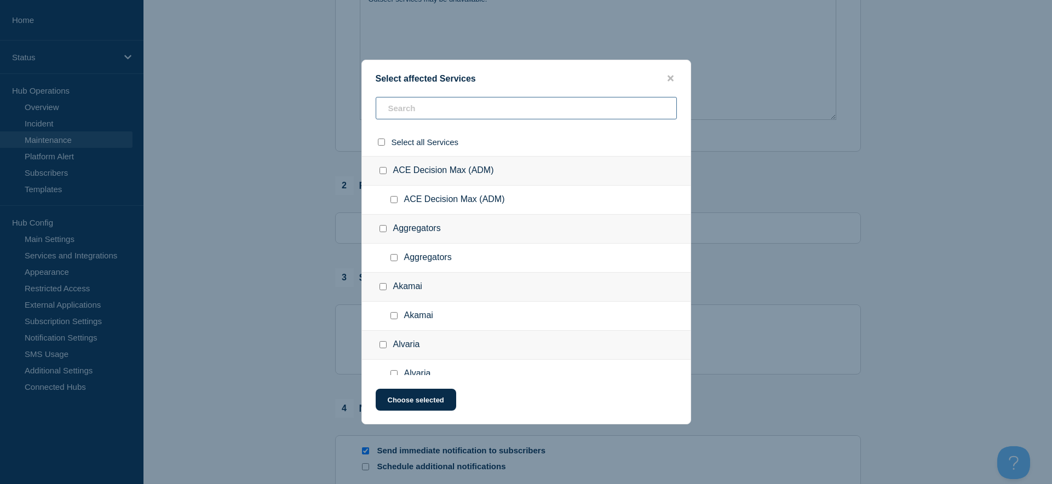
click at [431, 109] on input "text" at bounding box center [526, 108] width 301 height 22
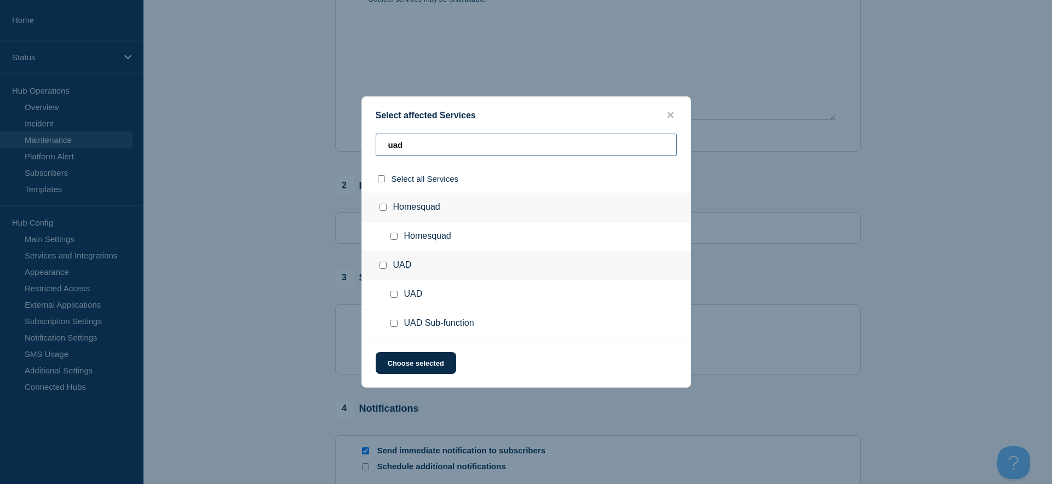
type input "uad"
click at [393, 323] on input "UAD Sub-function checkbox" at bounding box center [393, 323] width 7 height 7
checkbox input "true"
click at [407, 362] on button "Choose selected" at bounding box center [416, 363] width 80 height 22
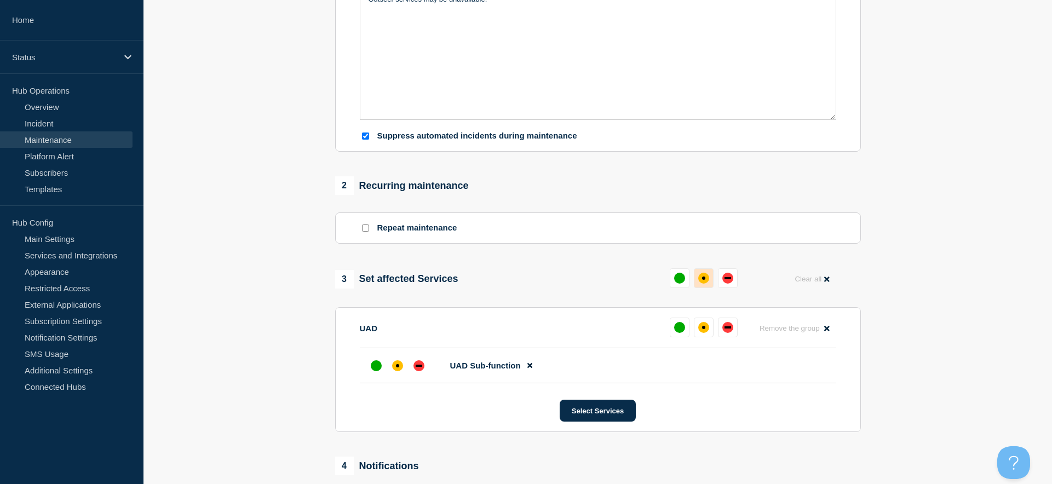
click at [702, 279] on div "affected" at bounding box center [703, 278] width 3 height 3
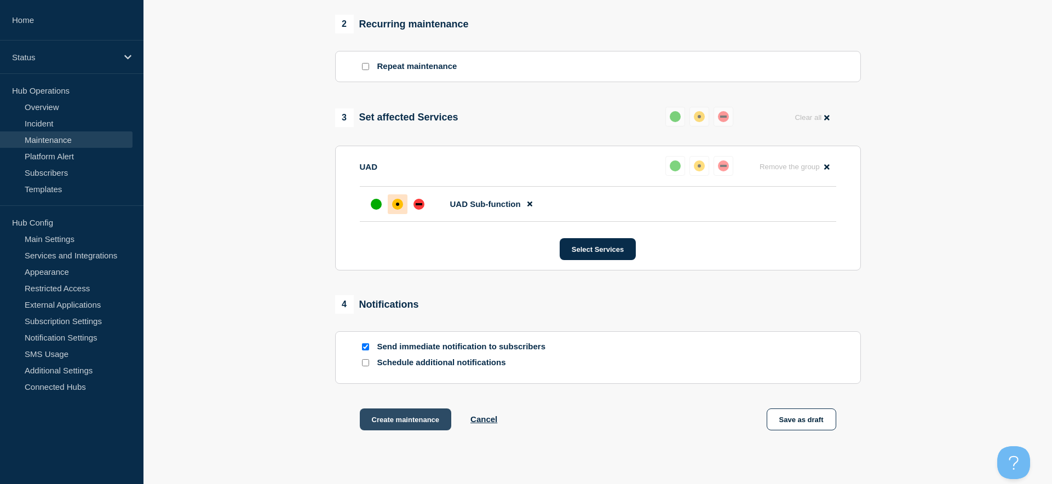
scroll to position [528, 0]
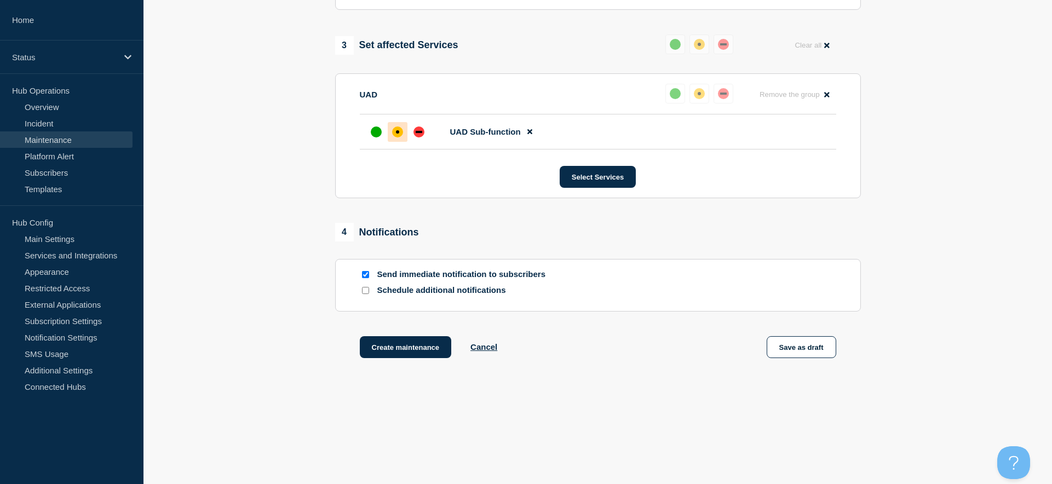
click at [364, 272] on input "Send immediate notification to subscribers" at bounding box center [365, 274] width 7 height 7
checkbox input "false"
click at [387, 343] on button "Create maintenance" at bounding box center [406, 347] width 92 height 22
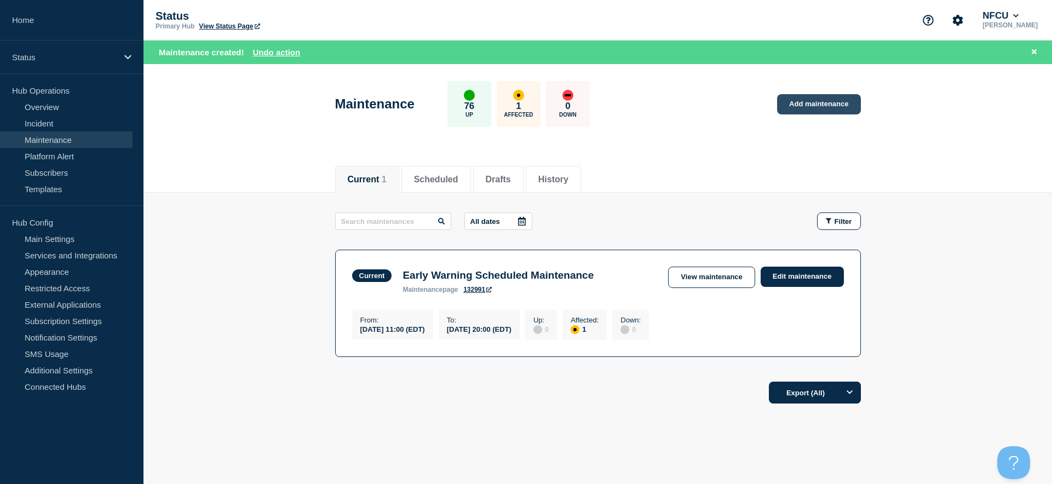
click at [802, 107] on link "Add maintenance" at bounding box center [818, 104] width 83 height 20
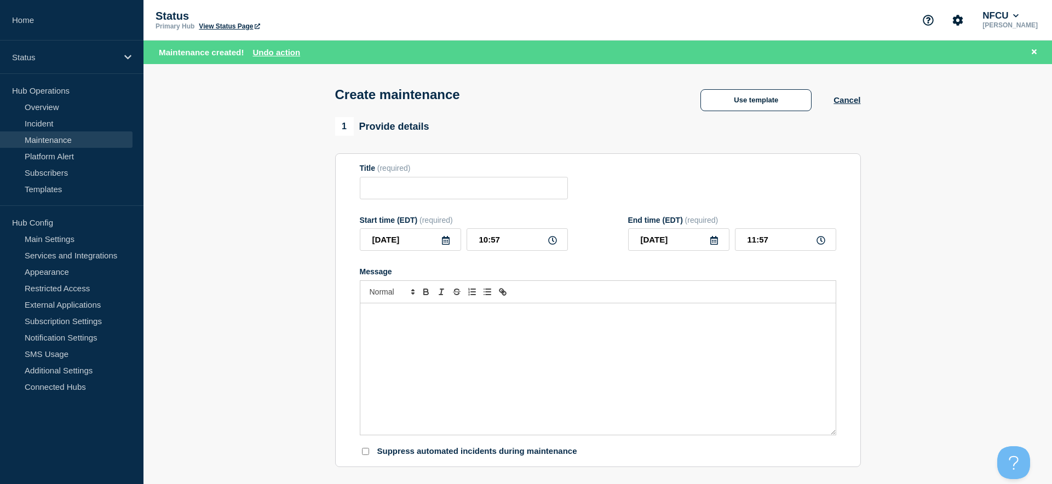
checkbox input "true"
click at [777, 100] on button "Use template" at bounding box center [755, 100] width 111 height 22
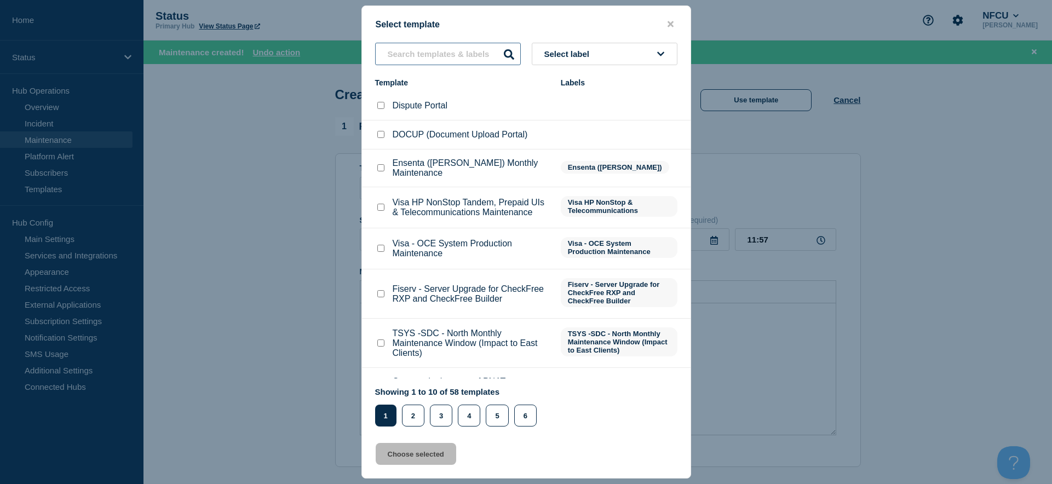
click at [415, 61] on input "text" at bounding box center [448, 54] width 146 height 22
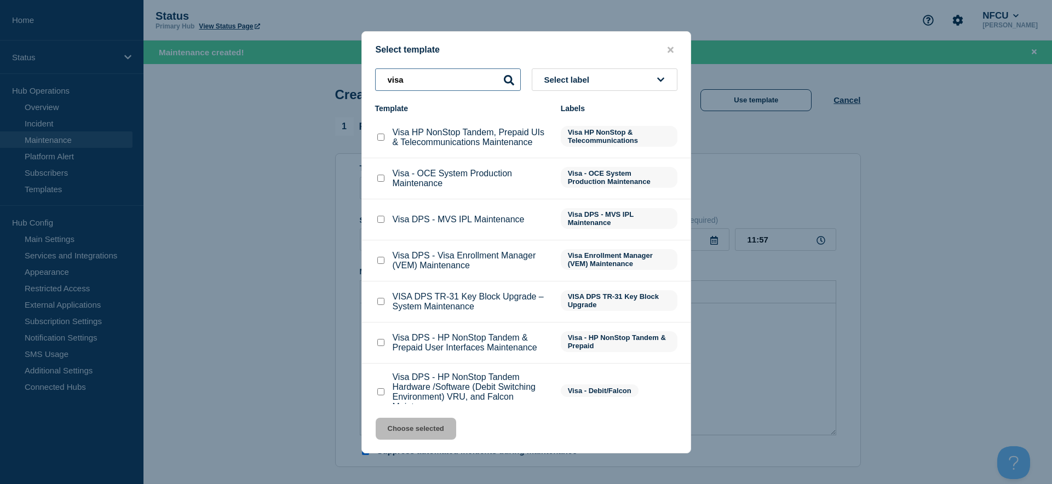
type input "visa"
click at [382, 139] on input "Visa HP NonStop Tandem, Prepaid UIs & Telecommunications Maintenance checkbox" at bounding box center [380, 137] width 7 height 7
checkbox input "true"
click at [430, 429] on button "Choose selected" at bounding box center [416, 429] width 80 height 22
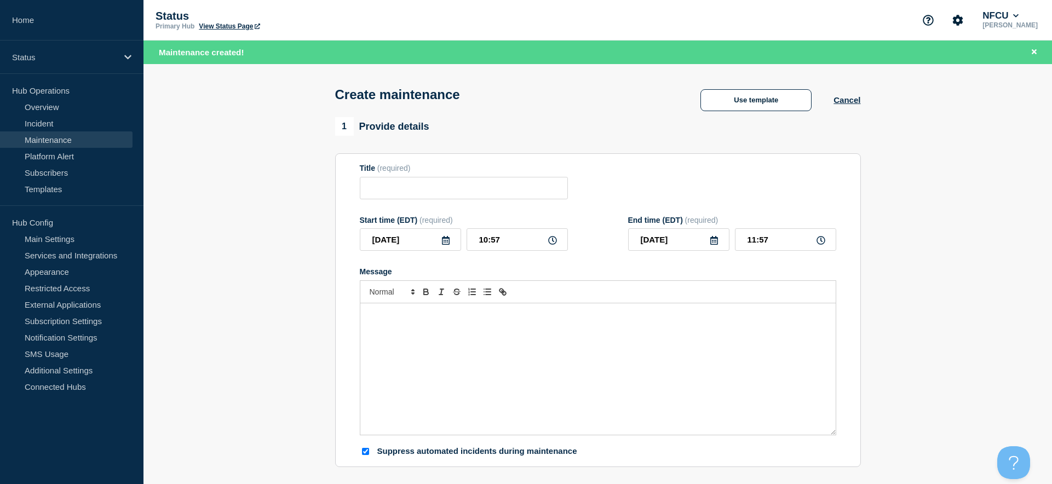
type input "Visa HP NonStop Tandem, Prepaid UIs & Telecommunications Maintenance"
checkbox input "false"
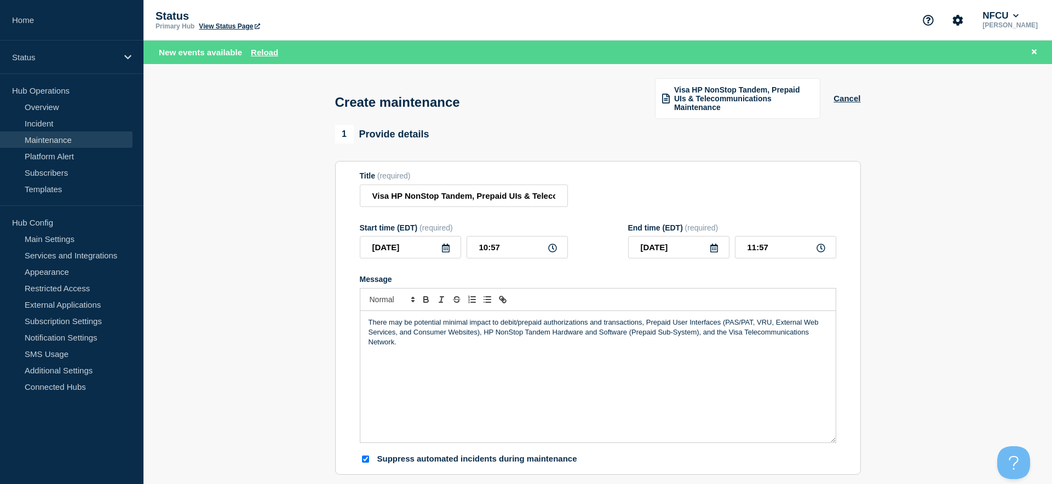
click at [446, 245] on icon at bounding box center [446, 248] width 8 height 9
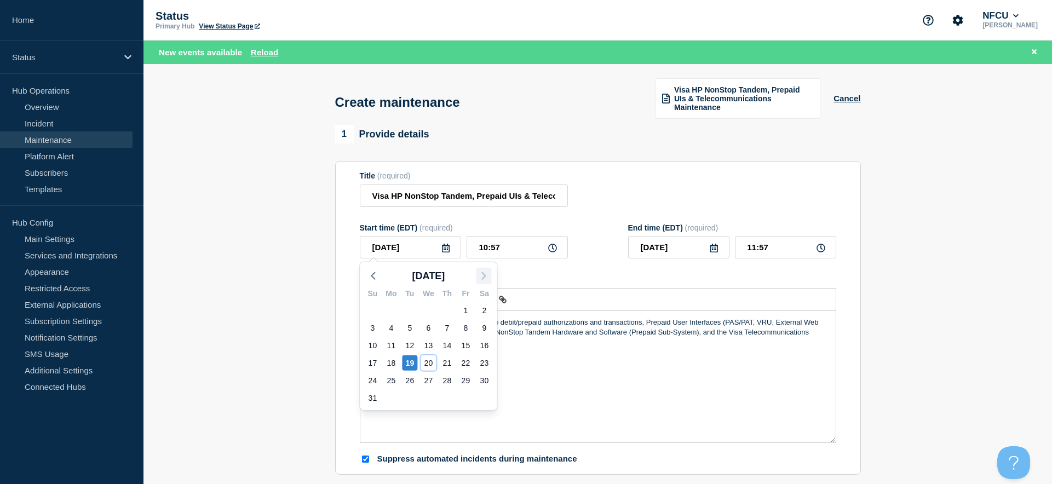
drag, startPoint x: 428, startPoint y: 364, endPoint x: 479, endPoint y: 261, distance: 114.9
click at [428, 364] on div "20" at bounding box center [428, 362] width 15 height 15
type input "2025-08-20"
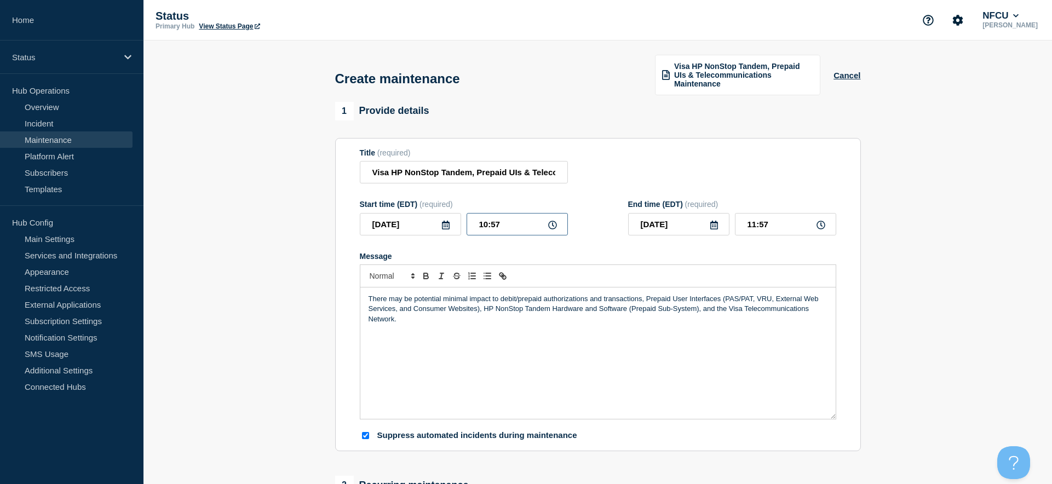
drag, startPoint x: 507, startPoint y: 222, endPoint x: 447, endPoint y: 221, distance: 59.1
click at [447, 221] on div "2025-08-20 10:57" at bounding box center [464, 224] width 208 height 22
type input "01:00"
click at [776, 215] on input "02:00" at bounding box center [785, 224] width 101 height 22
drag, startPoint x: 785, startPoint y: 220, endPoint x: 729, endPoint y: 220, distance: 55.9
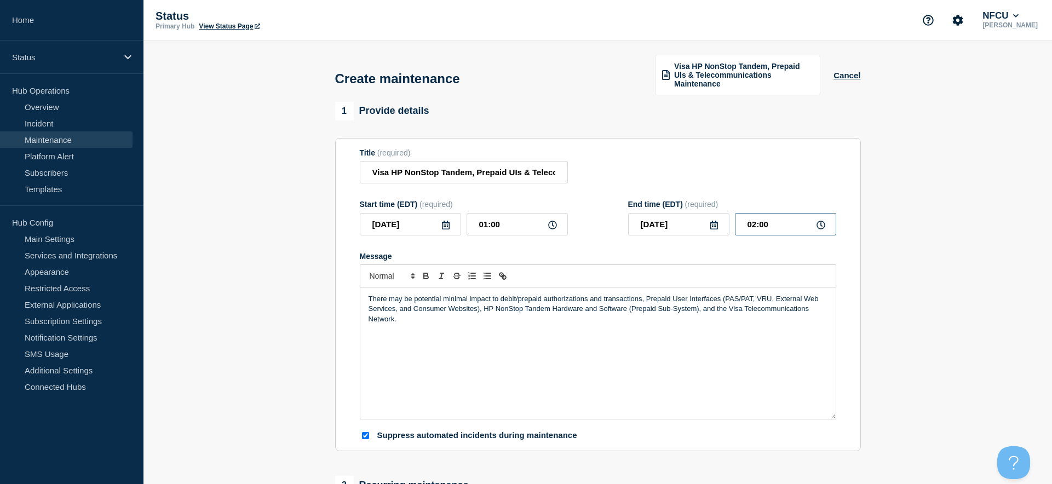
click at [729, 220] on div "2025-08-20 02:00" at bounding box center [732, 224] width 208 height 22
type input "06:00"
click at [722, 150] on div "Title (required) Visa HP NonStop Tandem, Prepaid UIs & Telecommunications Maint…" at bounding box center [598, 166] width 476 height 36
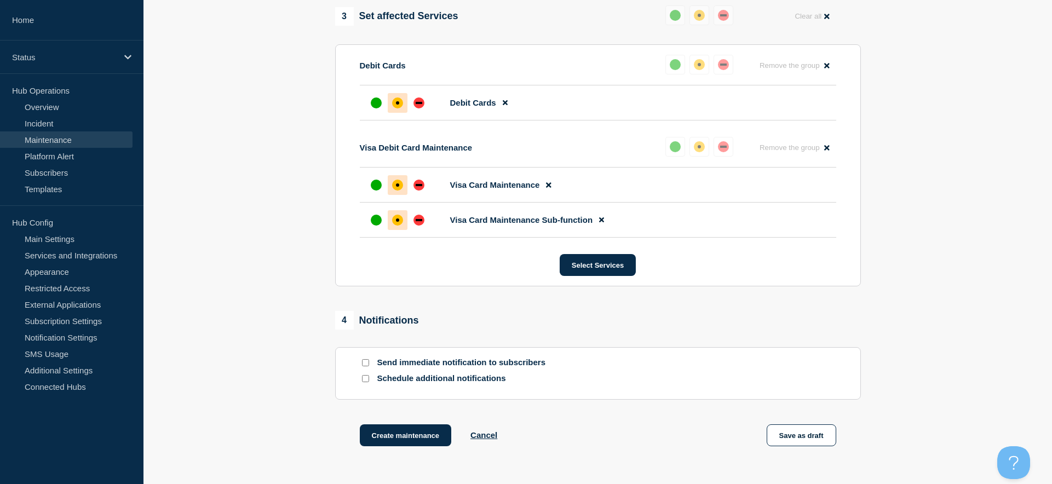
scroll to position [649, 0]
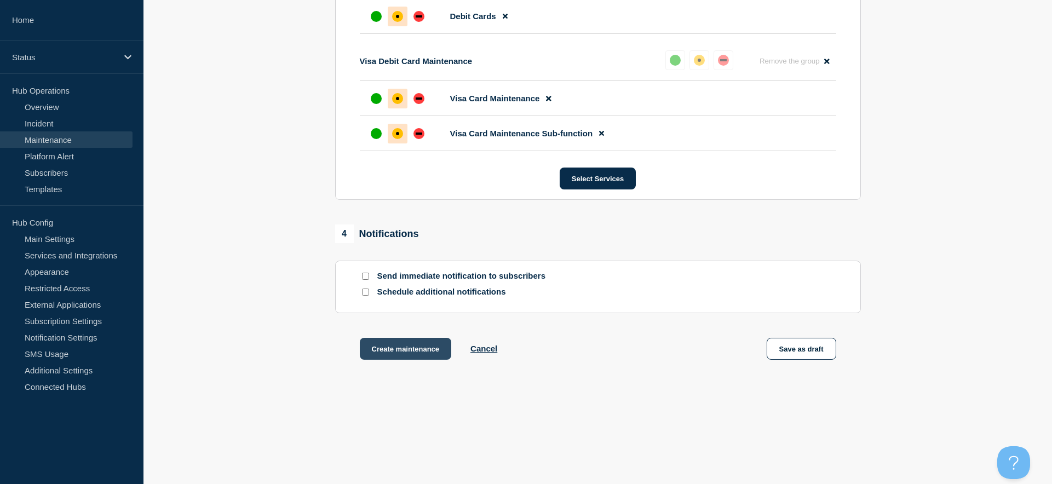
click at [400, 356] on button "Create maintenance" at bounding box center [406, 349] width 92 height 22
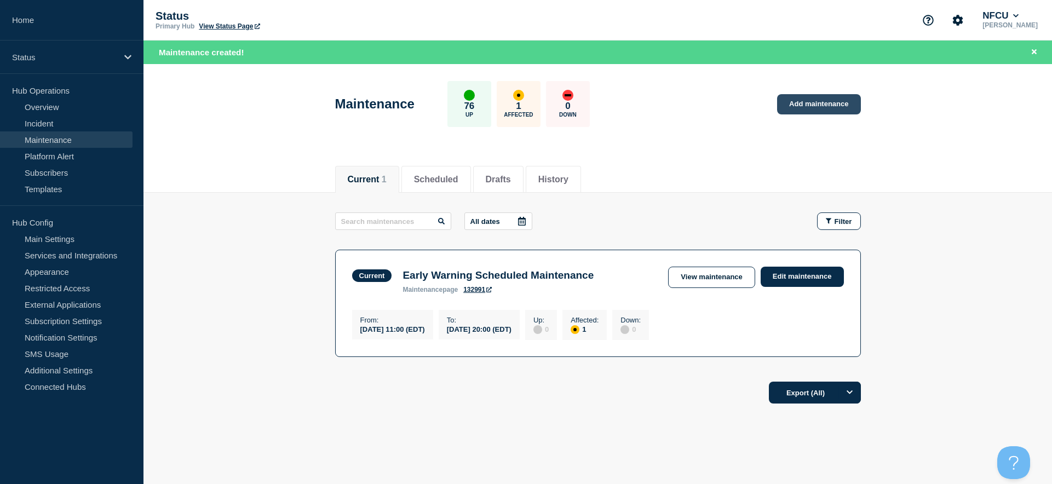
click at [802, 108] on link "Add maintenance" at bounding box center [818, 104] width 83 height 20
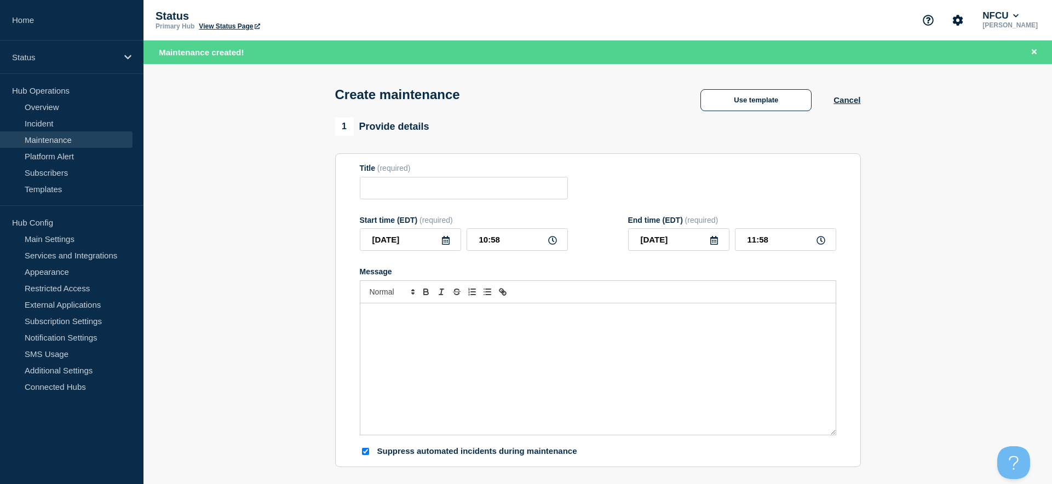
checkbox input "true"
click at [756, 95] on button "Use template" at bounding box center [755, 100] width 111 height 22
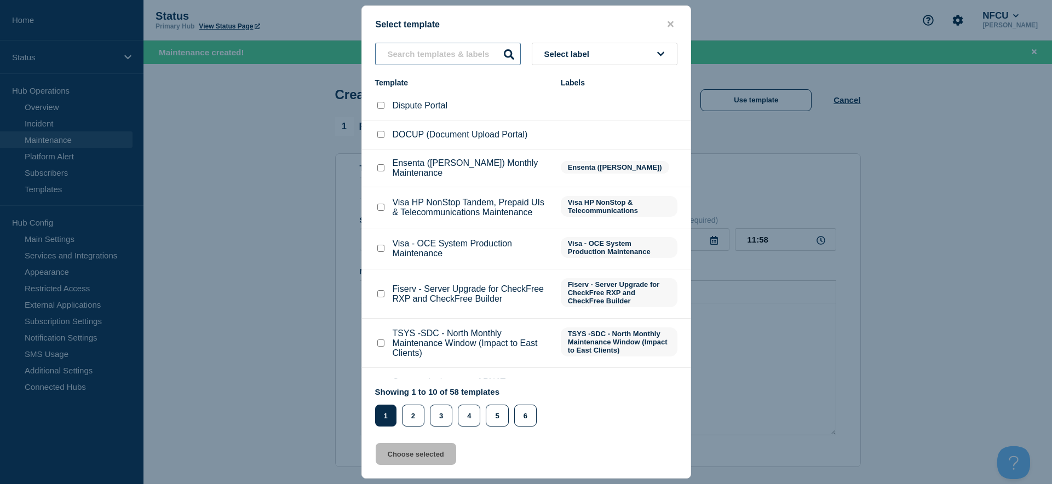
click at [407, 64] on input "text" at bounding box center [448, 54] width 146 height 22
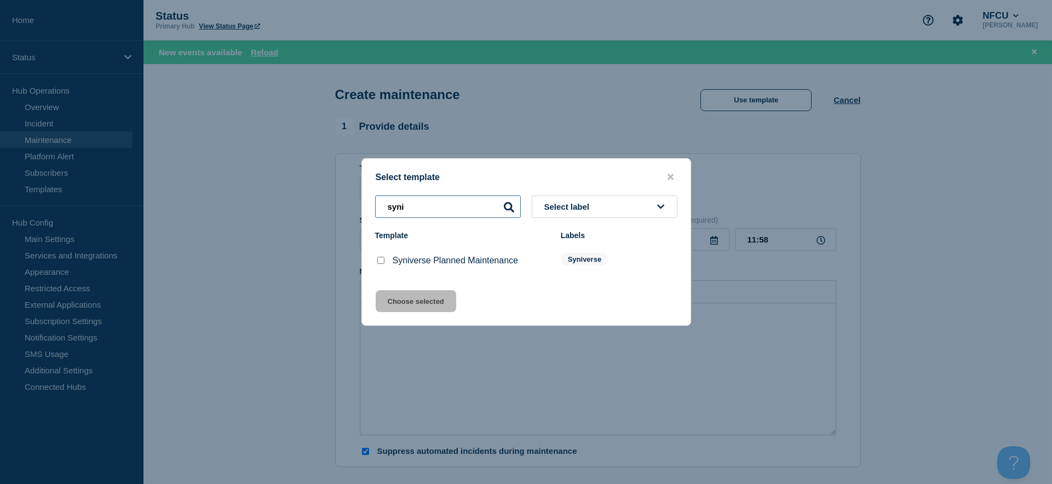
type input "syni"
click at [379, 262] on input "Syniverse Planned Maintenance checkbox" at bounding box center [380, 260] width 7 height 7
checkbox input "true"
click at [402, 302] on button "Choose selected" at bounding box center [416, 301] width 80 height 22
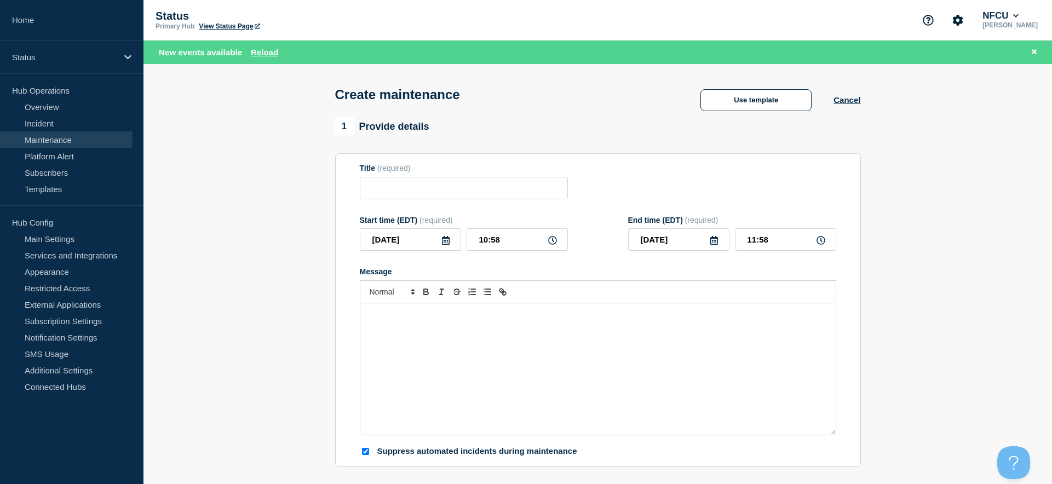
type input "Syniverse Planned Maintenance"
type input "17:58"
checkbox input "false"
click at [442, 238] on icon at bounding box center [445, 240] width 9 height 9
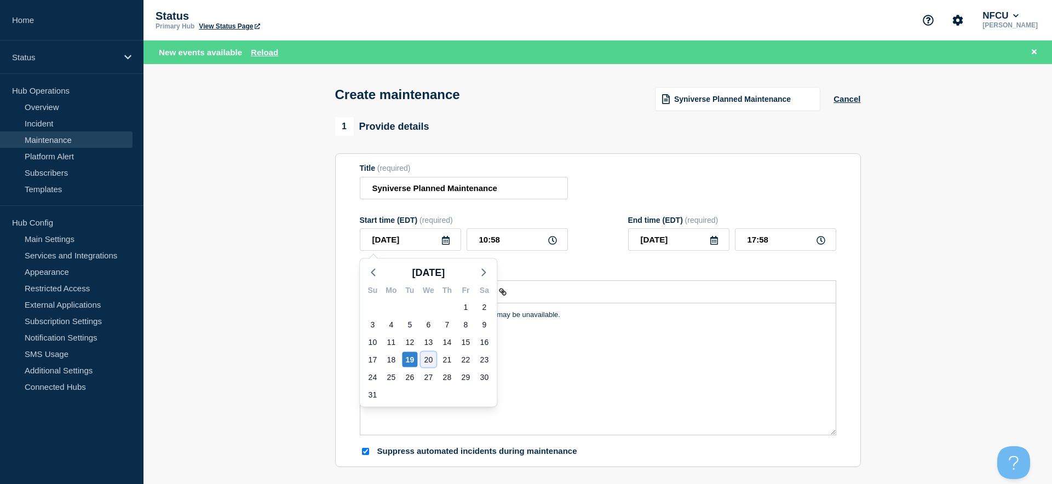
click at [430, 357] on div "20" at bounding box center [428, 359] width 15 height 15
type input "2025-08-20"
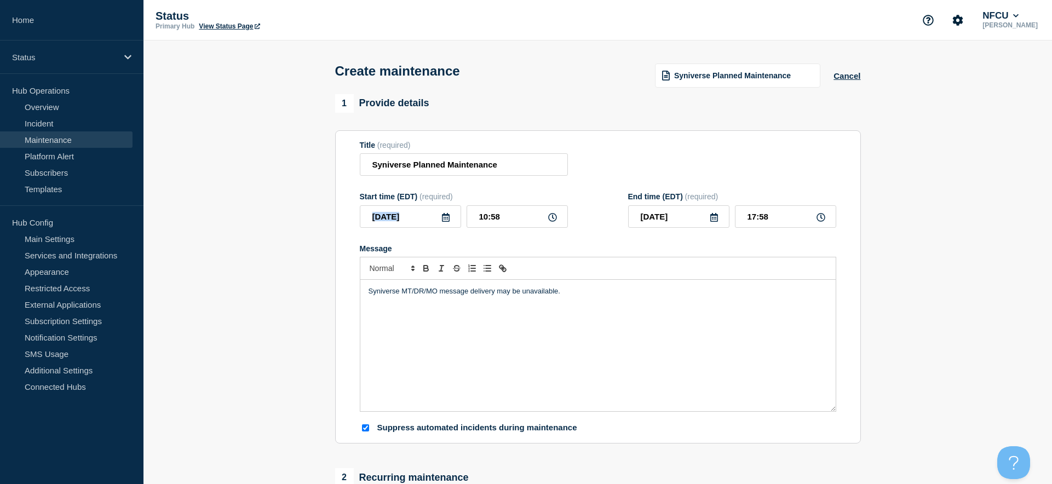
drag, startPoint x: 549, startPoint y: 215, endPoint x: 379, endPoint y: 204, distance: 170.1
click at [379, 204] on div "Start time (EDT) (required) 2025-08-20 10:58" at bounding box center [464, 210] width 208 height 36
drag, startPoint x: 379, startPoint y: 204, endPoint x: 505, endPoint y: 218, distance: 126.1
click at [503, 219] on input "10:58" at bounding box center [517, 216] width 101 height 22
click at [533, 221] on input "10:58" at bounding box center [517, 216] width 101 height 22
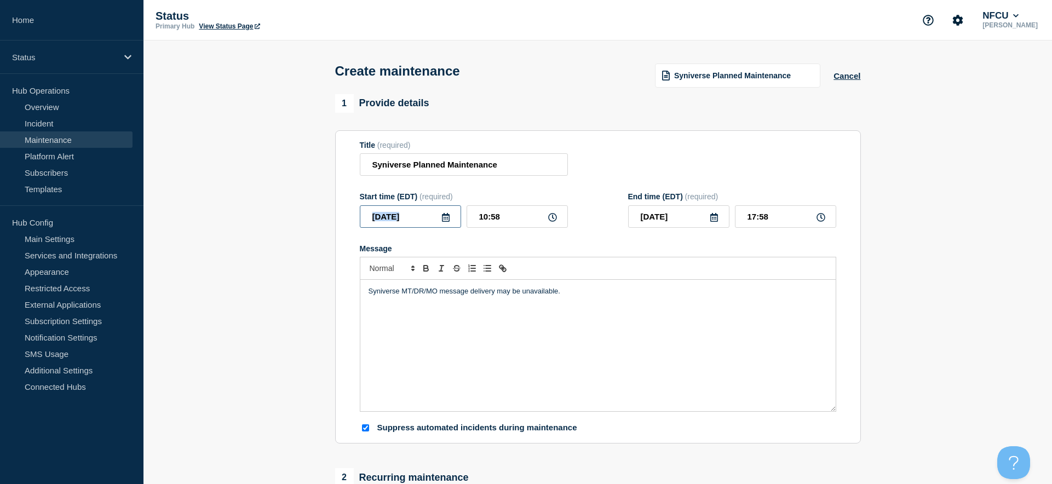
click at [398, 213] on input "2025-08-20" at bounding box center [410, 216] width 101 height 22
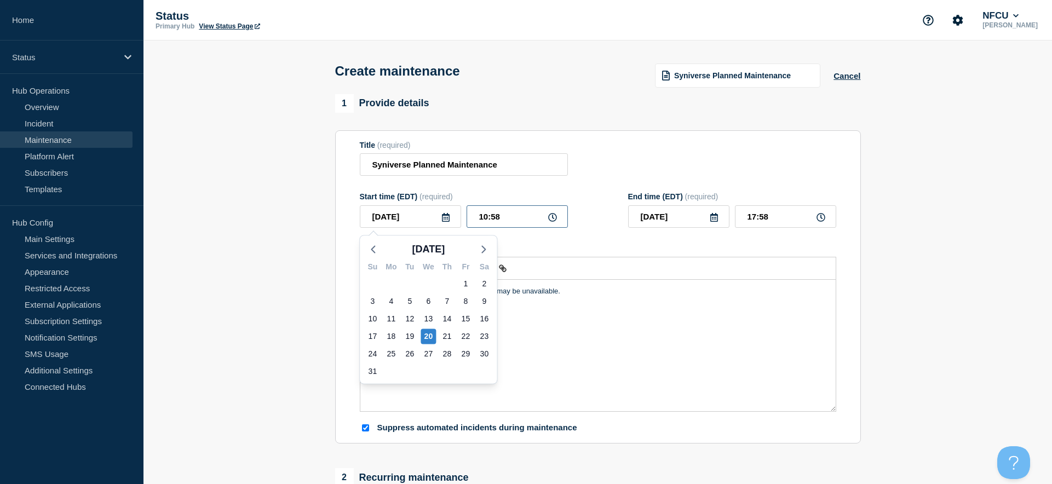
click at [510, 214] on input "10:58" at bounding box center [517, 216] width 101 height 22
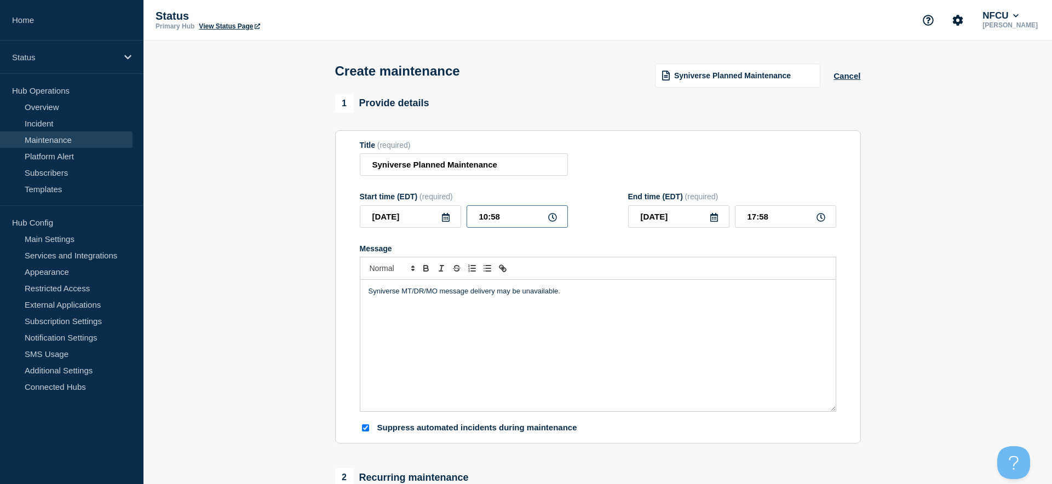
drag, startPoint x: 517, startPoint y: 214, endPoint x: 411, endPoint y: 205, distance: 106.6
click at [411, 205] on div "Start time (EDT) (required) 2025-08-20 Aug 2025 Su Mo Tu We Th Fr Sa 27 28 29 3…" at bounding box center [464, 210] width 208 height 36
type input "00:00"
type input "07:00"
click at [791, 209] on input "07:00" at bounding box center [785, 216] width 101 height 22
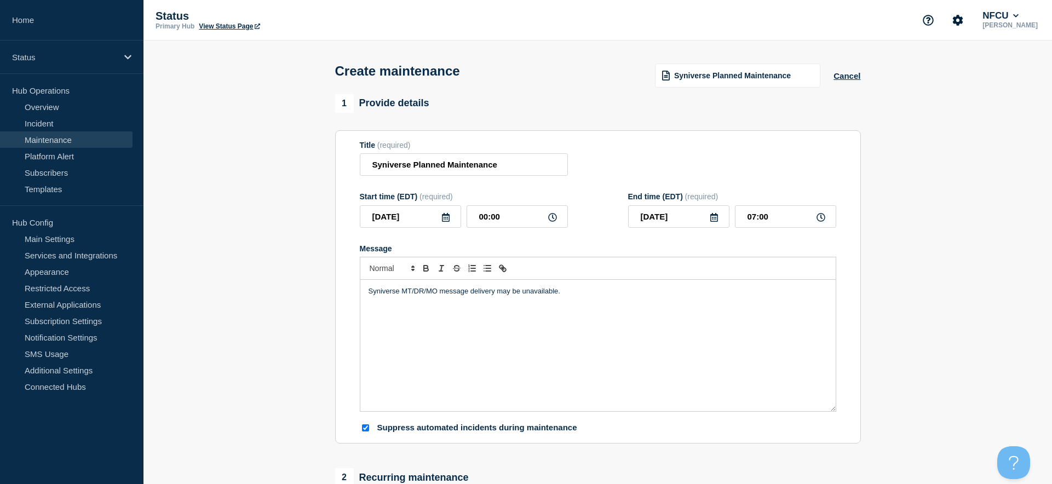
click at [644, 154] on div "Title (required) Syniverse Planned Maintenance" at bounding box center [598, 159] width 476 height 36
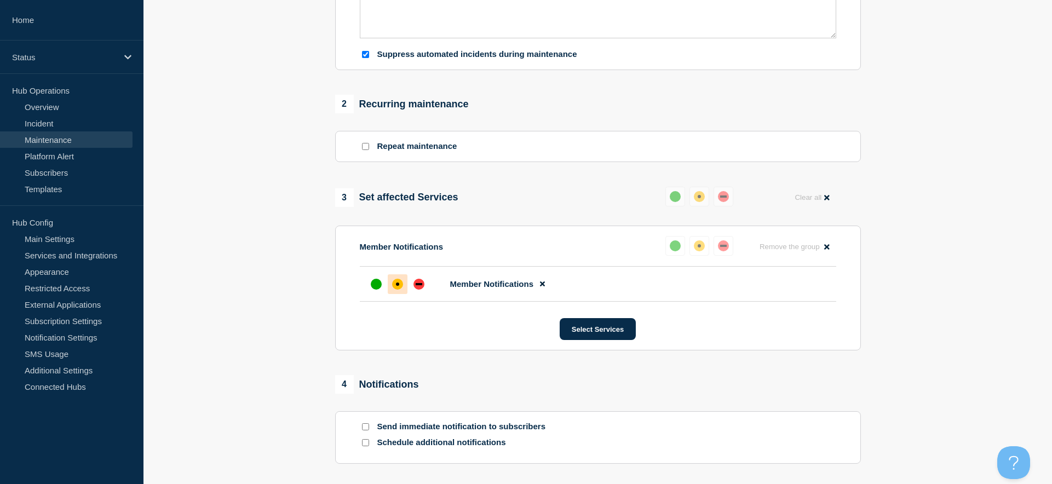
scroll to position [438, 0]
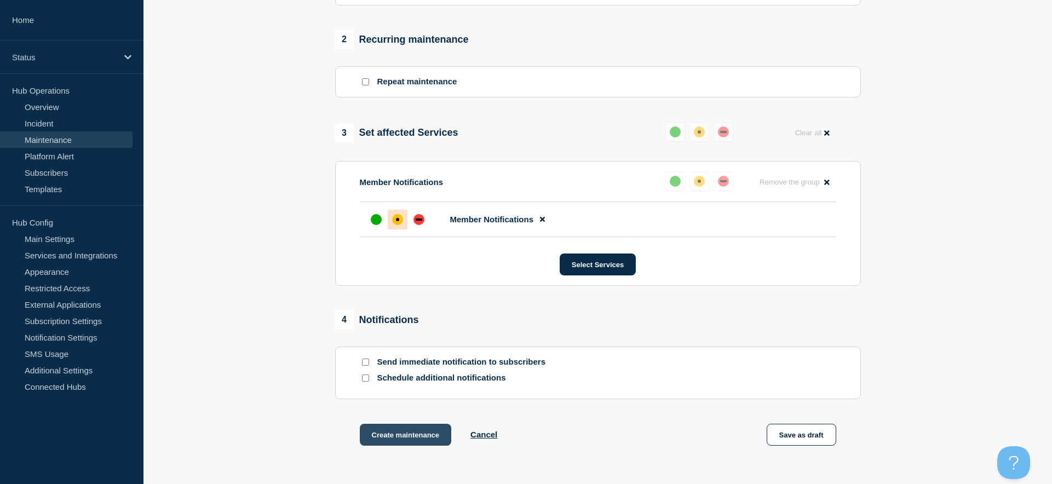
click at [396, 429] on button "Create maintenance" at bounding box center [406, 435] width 92 height 22
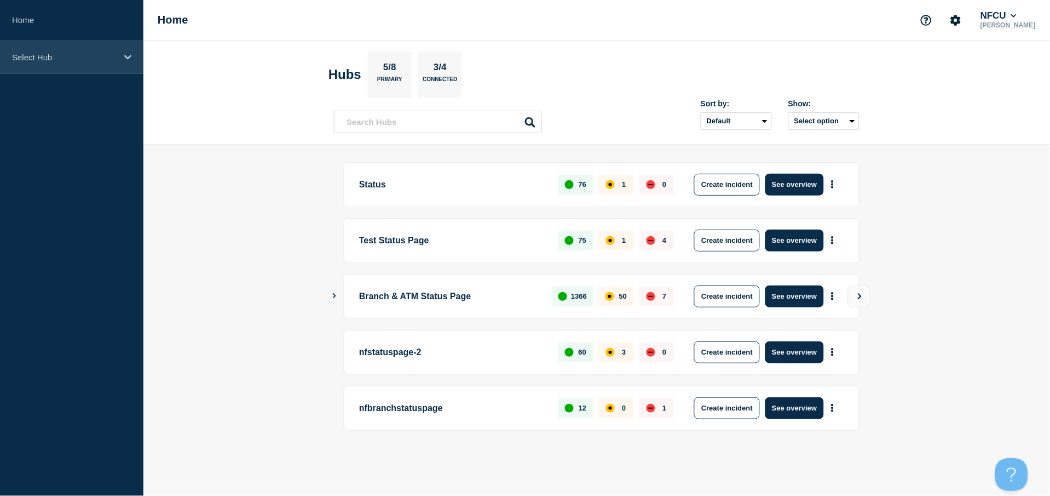
click at [63, 60] on p "Select Hub" at bounding box center [64, 57] width 105 height 9
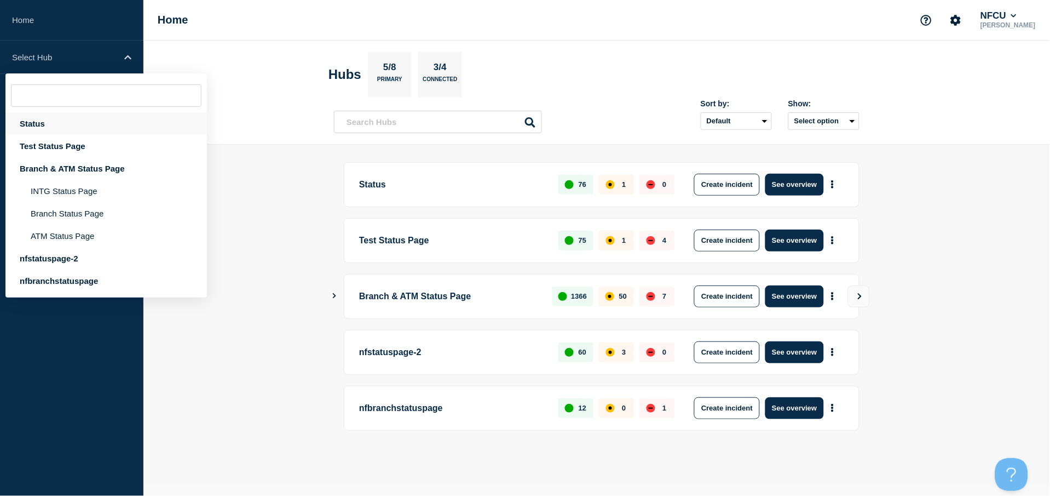
click at [38, 126] on div "Status" at bounding box center [106, 123] width 202 height 22
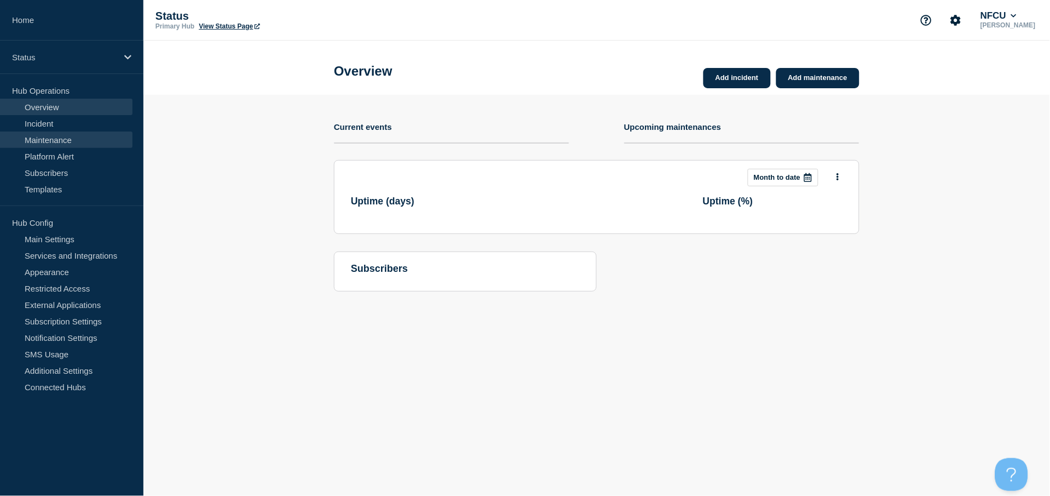
click at [53, 142] on link "Maintenance" at bounding box center [66, 139] width 133 height 16
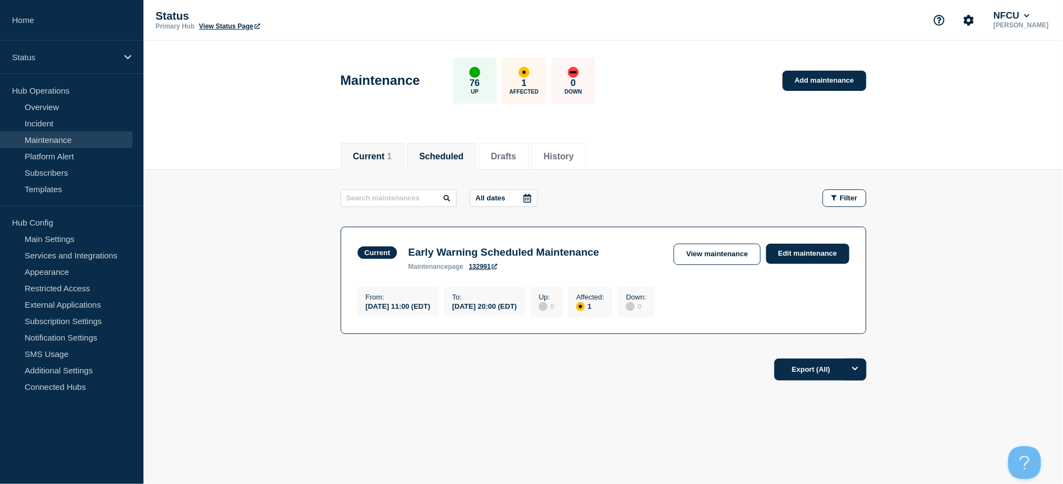
click at [459, 153] on button "Scheduled" at bounding box center [441, 157] width 44 height 10
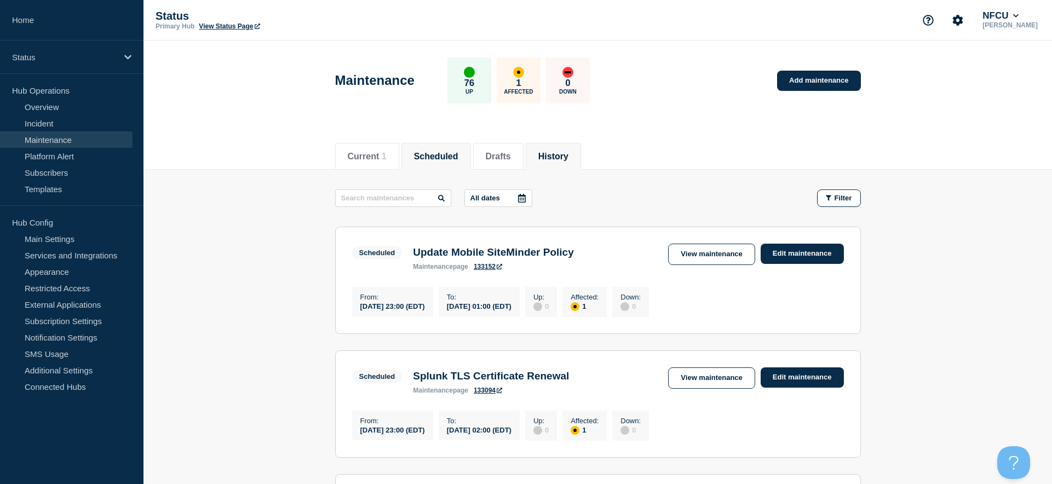
click at [568, 152] on button "History" at bounding box center [553, 157] width 30 height 10
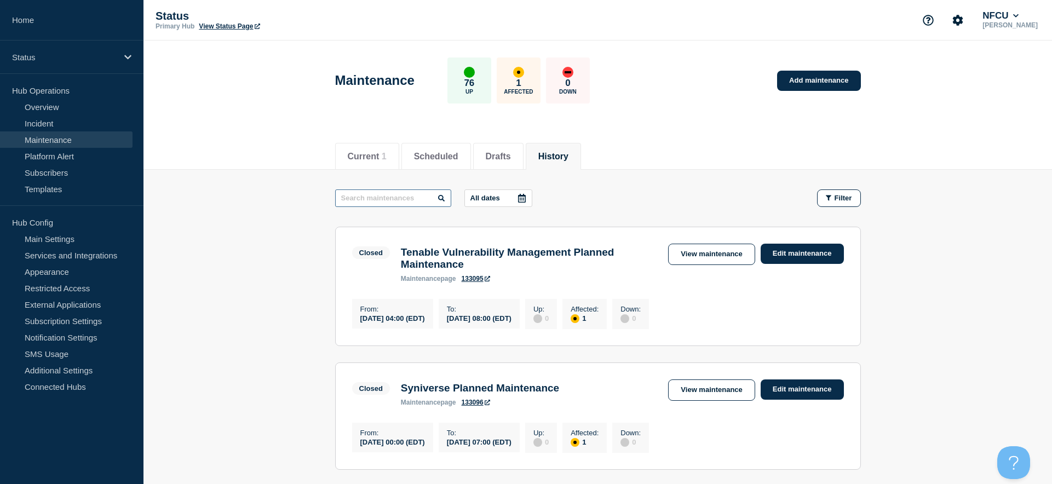
click at [395, 200] on input "text" at bounding box center [393, 198] width 116 height 18
type input "tenable"
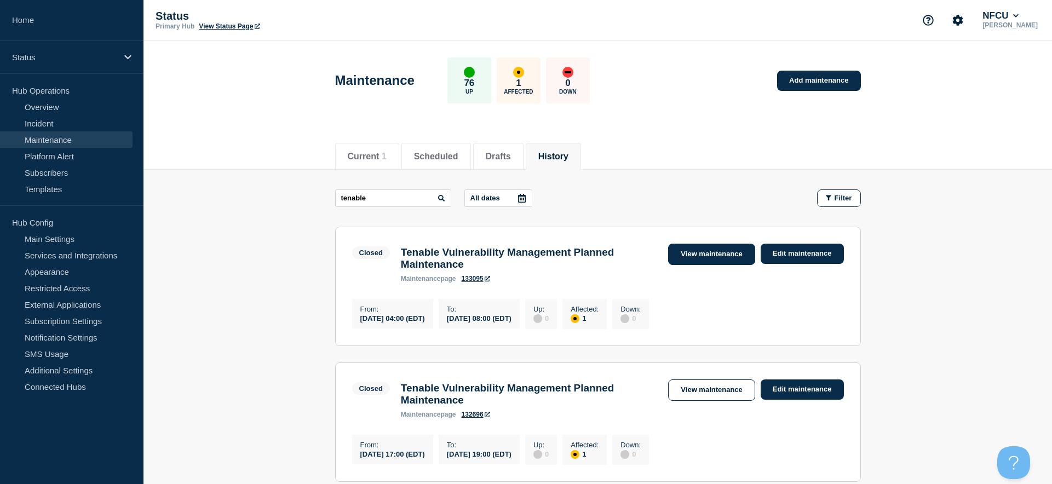
click at [699, 254] on link "View maintenance" at bounding box center [711, 254] width 87 height 21
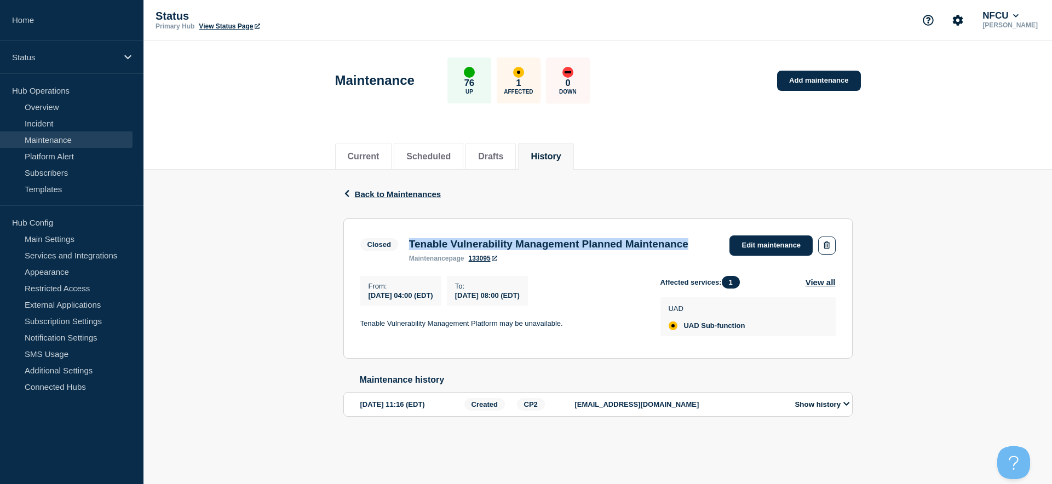
drag, startPoint x: 410, startPoint y: 243, endPoint x: 515, endPoint y: 266, distance: 107.0
click at [515, 250] on h3 "Tenable Vulnerability Management Planned Maintenance" at bounding box center [548, 244] width 279 height 12
copy h3 "Tenable Vulnerability Management Planned Maintenance"
click at [436, 152] on button "Scheduled" at bounding box center [428, 157] width 44 height 10
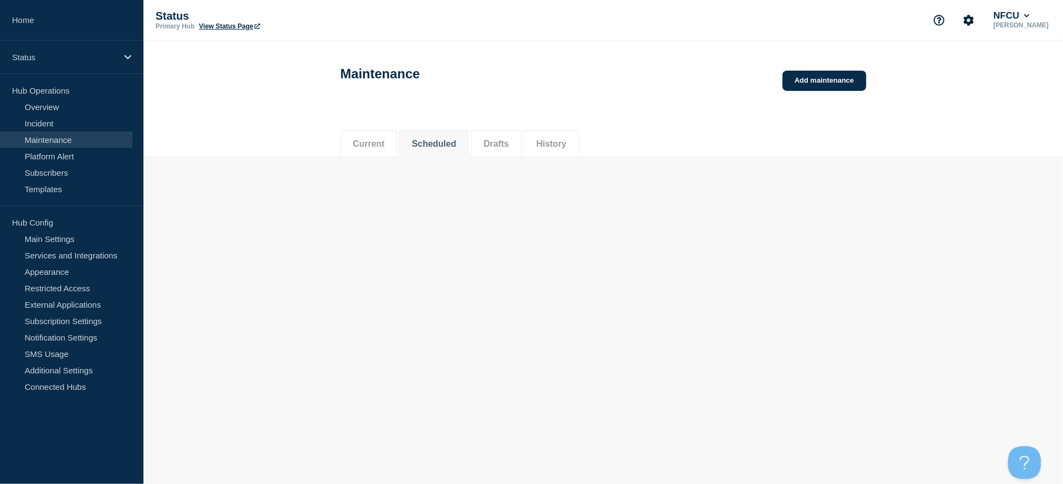
click at [566, 148] on button "History" at bounding box center [551, 144] width 30 height 10
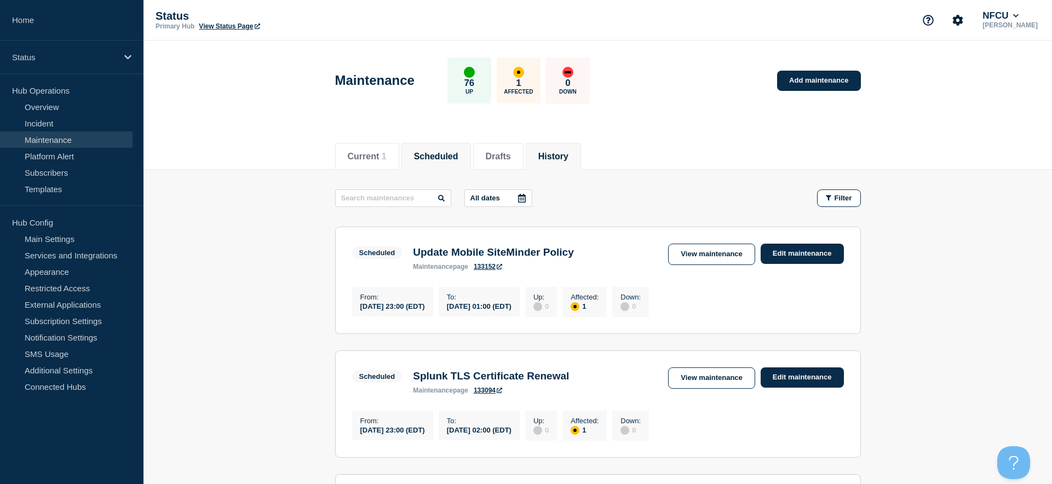
click at [568, 152] on button "History" at bounding box center [553, 157] width 30 height 10
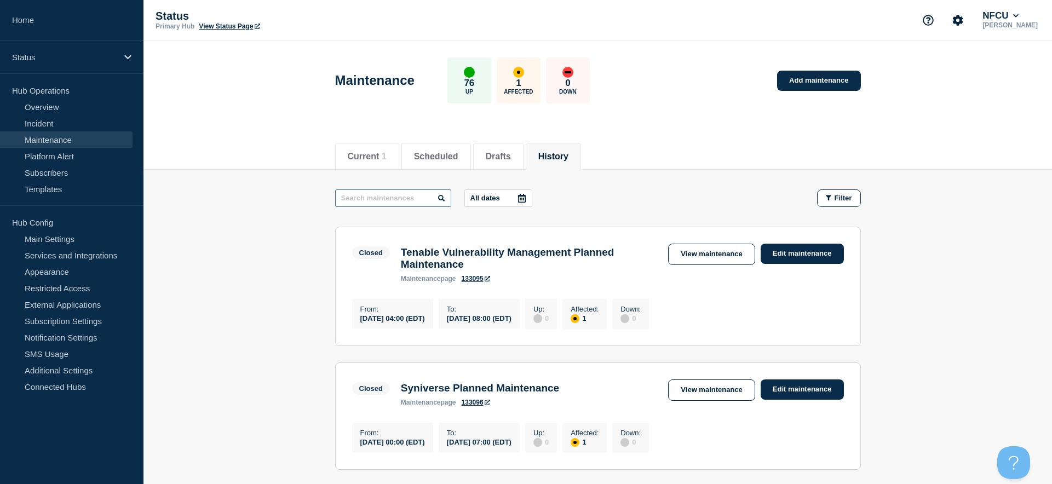
click at [377, 201] on input "text" at bounding box center [393, 198] width 116 height 18
type input "disputes"
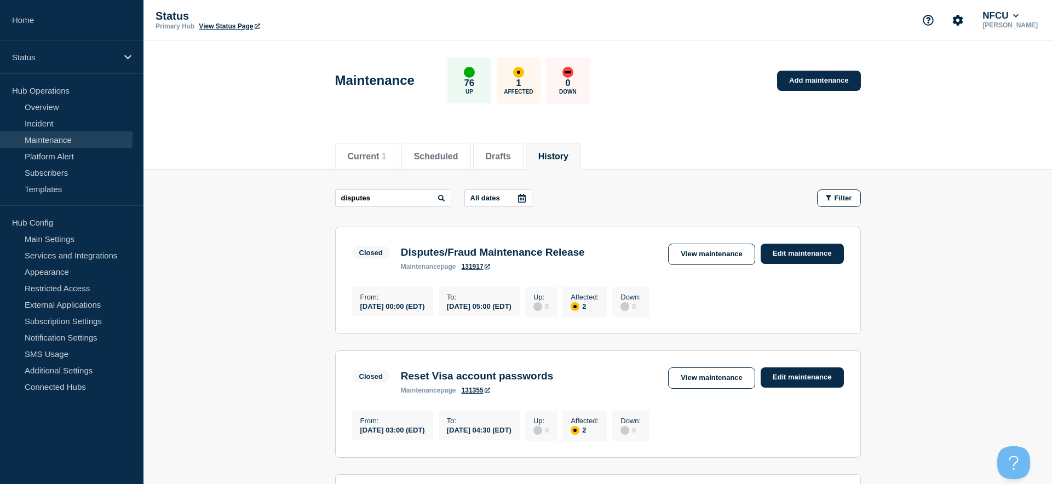
click at [723, 241] on section "Closed Disputes/Fraud Maintenance Release maintenance page 131917 View maintena…" at bounding box center [598, 280] width 526 height 107
click at [721, 251] on link "View maintenance" at bounding box center [711, 254] width 87 height 21
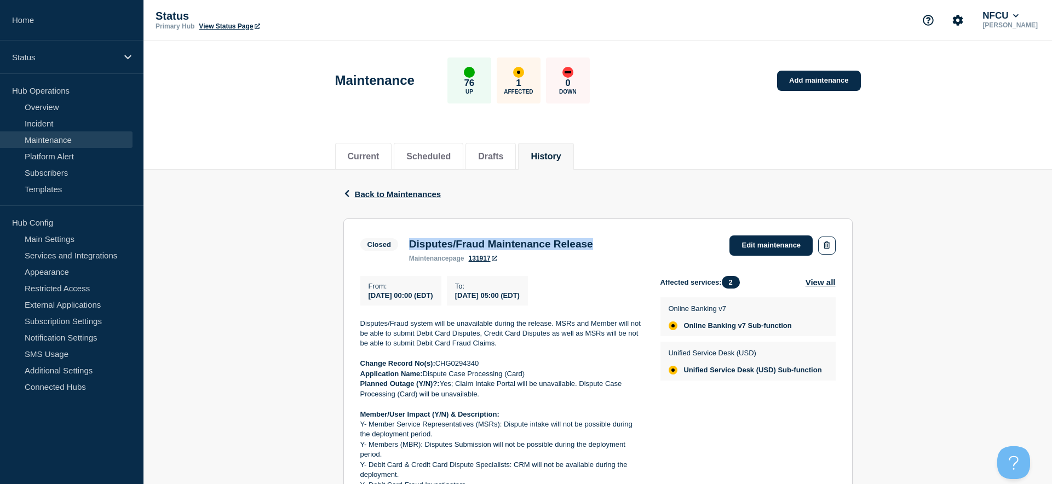
drag, startPoint x: 410, startPoint y: 243, endPoint x: 621, endPoint y: 237, distance: 212.0
click at [599, 238] on div "Disputes/Fraud Maintenance Release maintenance page 131917" at bounding box center [501, 250] width 195 height 24
copy h3 "Disputes/Fraud Maintenance Release"
click at [561, 152] on button "History" at bounding box center [546, 157] width 30 height 10
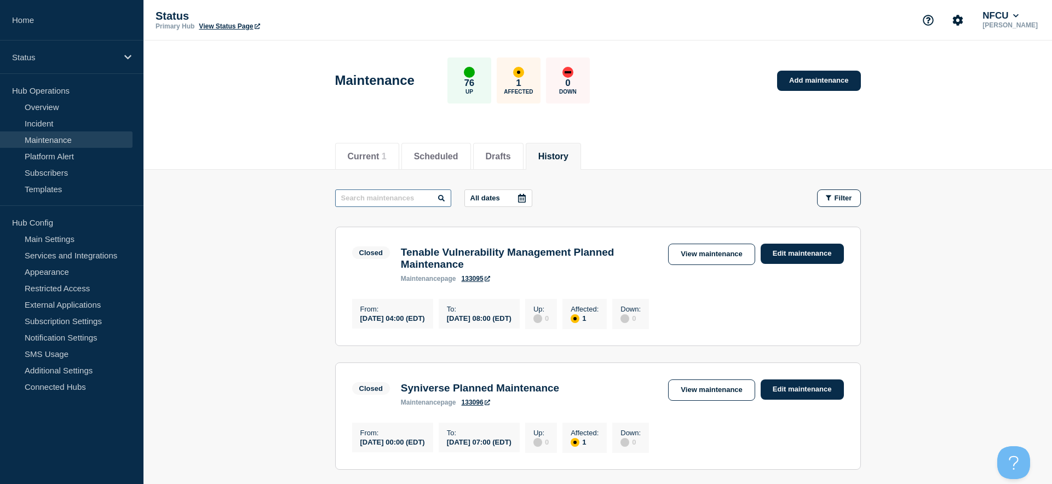
click at [381, 194] on input "text" at bounding box center [393, 198] width 116 height 18
type input "MRC"
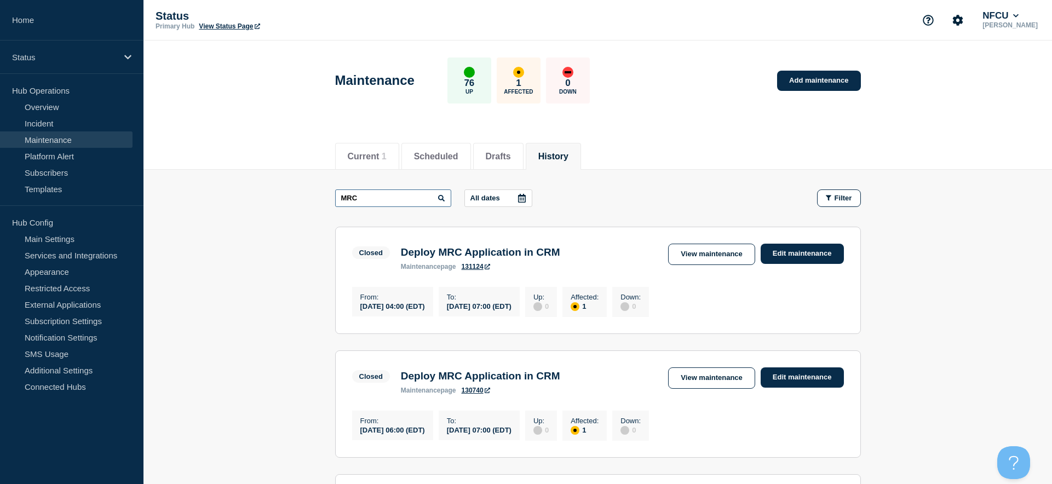
click at [381, 194] on input "MRC" at bounding box center [393, 198] width 116 height 18
click at [701, 254] on link "View maintenance" at bounding box center [711, 254] width 87 height 21
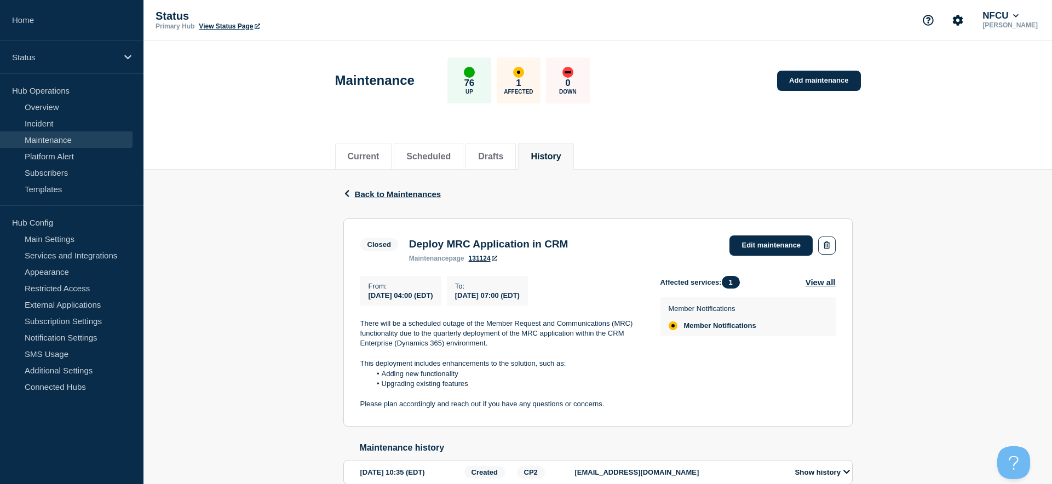
click at [411, 238] on h3 "Deploy MRC Application in CRM" at bounding box center [488, 244] width 159 height 12
drag, startPoint x: 410, startPoint y: 243, endPoint x: 601, endPoint y: 245, distance: 190.6
click at [601, 245] on div "Closed Deploy MRC Application in CRM maintenance page 131124 Edit maintenance" at bounding box center [597, 248] width 475 height 27
copy h3 "Deploy MRC Application in CRM"
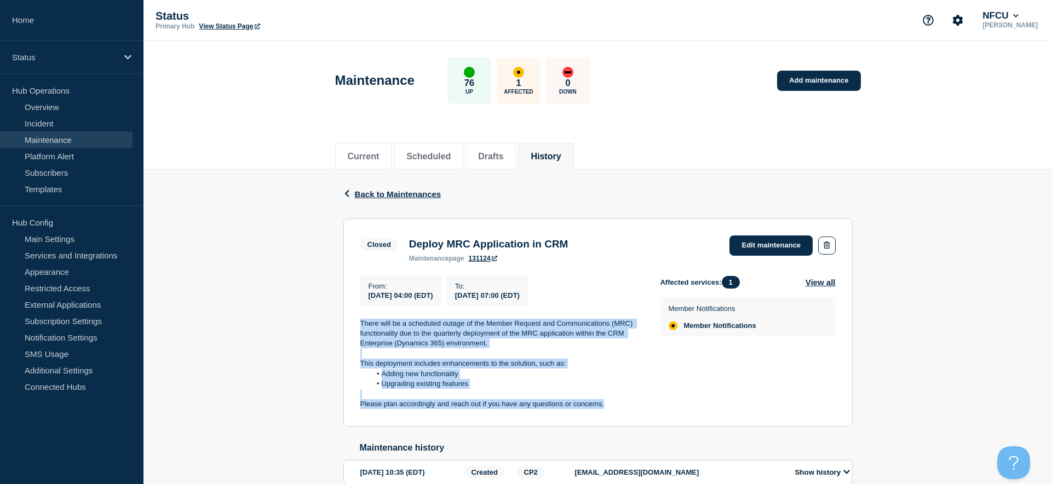
drag, startPoint x: 359, startPoint y: 326, endPoint x: 632, endPoint y: 408, distance: 285.3
click at [632, 408] on section "Closed Deploy MRC Application in CRM maintenance page 131124 Edit maintenance F…" at bounding box center [597, 322] width 509 height 208
copy div "There will be a scheduled outage of the Member Request and Communications (MRC)…"
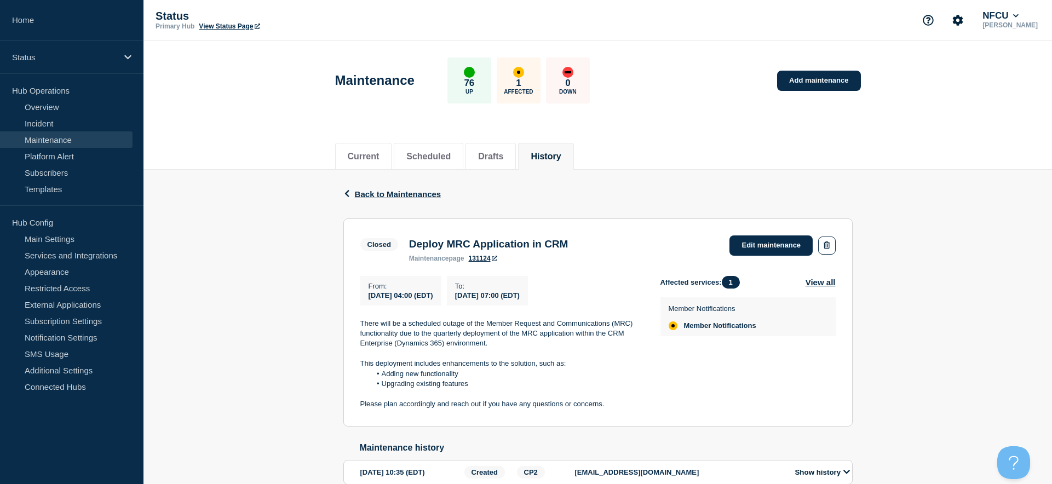
click at [559, 144] on li "History" at bounding box center [545, 156] width 55 height 27
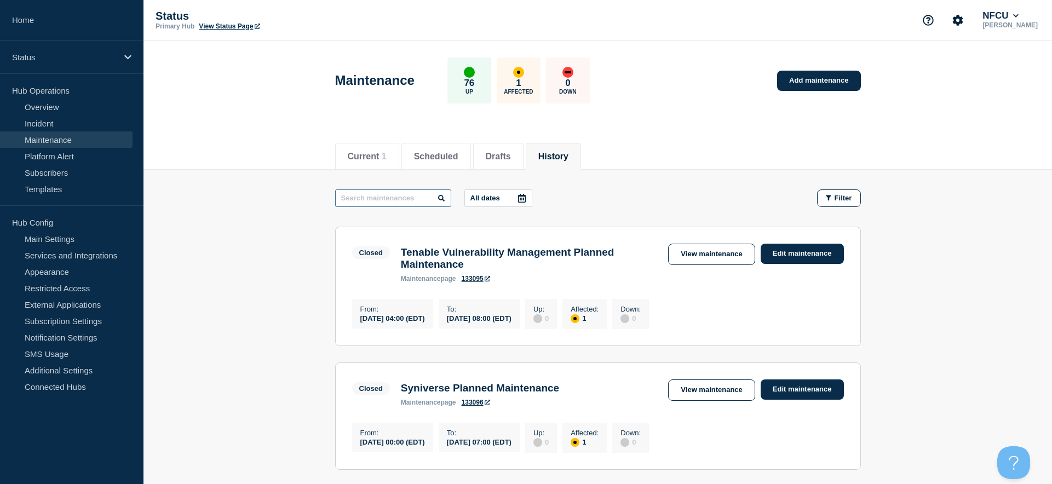
click at [409, 199] on input "text" at bounding box center [393, 198] width 116 height 18
type input "sharepoint"
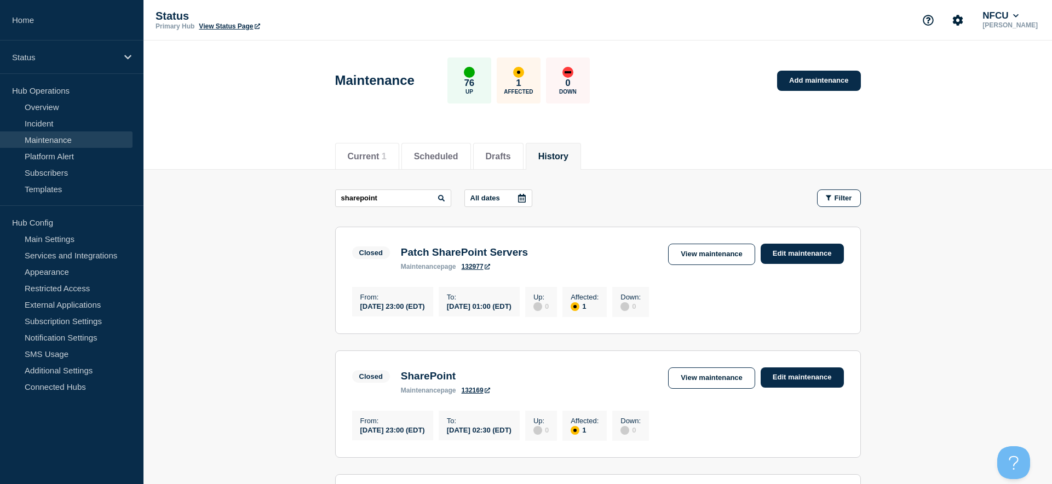
drag, startPoint x: 687, startPoint y: 251, endPoint x: 681, endPoint y: 250, distance: 6.1
click at [687, 251] on link "View maintenance" at bounding box center [711, 254] width 87 height 21
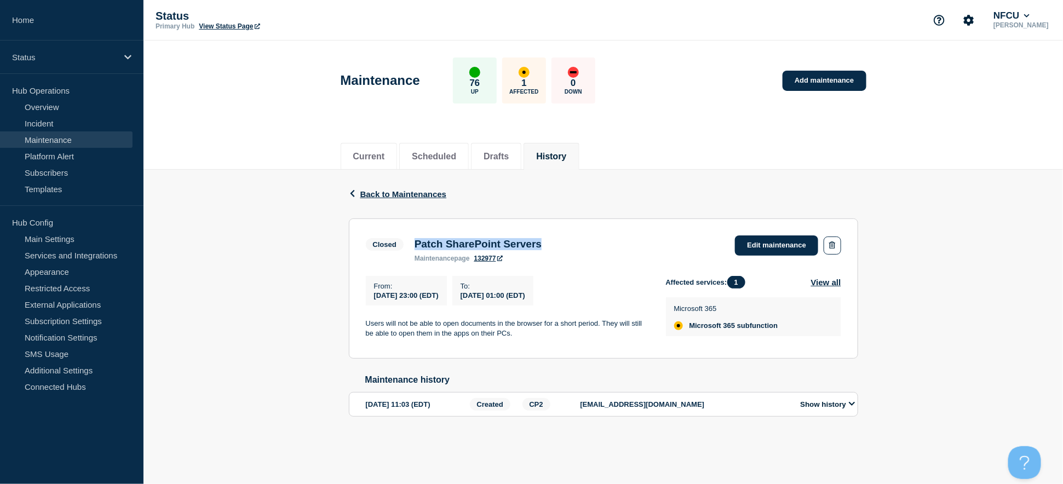
drag, startPoint x: 414, startPoint y: 244, endPoint x: 636, endPoint y: 235, distance: 222.5
click at [636, 237] on div "Closed Patch SharePoint Servers maintenance page 132977 Edit maintenance" at bounding box center [603, 248] width 475 height 27
copy h3 "Patch SharePoint Servers"
click at [379, 331] on p "Users will not be able to open documents in the browser for a short period. The…" at bounding box center [507, 329] width 283 height 20
click at [378, 330] on p "Users will not be able to open documents in the browser for a short period. The…" at bounding box center [507, 329] width 283 height 20
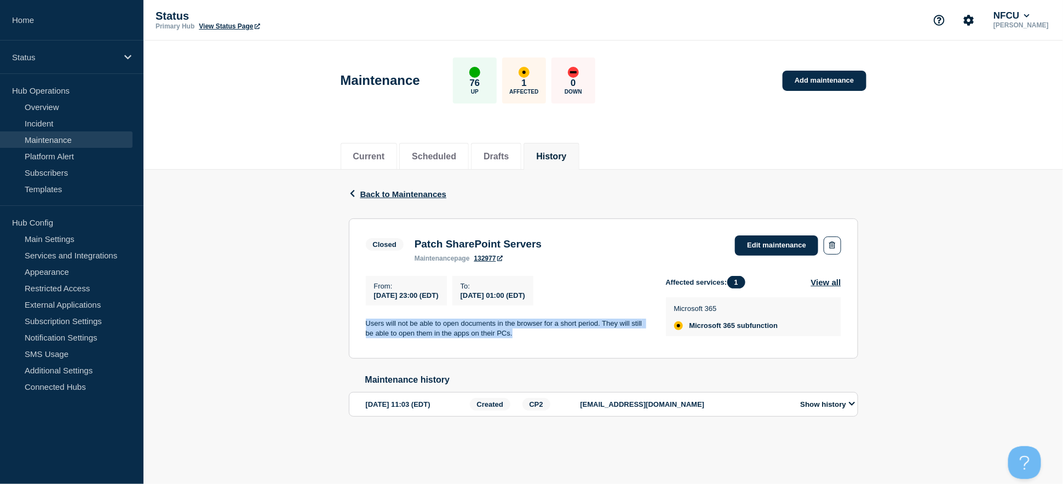
drag, startPoint x: 363, startPoint y: 325, endPoint x: 546, endPoint y: 332, distance: 183.0
click at [546, 332] on section "Closed Patch SharePoint Servers maintenance page 132977 Edit maintenance From :…" at bounding box center [603, 288] width 509 height 140
copy p "Users will not be able to open documents in the browser for a short period. The…"
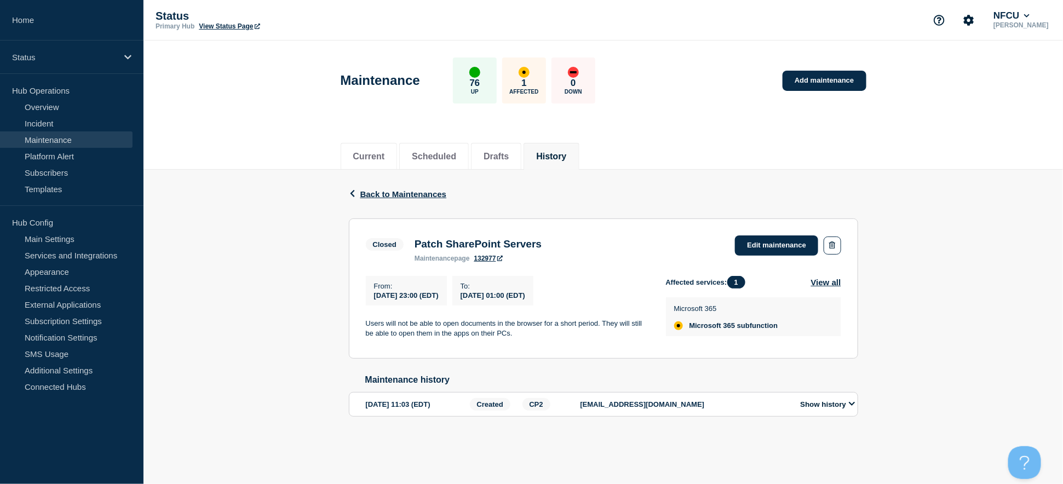
click at [579, 147] on li "History" at bounding box center [550, 156] width 55 height 27
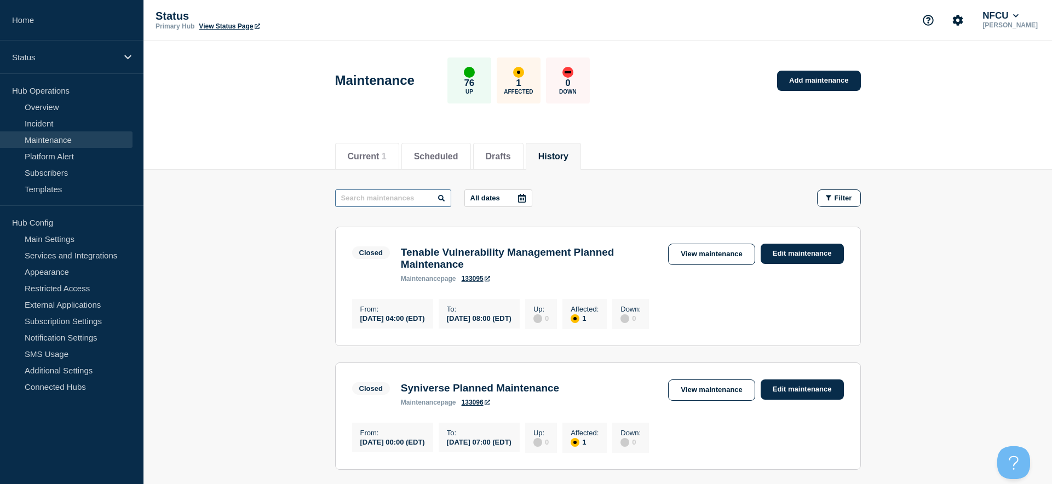
click at [406, 195] on input "text" at bounding box center [393, 198] width 116 height 18
type input "outseer"
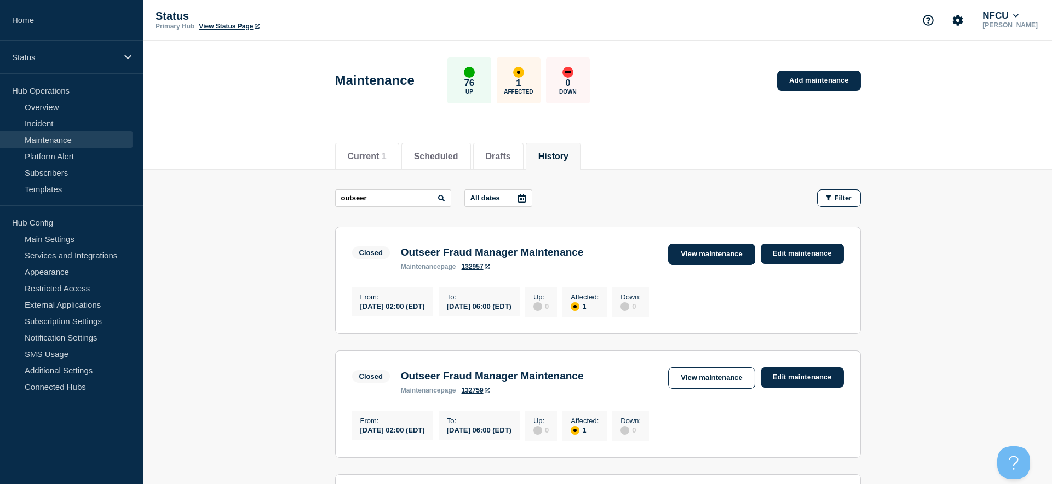
click at [719, 258] on link "View maintenance" at bounding box center [711, 254] width 87 height 21
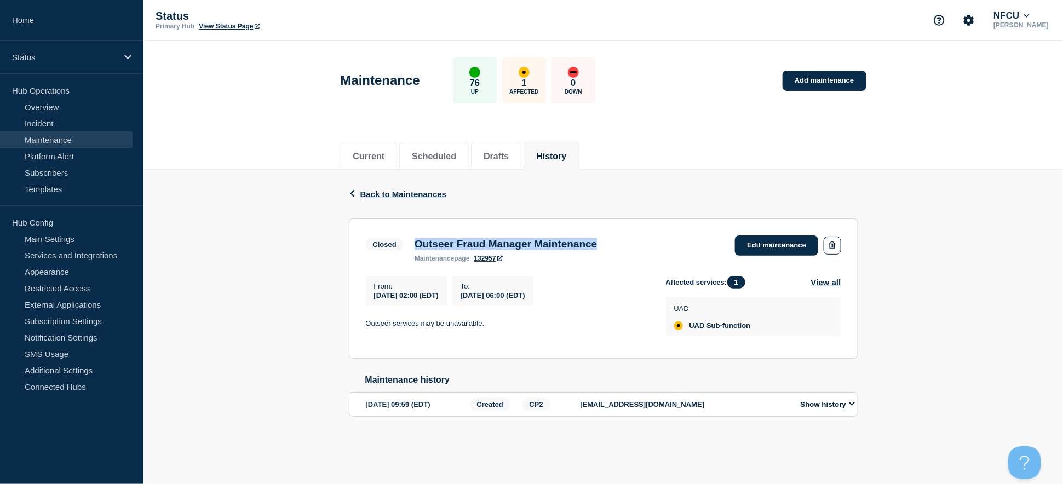
drag, startPoint x: 414, startPoint y: 245, endPoint x: 623, endPoint y: 238, distance: 208.7
click at [597, 238] on h3 "Outseer Fraud Manager Maintenance" at bounding box center [506, 244] width 183 height 12
copy h3 "Outseer Fraud Manager Maintenance"
drag, startPoint x: 365, startPoint y: 324, endPoint x: 522, endPoint y: 319, distance: 156.7
click at [522, 319] on div "From : 2025-08-17 02:00 (EDT) To : 2025-08-17 06:00 (EDT) Outseer services may …" at bounding box center [516, 309] width 300 height 66
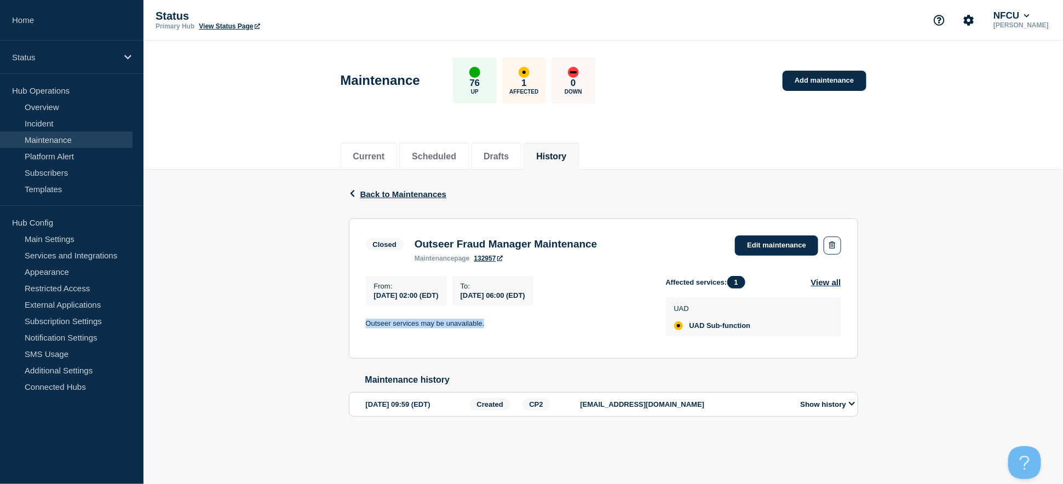
copy p "Outseer services may be unavailable."
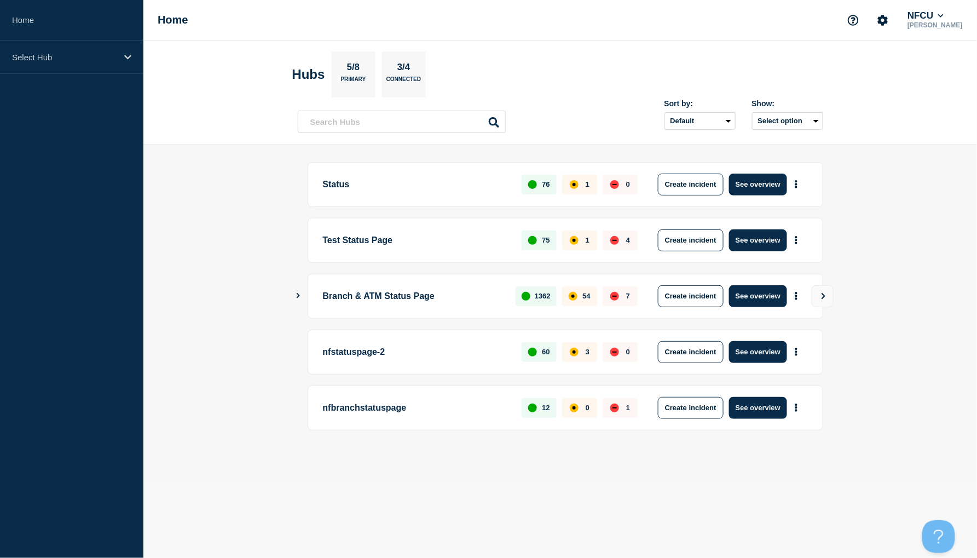
click at [378, 245] on p "Test Status Page" at bounding box center [416, 240] width 187 height 22
click at [755, 244] on button "See overview" at bounding box center [758, 240] width 58 height 22
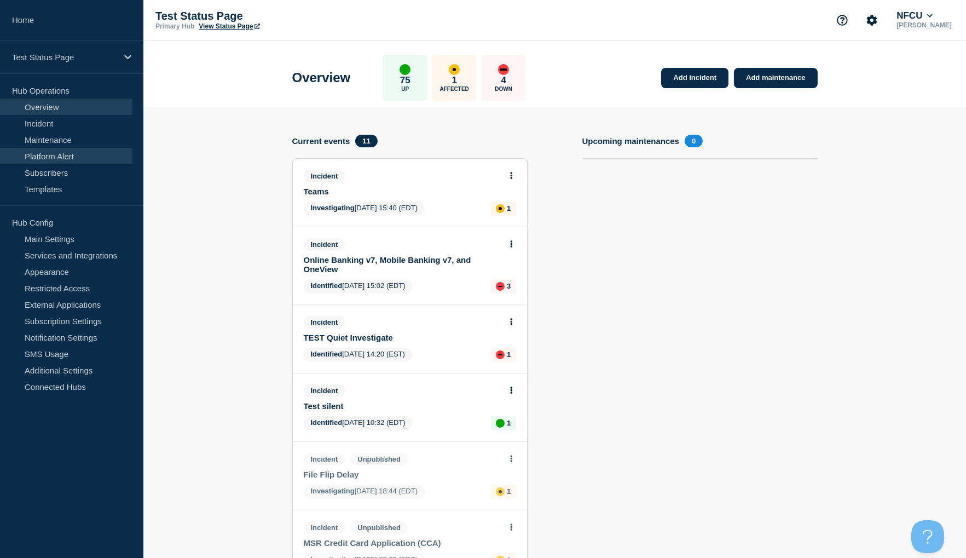
click at [49, 153] on link "Platform Alert" at bounding box center [66, 156] width 133 height 16
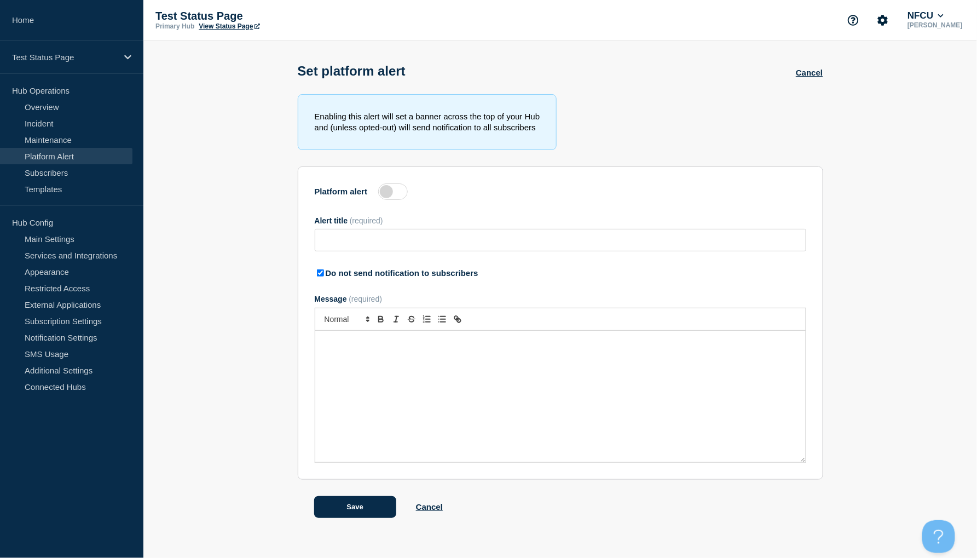
type input "TEST: Change in Title for Omnichannel Services"
checkbox input "true"
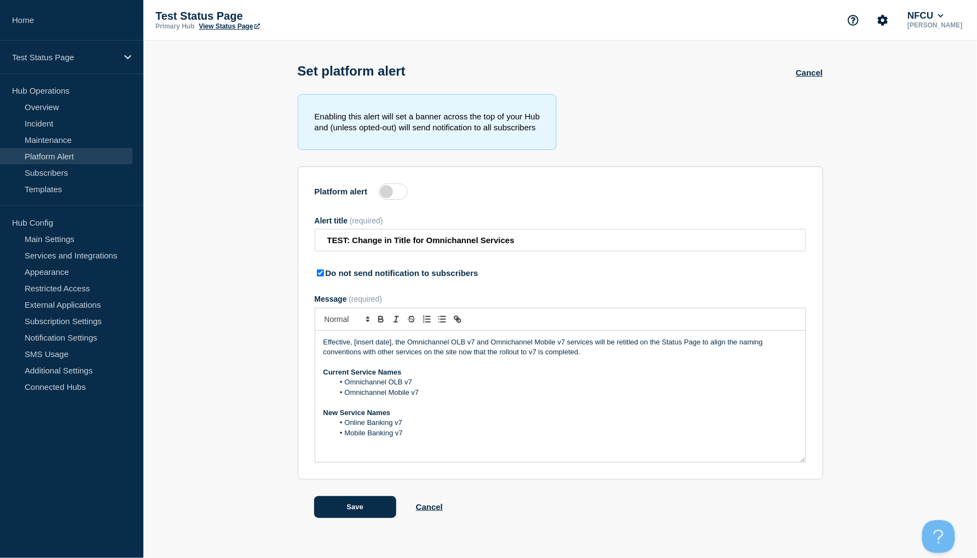
click at [401, 194] on label at bounding box center [393, 191] width 30 height 16
click at [0, 0] on input "Platform alert" at bounding box center [0, 0] width 0 height 0
click at [879, 281] on section "Enabling this alert will set a banner across the top of your Hub and (unless op…" at bounding box center [560, 306] width 834 height 424
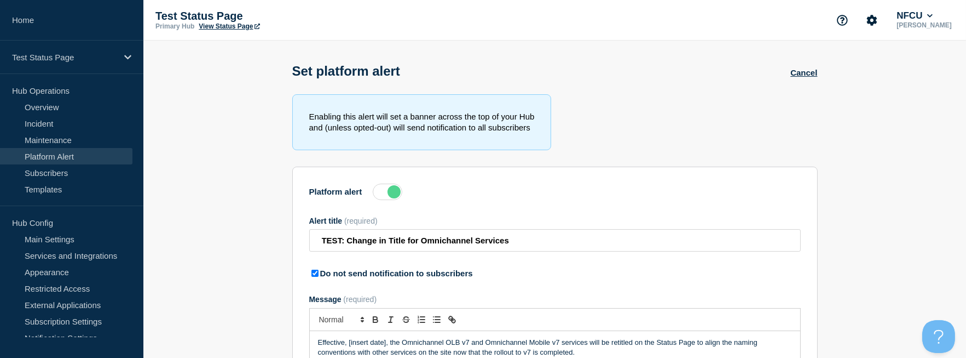
scroll to position [179, 0]
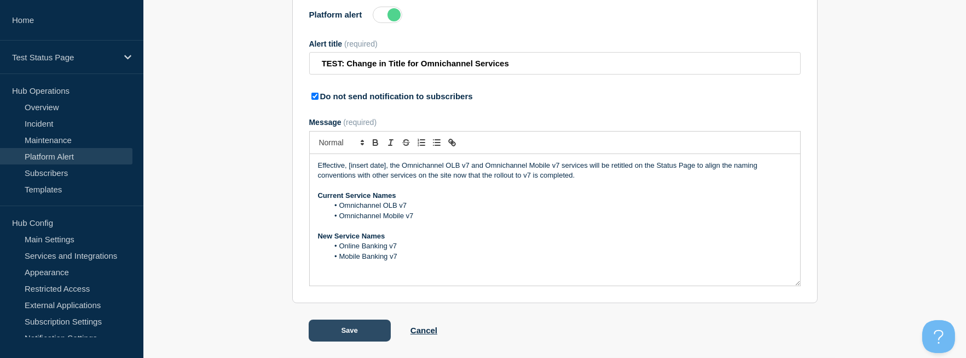
click at [338, 332] on button "Save" at bounding box center [350, 330] width 82 height 22
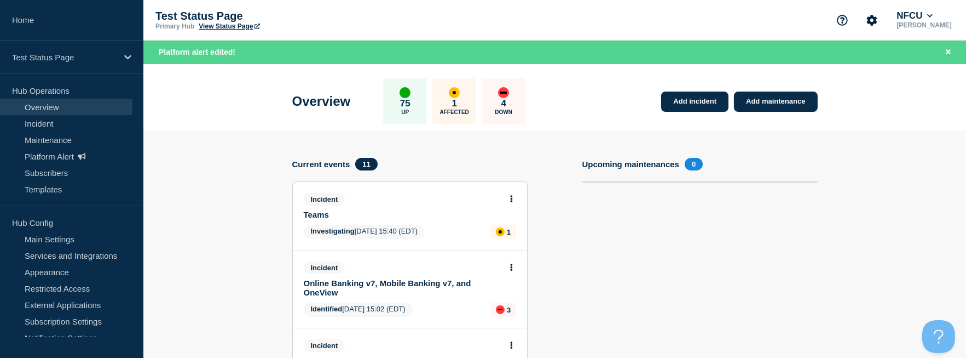
click at [229, 27] on link "View Status Page" at bounding box center [229, 26] width 61 height 8
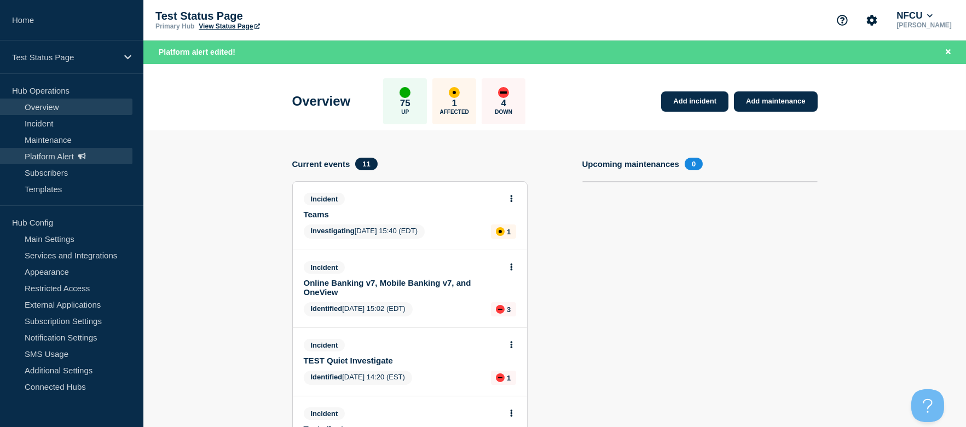
click at [65, 156] on link "Platform Alert" at bounding box center [66, 156] width 133 height 16
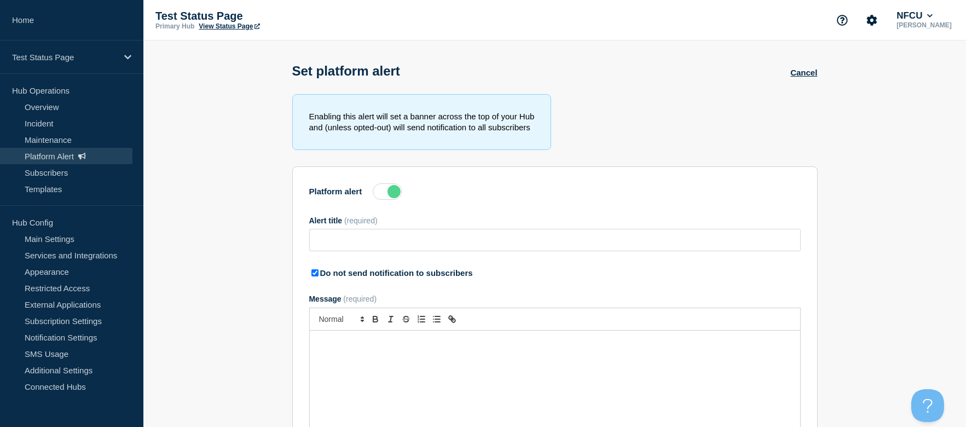
type input "TEST: Change in Title for Omnichannel Services"
checkbox input "true"
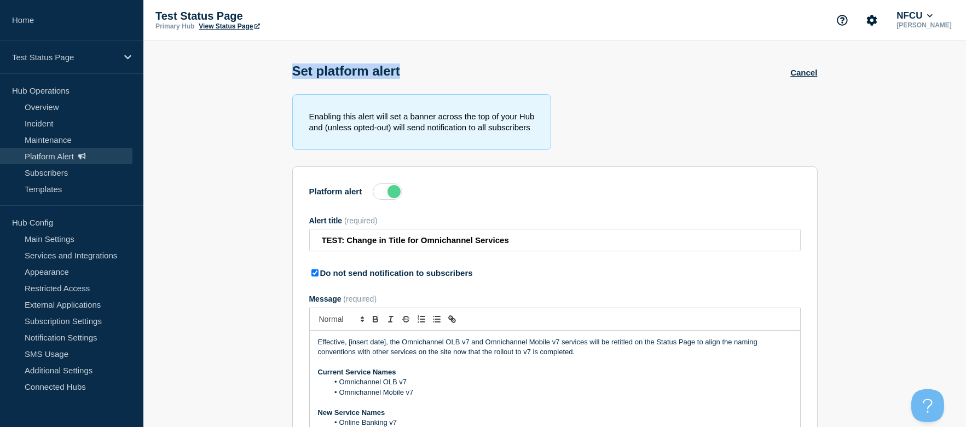
drag, startPoint x: 292, startPoint y: 69, endPoint x: 435, endPoint y: 67, distance: 143.5
click at [435, 67] on div "Set platform alert Cancel" at bounding box center [555, 68] width 550 height 54
copy h1 "Set platform alert"
